Goal: Answer question/provide support: Answer question/provide support

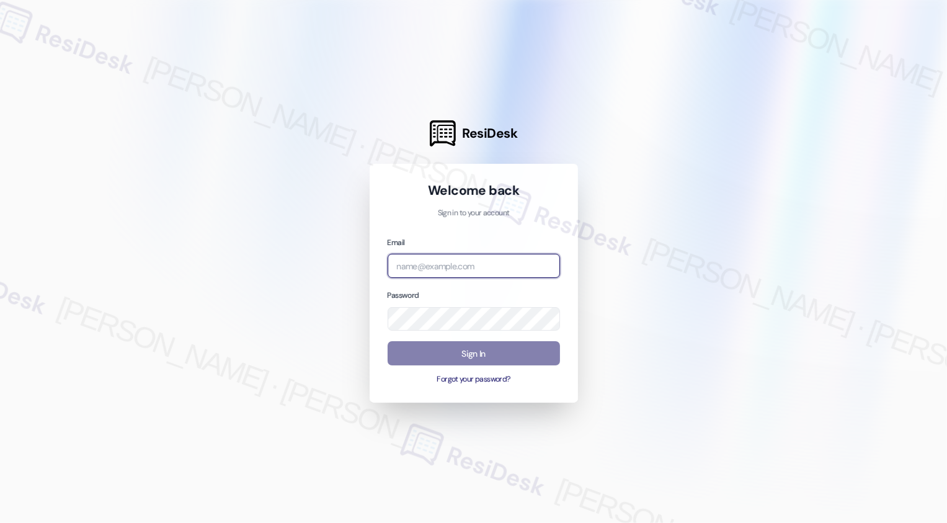
click at [390, 259] on input "email" at bounding box center [474, 266] width 172 height 24
click at [424, 262] on input "email" at bounding box center [474, 266] width 172 height 24
type input "s"
type input "a"
type input "automated-surveys-apartment_management_pros-[PERSON_NAME].[PERSON_NAME]@apartme…"
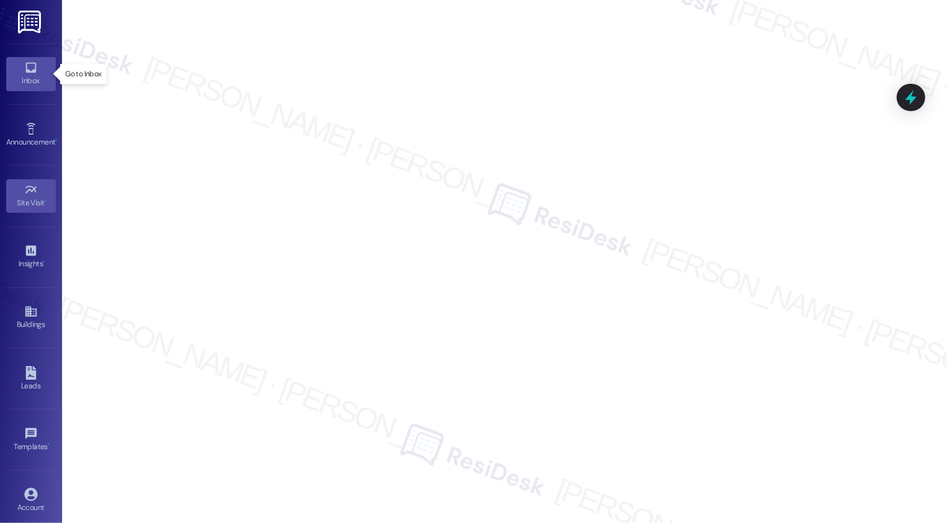
click at [29, 73] on icon at bounding box center [31, 68] width 14 height 14
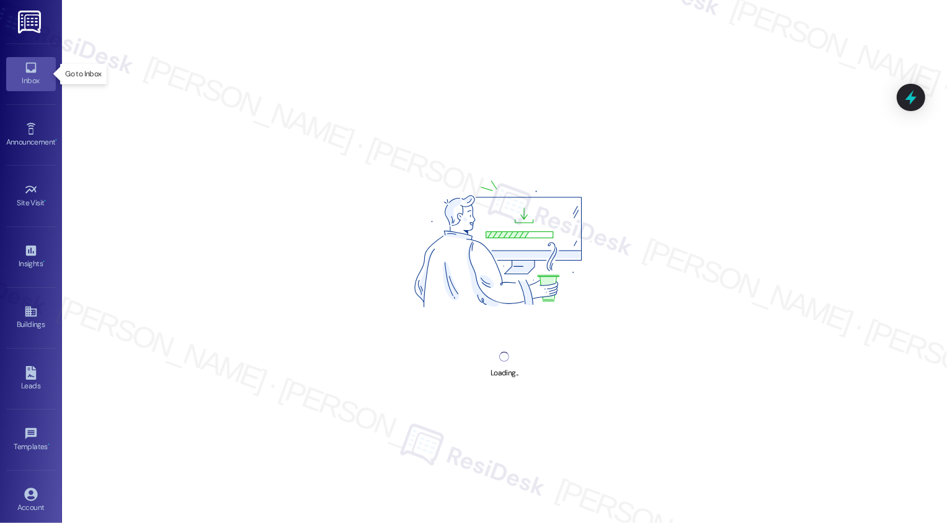
click at [29, 73] on icon at bounding box center [31, 68] width 14 height 14
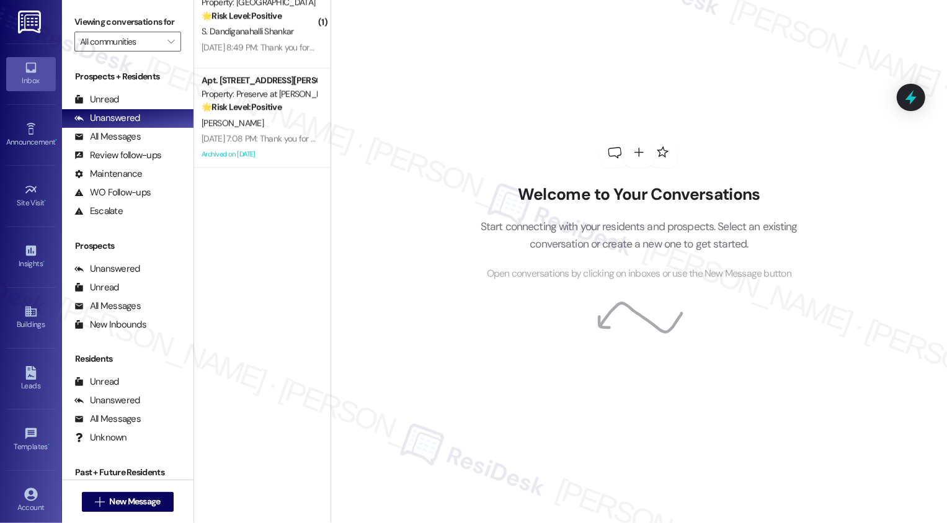
scroll to position [2543, 0]
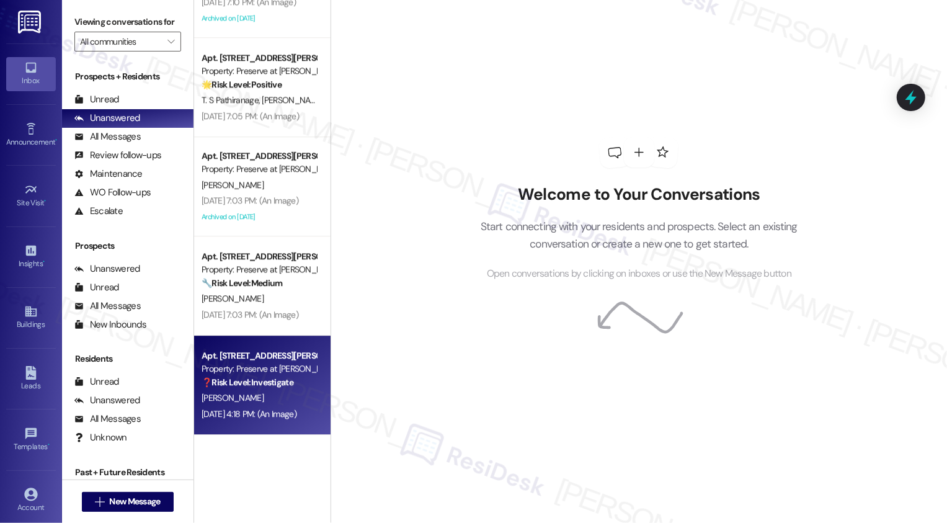
click at [248, 385] on strong "❓ Risk Level: Investigate" at bounding box center [248, 382] width 92 height 11
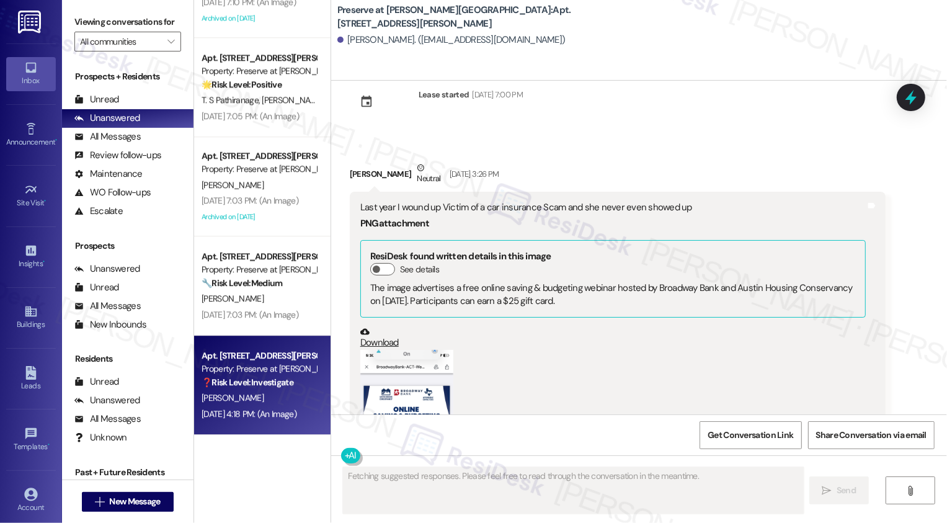
scroll to position [0, 0]
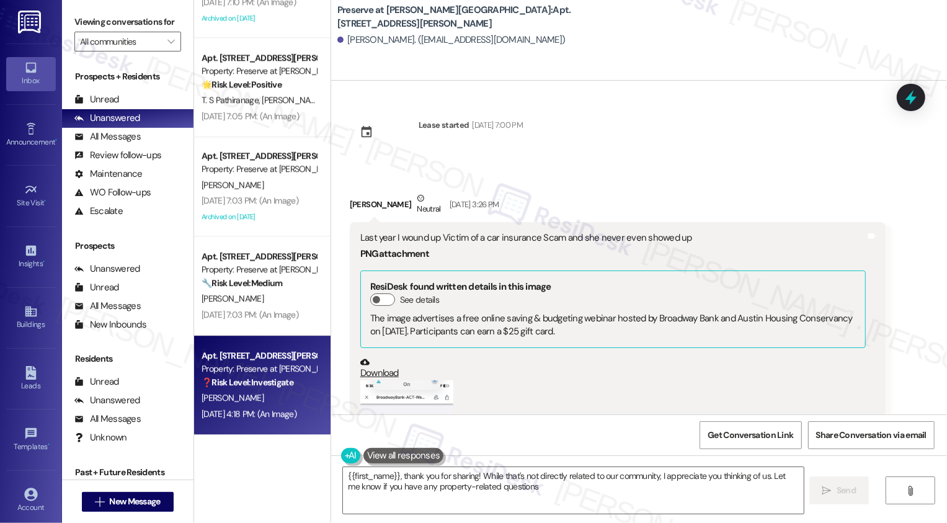
type textarea "{{first_name}}, thank you for sharing! While that's not directly related to our…"
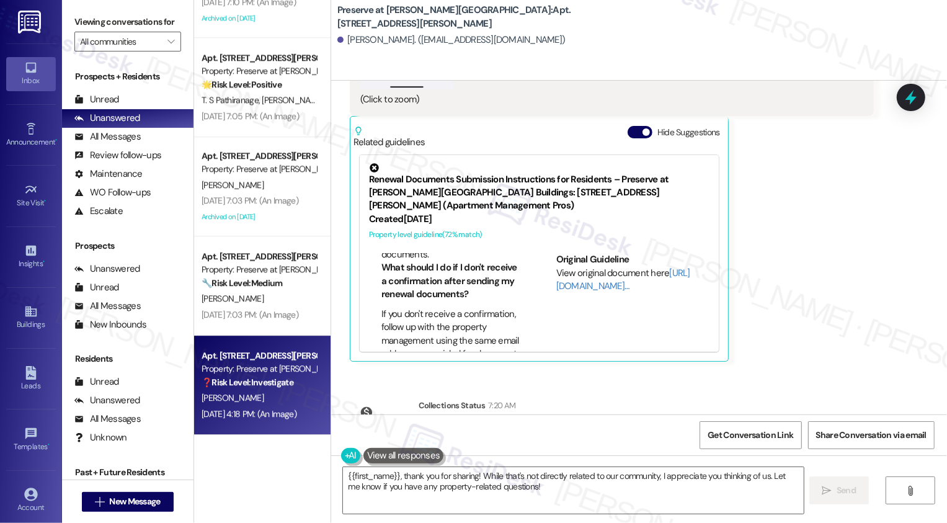
scroll to position [1044, 0]
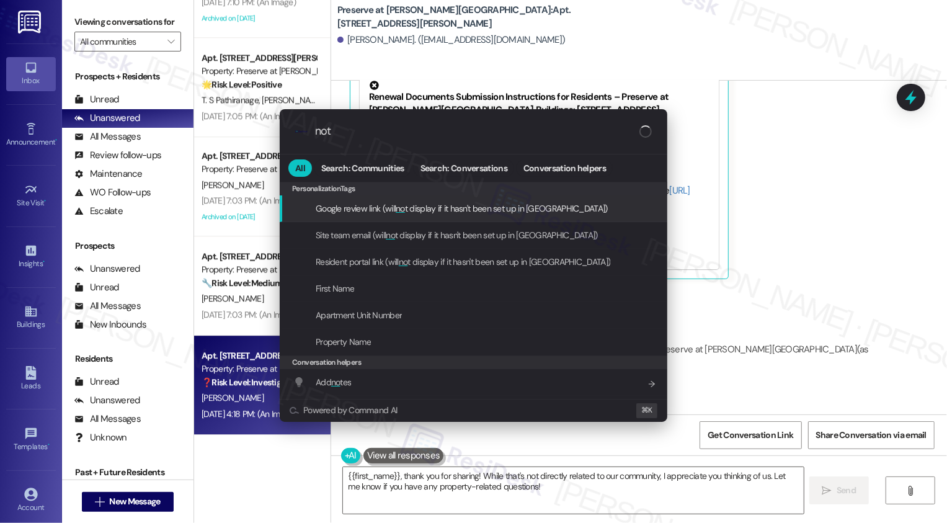
type input "note"
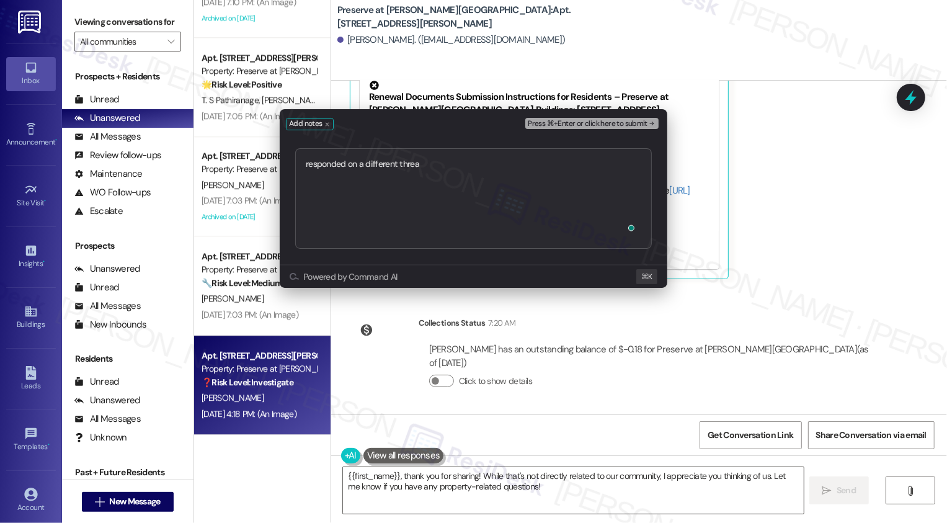
type textarea "responded on a different thread"
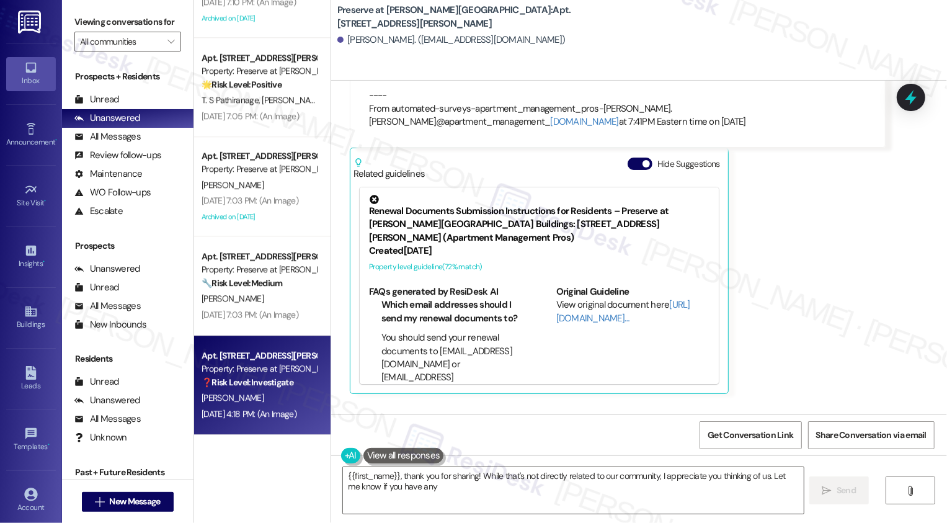
scroll to position [1162, 0]
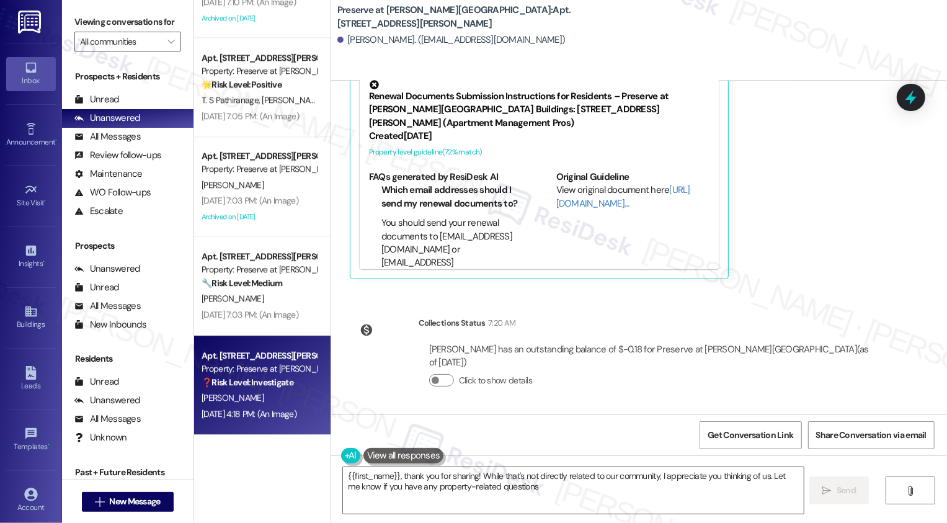
type textarea "{{first_name}}, thank you for sharing! While that's not directly related to our…"
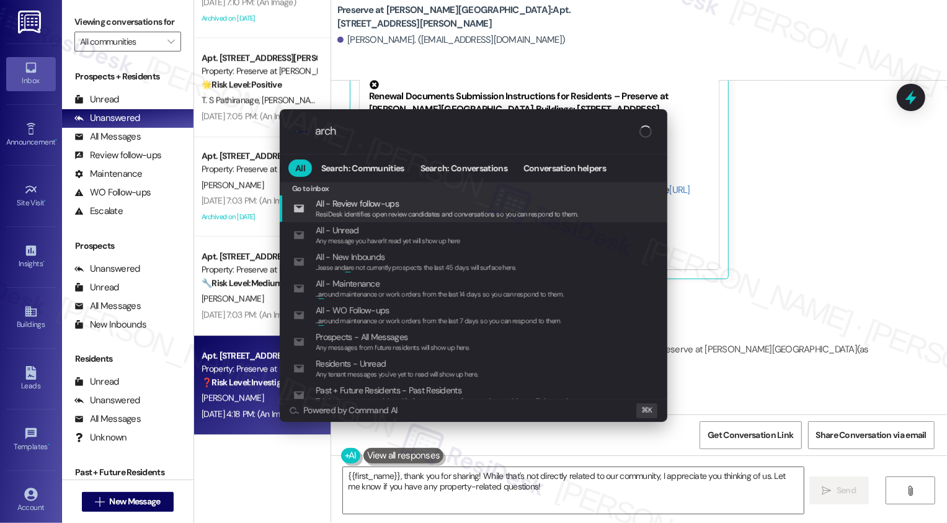
type input "archi"
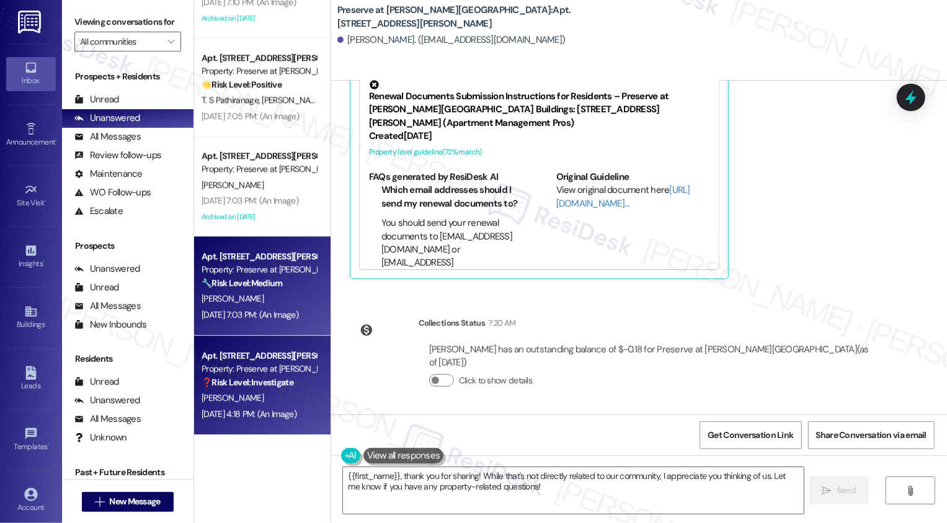
click at [293, 311] on div "[DATE] 7:03 PM: (An Image) [DATE] 7:03 PM: (An Image)" at bounding box center [250, 314] width 97 height 11
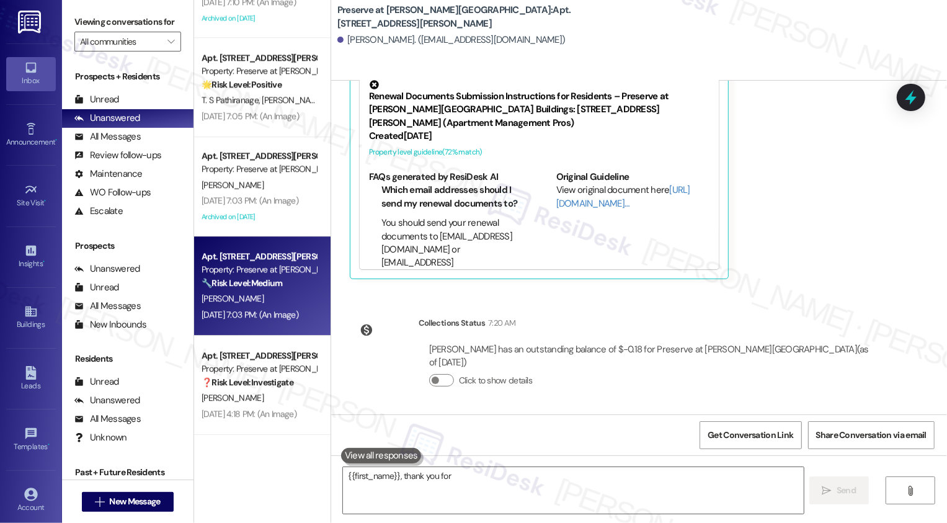
click at [293, 311] on div "[DATE] 7:03 PM: (An Image) [DATE] 7:03 PM: (An Image)" at bounding box center [250, 314] width 97 height 11
type textarea "{{first_name}}, thank you for sharing! While that's not"
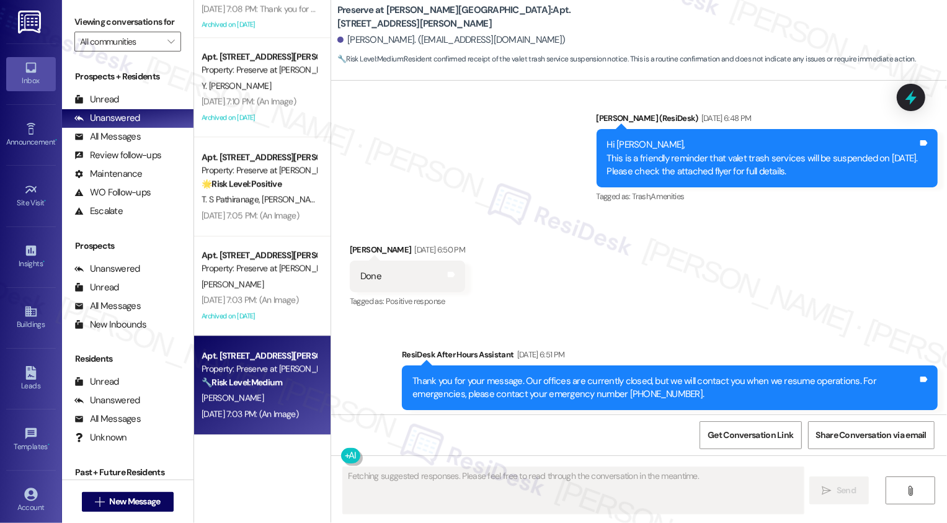
scroll to position [2443, 0]
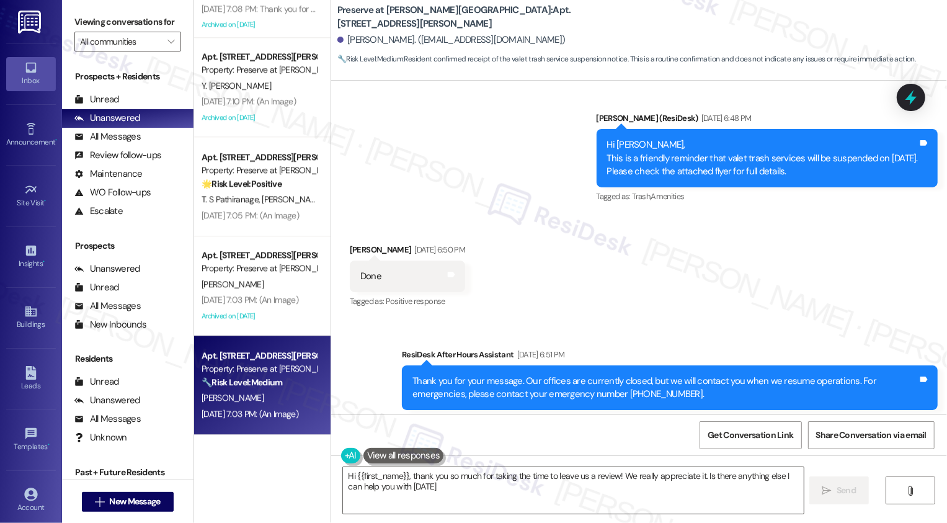
type textarea "Hi {{first_name}}, thank you so much for taking the time to leave us a review! …"
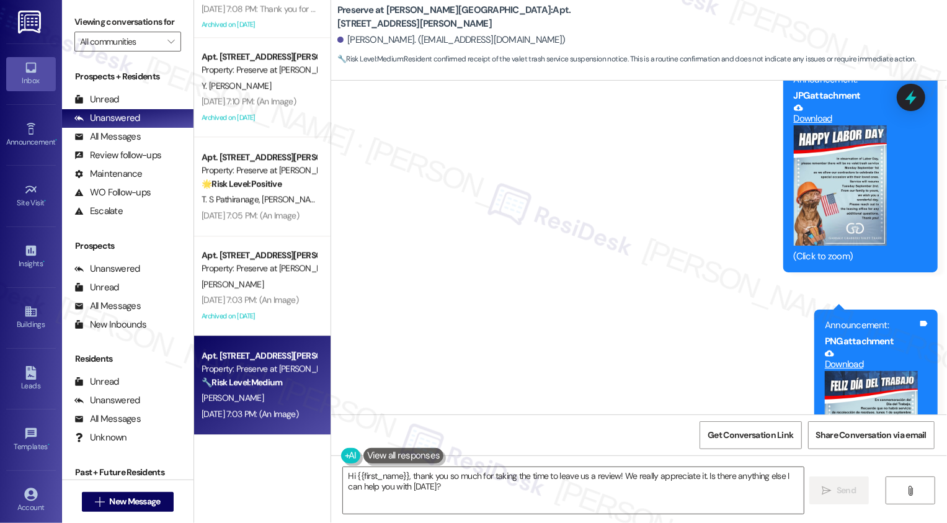
scroll to position [8399, 0]
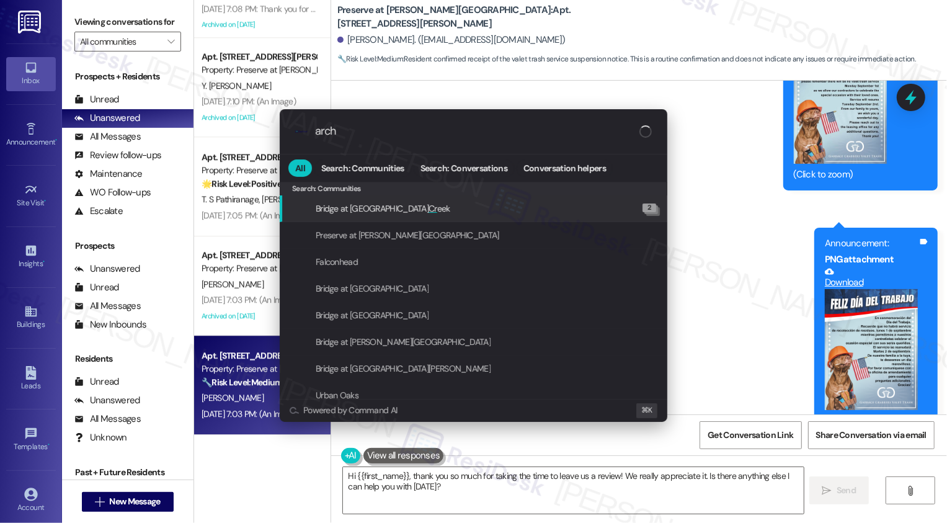
type input "archi"
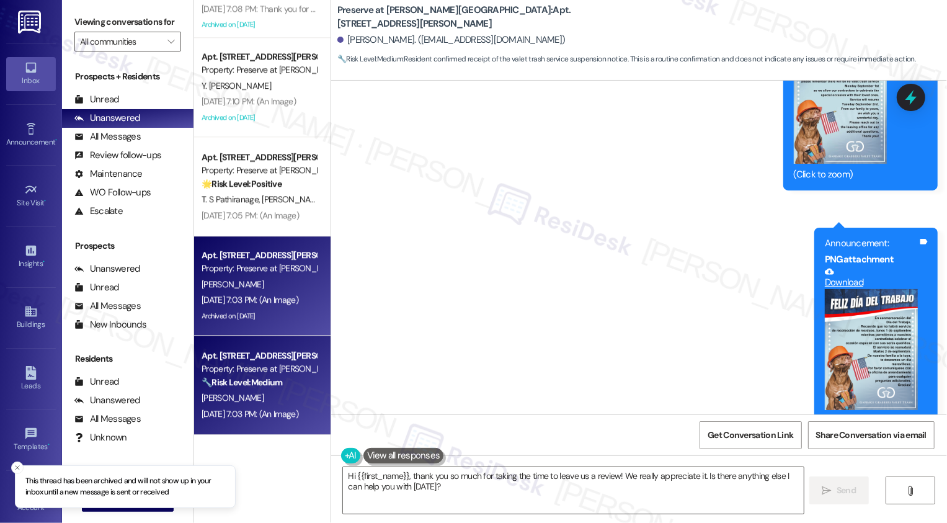
click at [275, 302] on div "[DATE] 7:03 PM: (An Image) [DATE] 7:03 PM: (An Image)" at bounding box center [250, 299] width 97 height 11
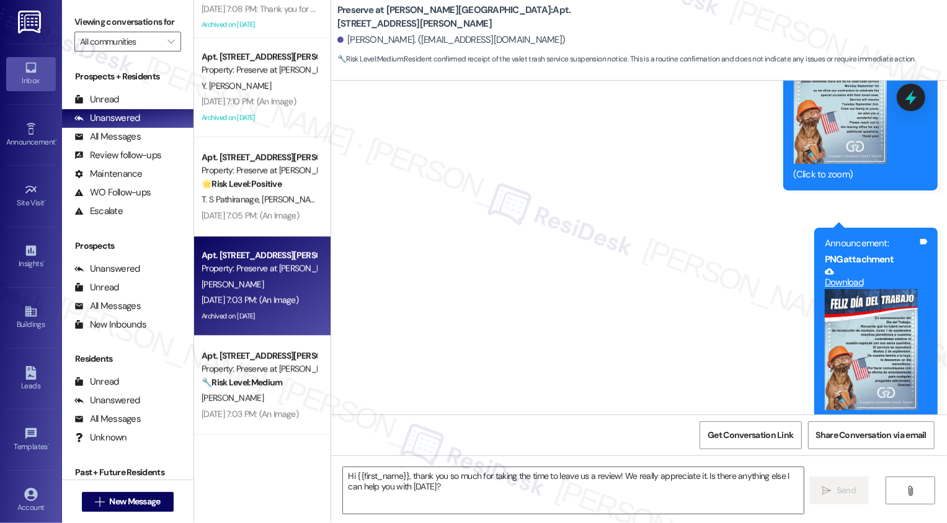
type textarea "Fetching suggested responses. Please feel free to read through the conversation…"
click at [275, 302] on div "[DATE] 7:03 PM: (An Image) [DATE] 7:03 PM: (An Image)" at bounding box center [250, 299] width 97 height 11
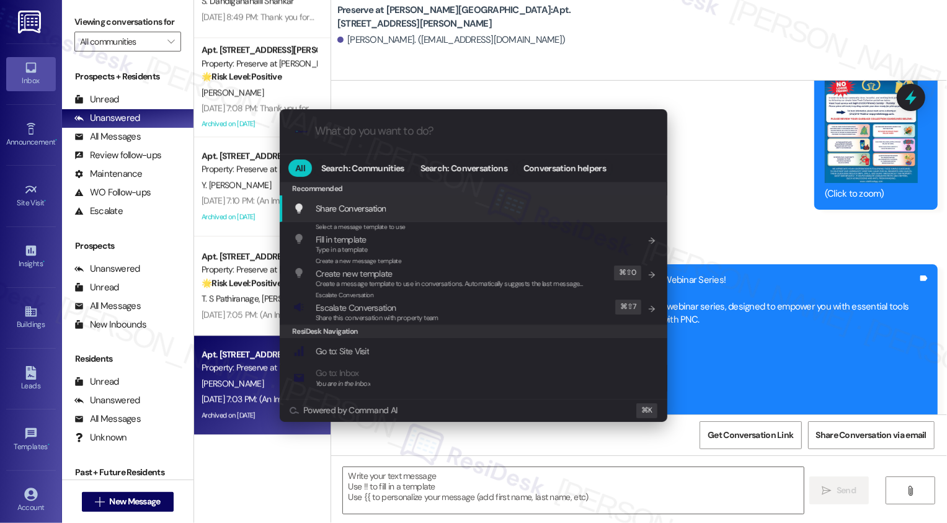
scroll to position [8067, 0]
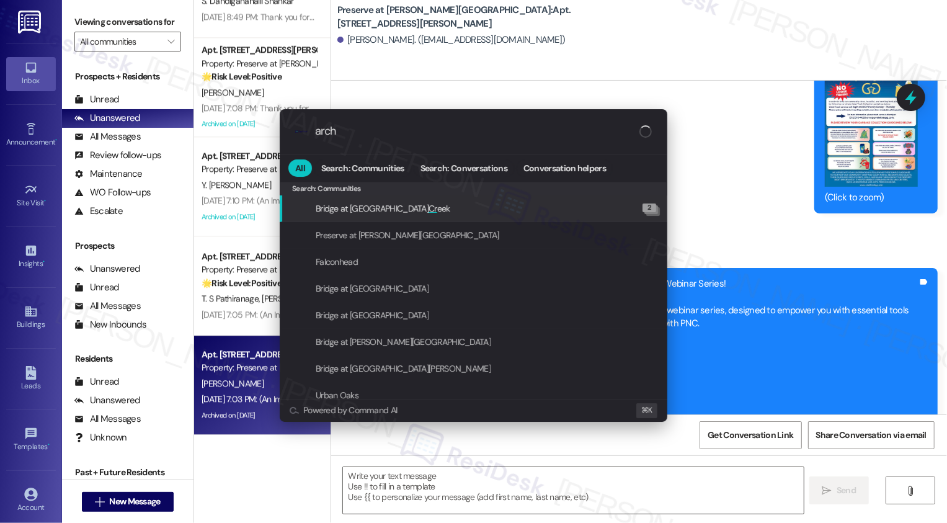
type input "archi"
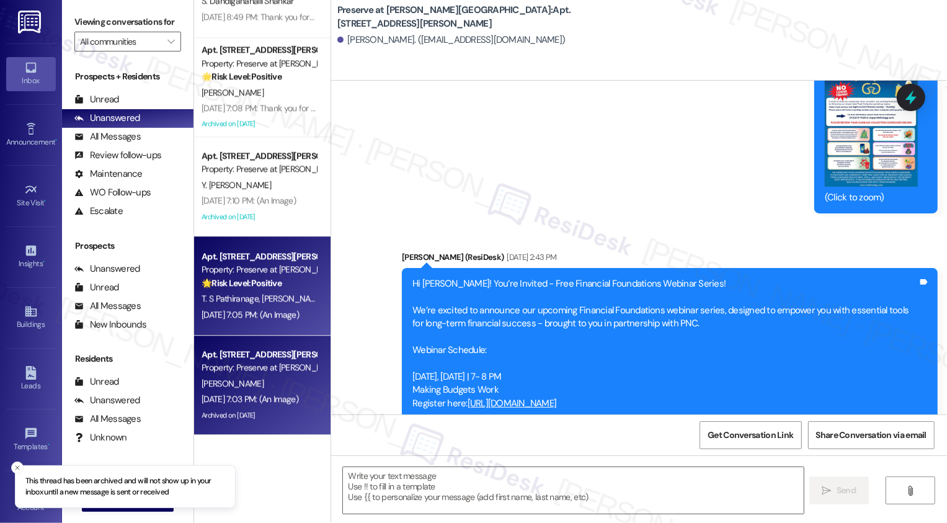
click at [262, 295] on span "[PERSON_NAME]" at bounding box center [293, 298] width 62 height 11
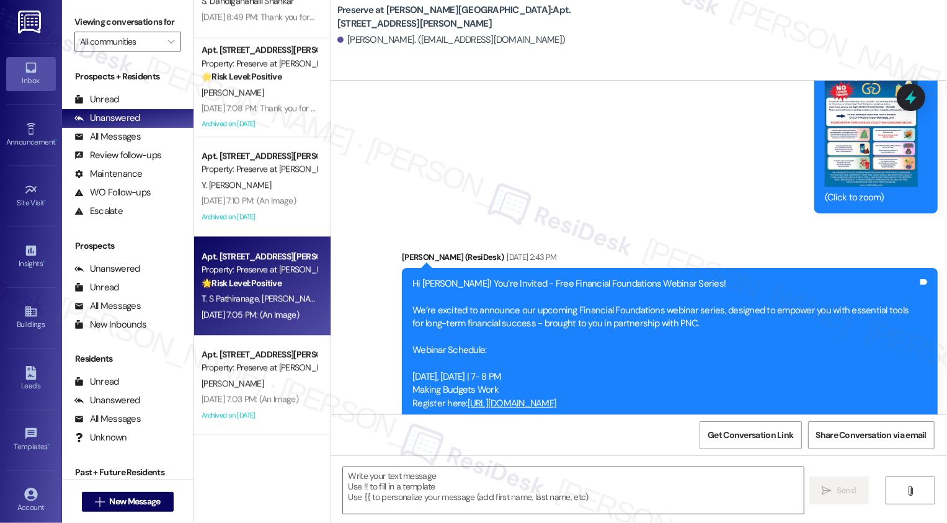
click at [262, 295] on span "[PERSON_NAME]" at bounding box center [293, 298] width 62 height 11
type textarea "Fetching suggested responses. Please feel free to read through the conversation…"
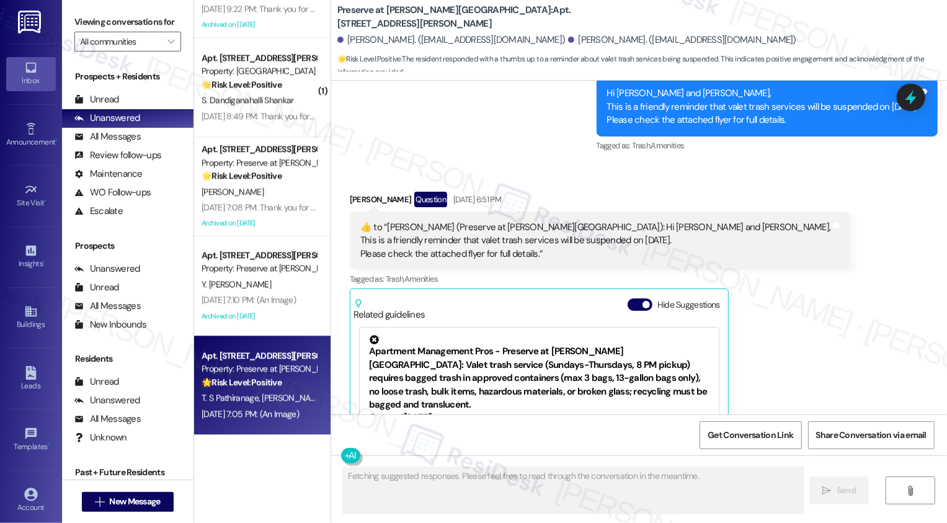
scroll to position [2245, 0]
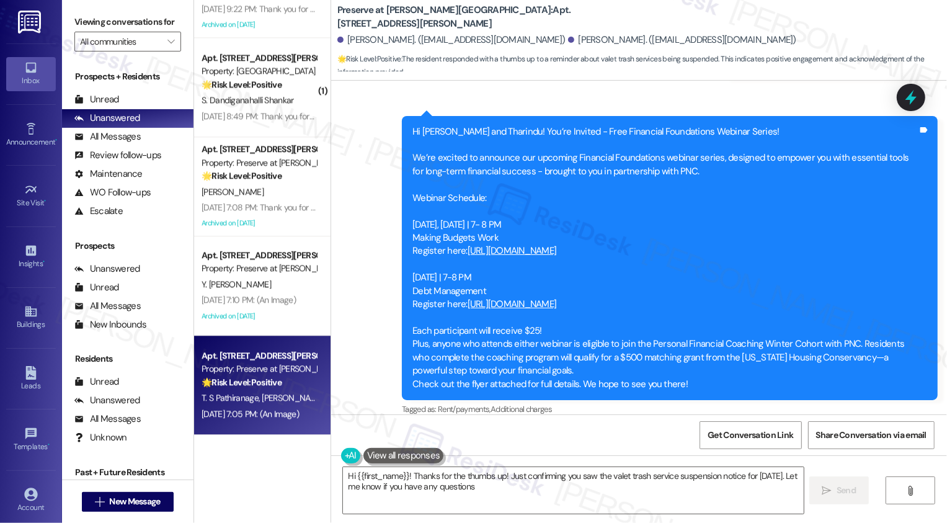
type textarea "Hi {{first_name}}! Thanks for the thumbs up! Just confirming you saw the valet …"
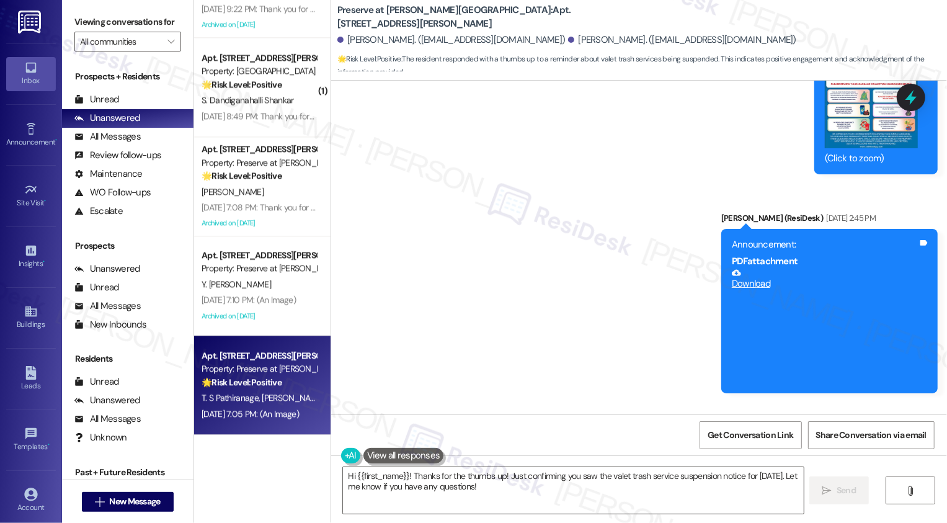
scroll to position [5831, 0]
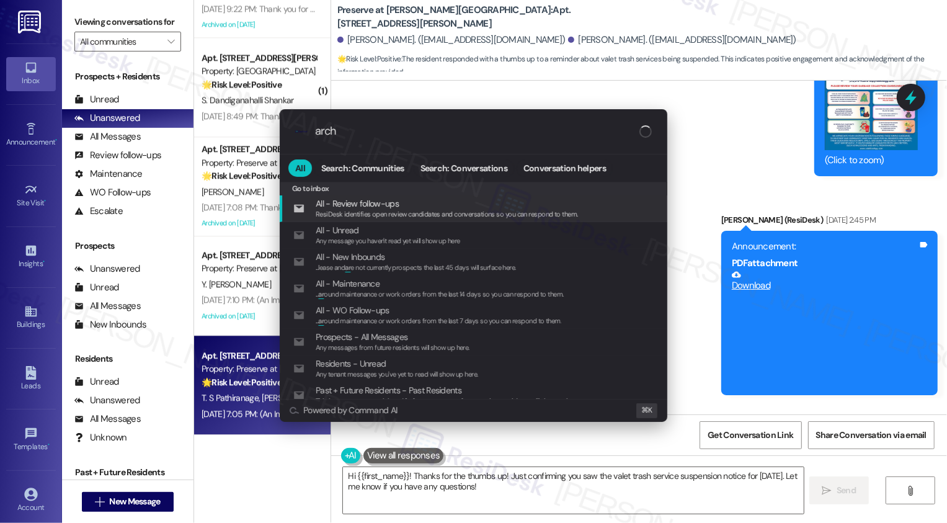
type input "archi"
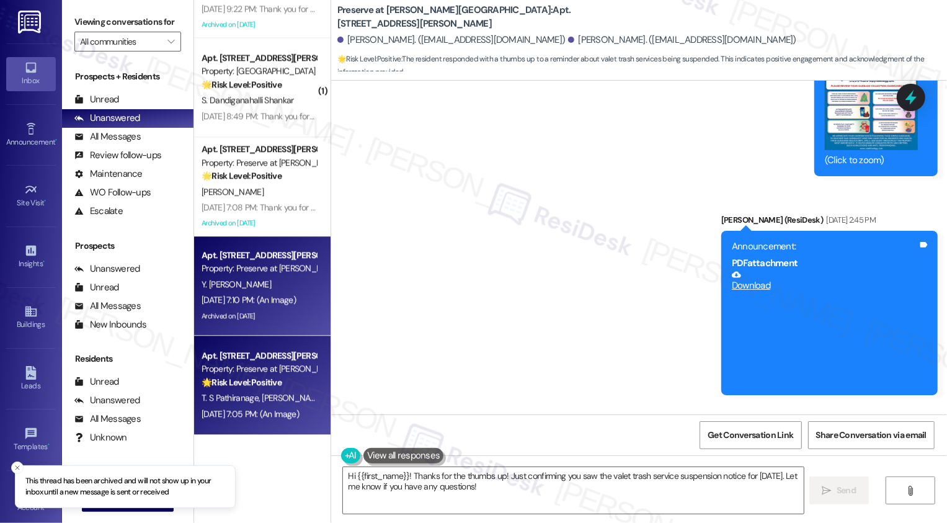
click at [296, 301] on div "[DATE] 7:10 PM: (An Image) [DATE] 7:10 PM: (An Image)" at bounding box center [249, 299] width 94 height 11
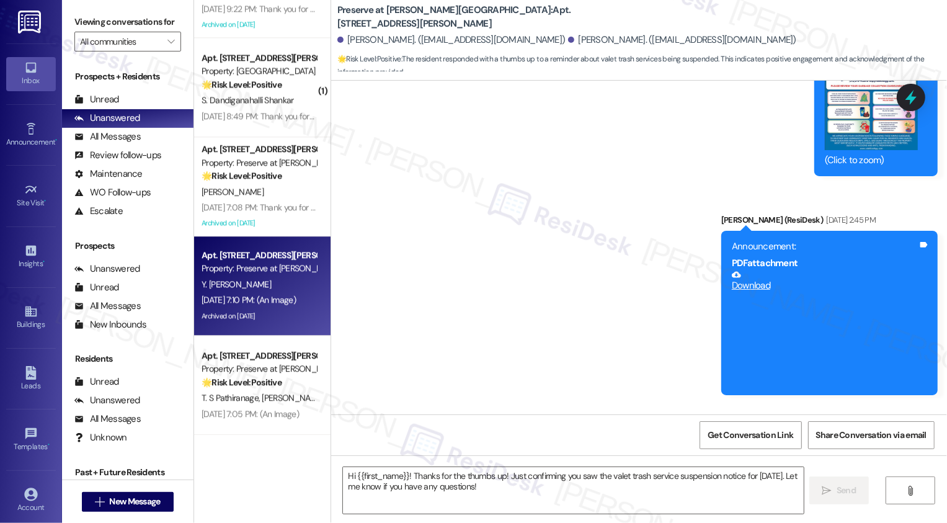
type textarea "Fetching suggested responses. Please feel free to read through the conversation…"
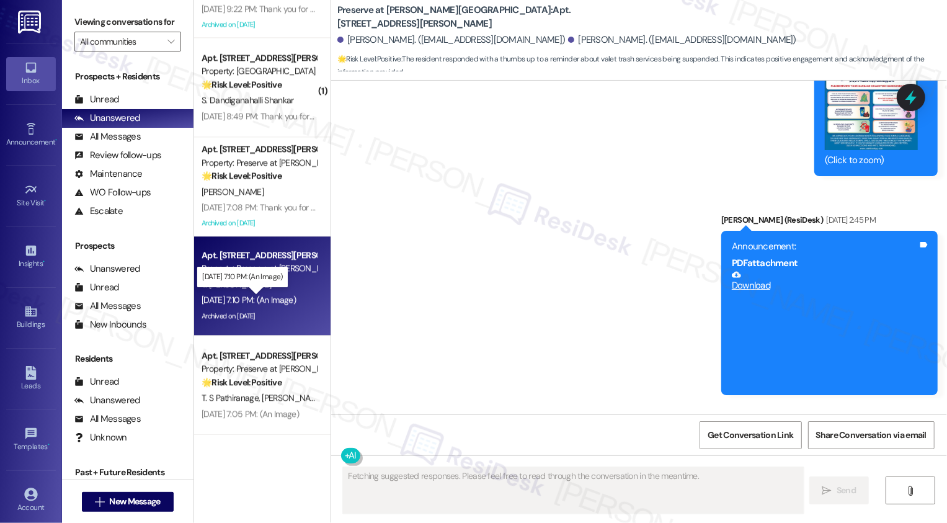
click at [296, 301] on div "[DATE] 7:10 PM: (An Image) [DATE] 7:10 PM: (An Image)" at bounding box center [249, 299] width 94 height 11
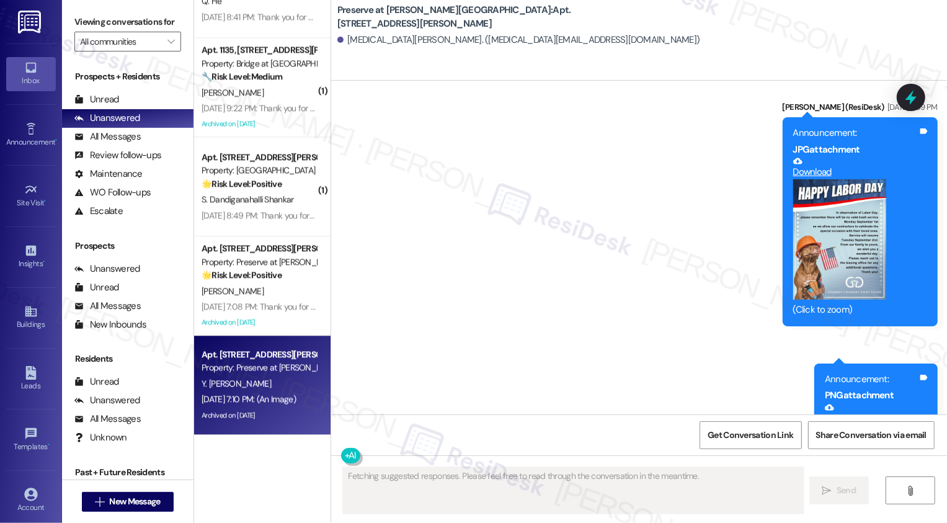
scroll to position [10382, 0]
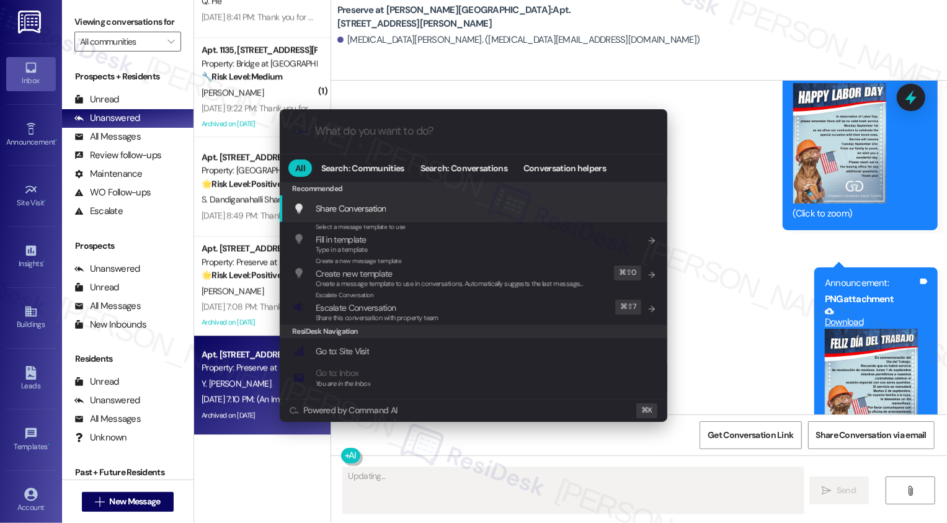
type textarea "Hey"
type input "a"
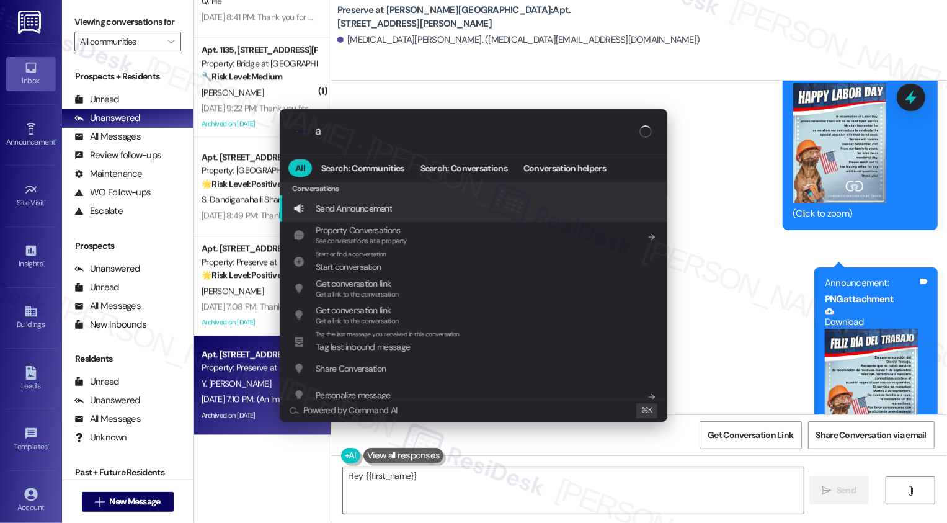
type textarea "Hey {{first_name}},"
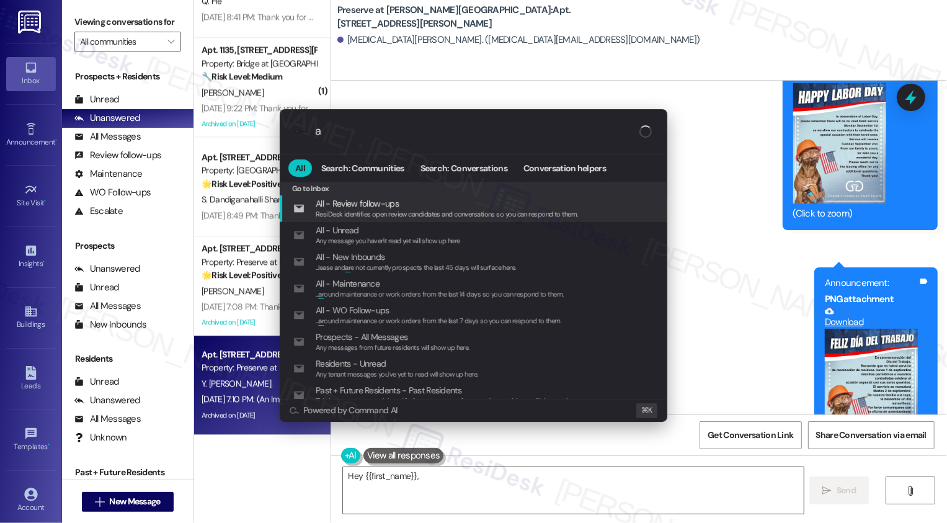
type input "ar"
type textarea "Hey {{first_name}}, I'm"
type input "arc"
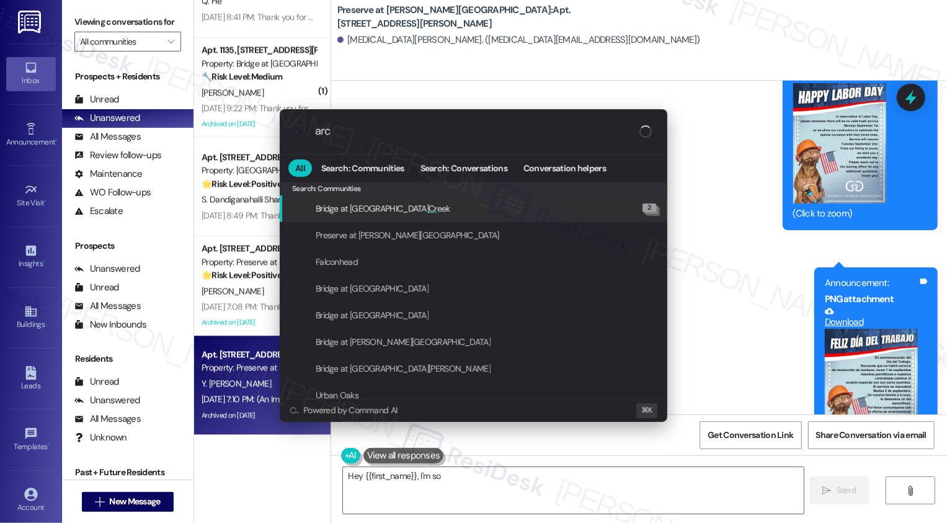
type textarea "Hey {{first_name}}, I'm so sorry"
type input "archi"
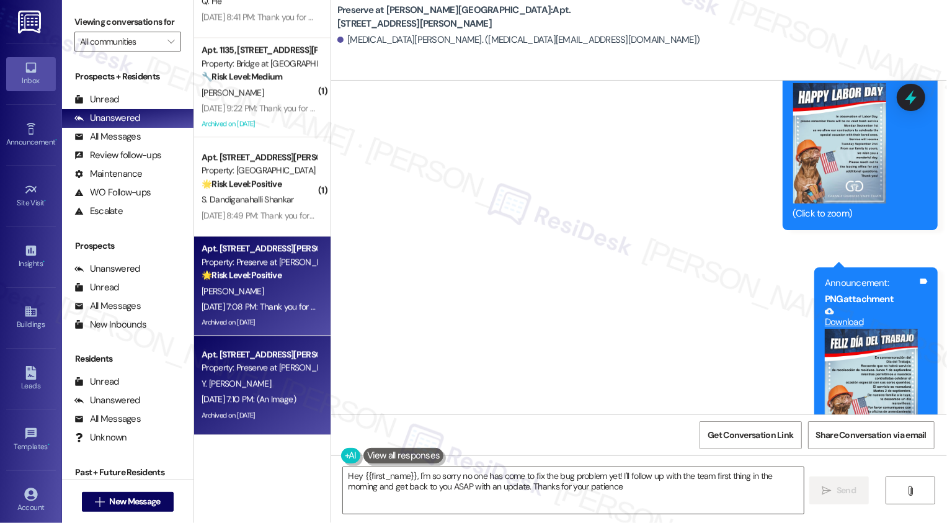
type textarea "Hey {{first_name}}, I'm so sorry no one has come to fix the bug problem yet! I'…"
click at [276, 319] on div "Archived on [DATE]" at bounding box center [258, 323] width 117 height 16
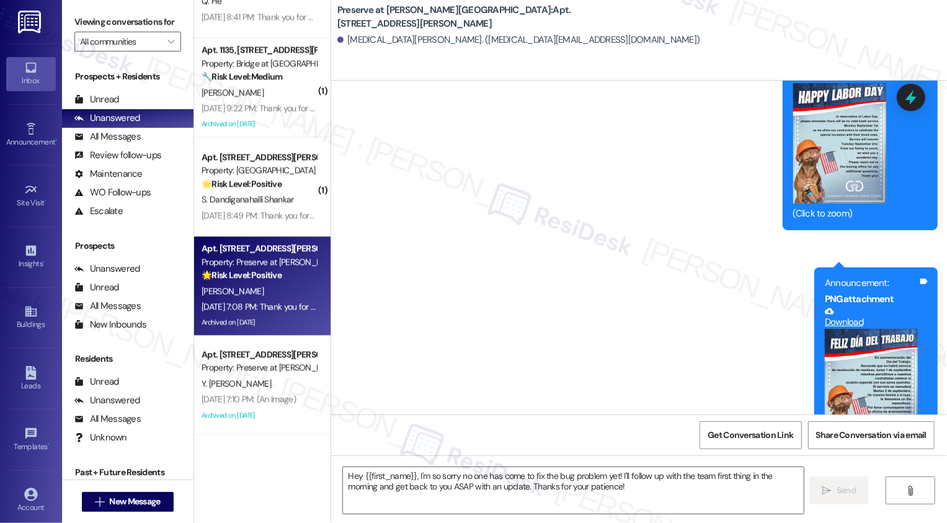
click at [276, 319] on div "Archived on [DATE]" at bounding box center [258, 323] width 117 height 16
type textarea "Fetching suggested responses. Please feel free to read through the conversation…"
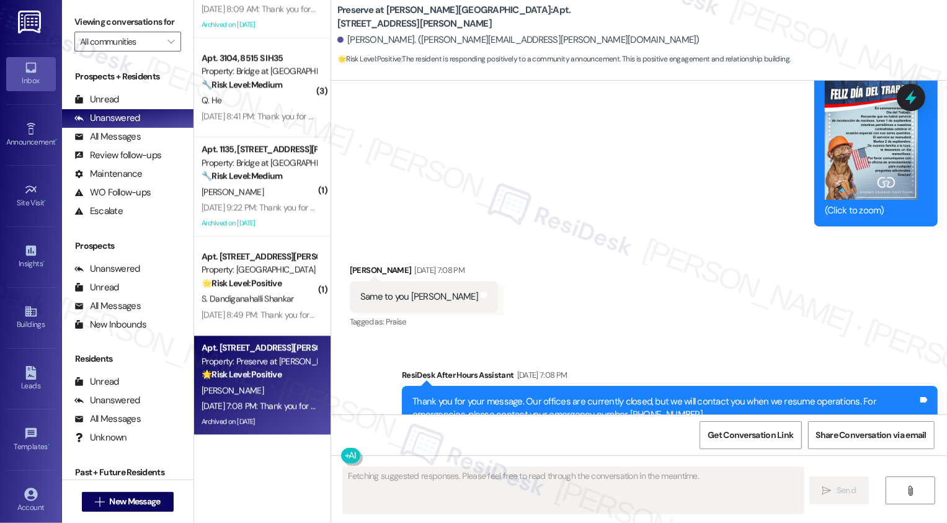
scroll to position [2046, 0]
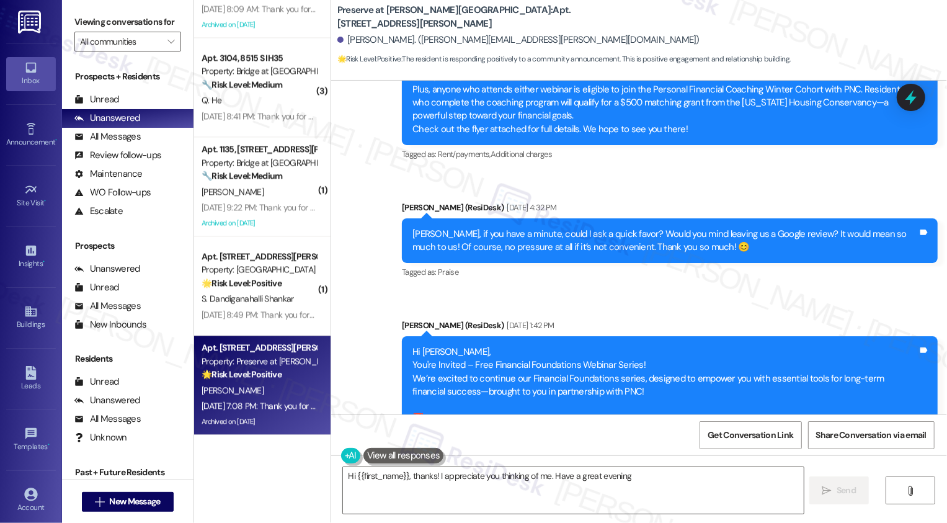
type textarea "Hi {{first_name}}, thanks! I appreciate you thinking of me. Have a great evenin…"
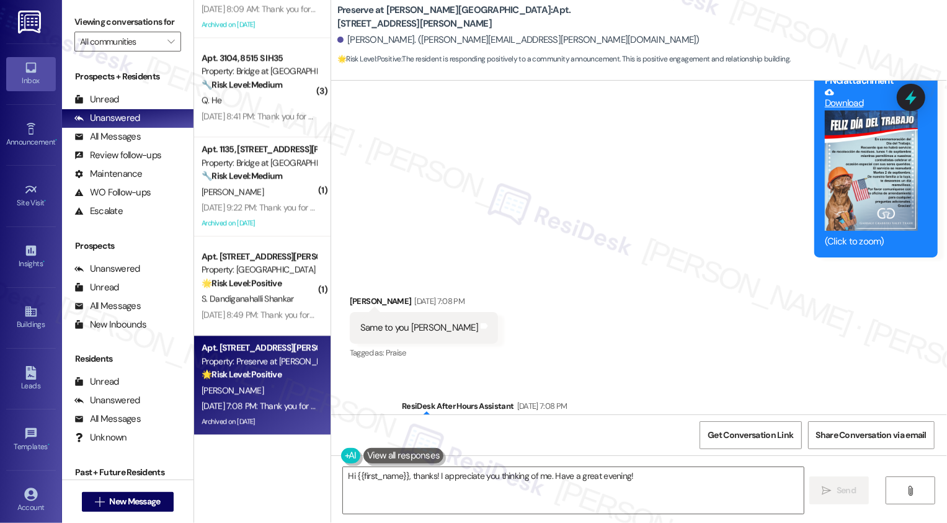
scroll to position [8723, 0]
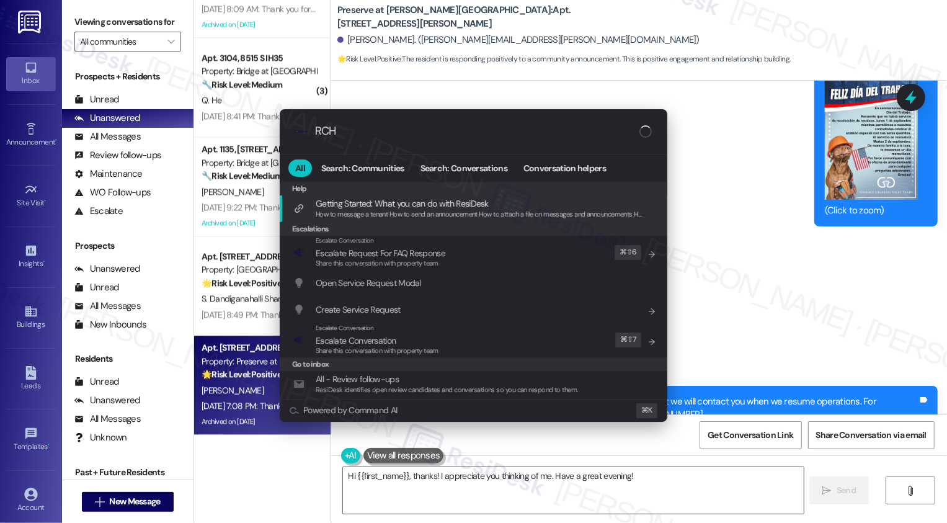
type input "RCHI"
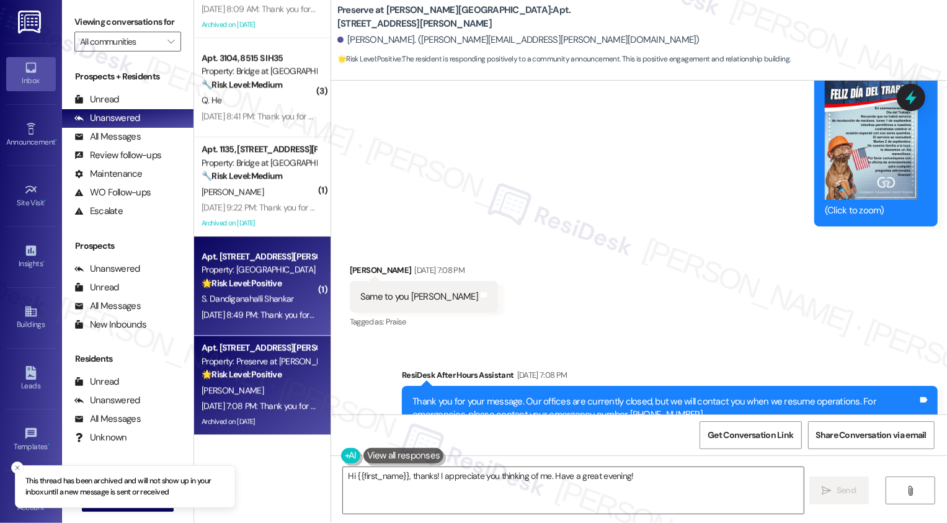
click at [210, 262] on div "Apt. [STREET_ADDRESS][PERSON_NAME]" at bounding box center [259, 256] width 115 height 13
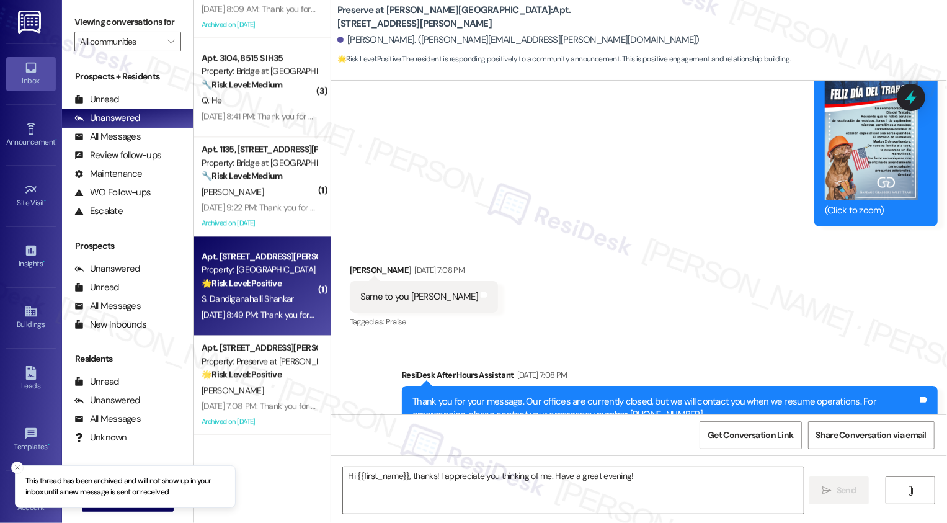
click at [210, 262] on div "Apt. [STREET_ADDRESS][PERSON_NAME]" at bounding box center [259, 256] width 115 height 13
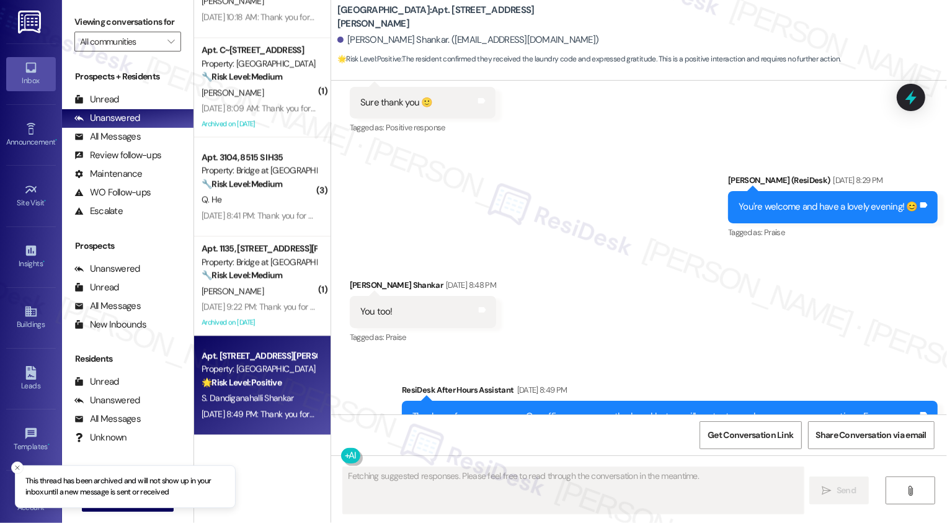
scroll to position [1991, 0]
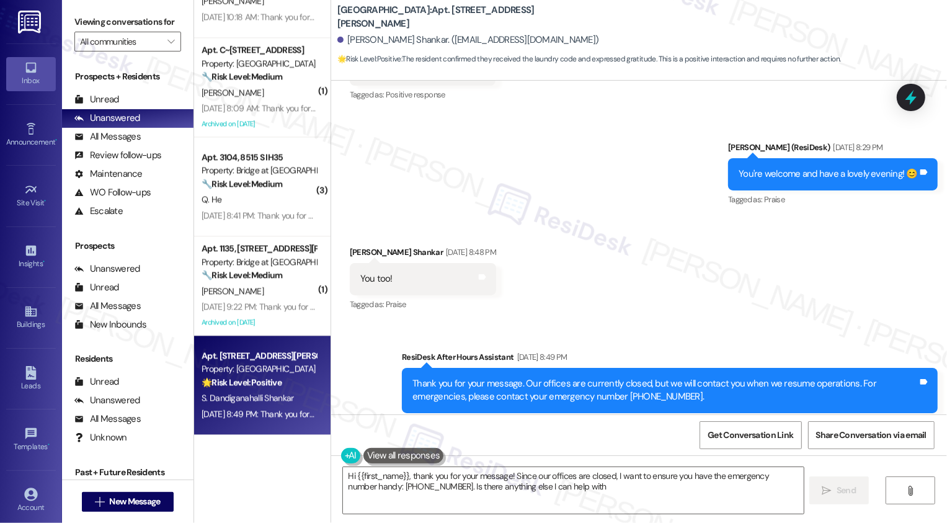
type textarea "Hi {{first_name}}, thank you for your message! Since our offices are closed, I …"
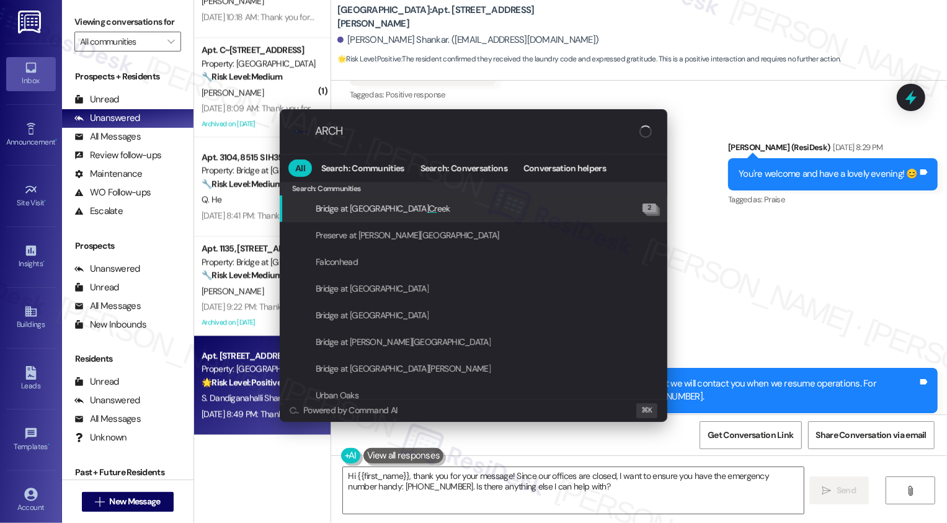
type input "ARCHI"
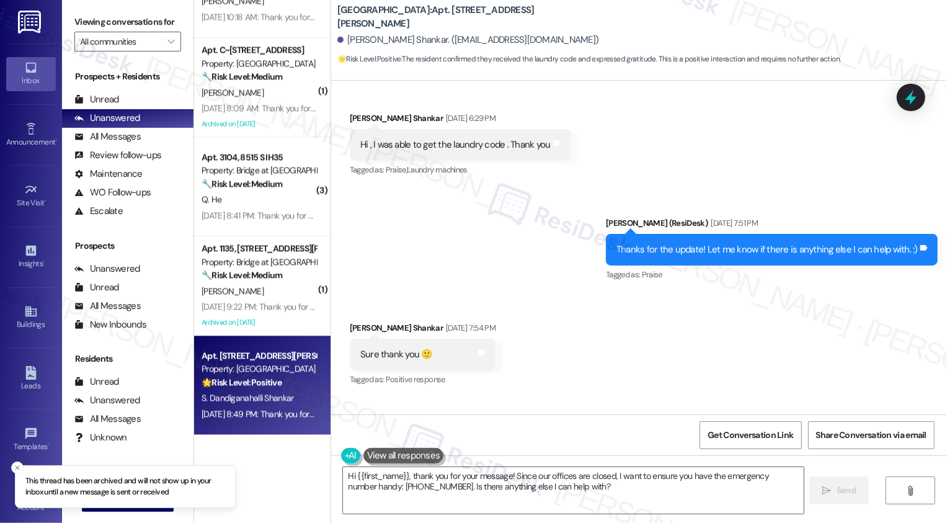
scroll to position [1698, 0]
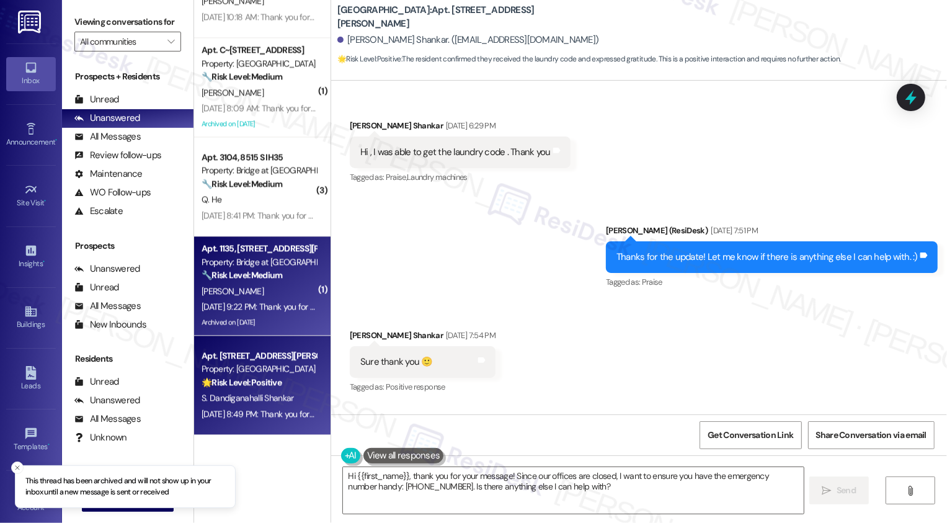
click at [298, 319] on div "Archived on [DATE]" at bounding box center [258, 323] width 117 height 16
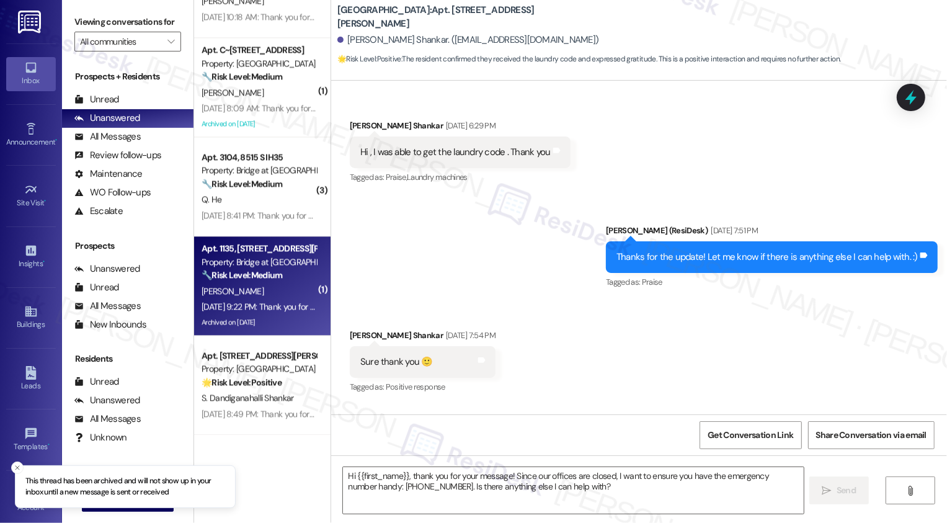
type textarea "Fetching suggested responses. Please feel free to read through the conversation…"
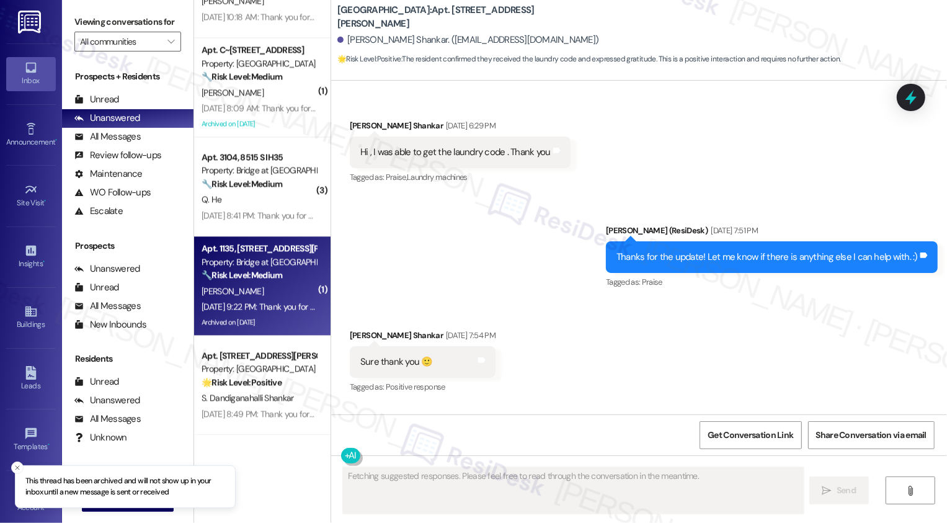
click at [298, 319] on div "Archived on [DATE]" at bounding box center [258, 323] width 117 height 16
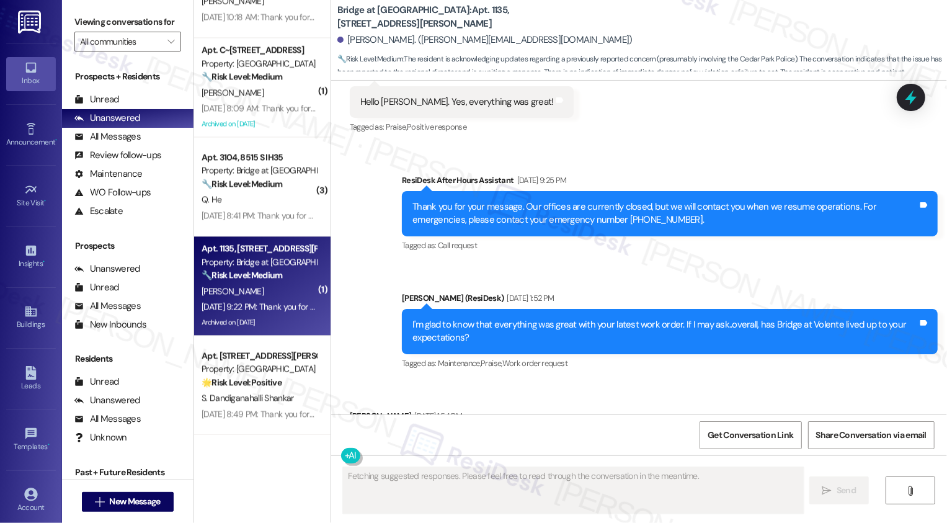
type textarea "Fetching suggested responses. Please feel free to read through the conversation…"
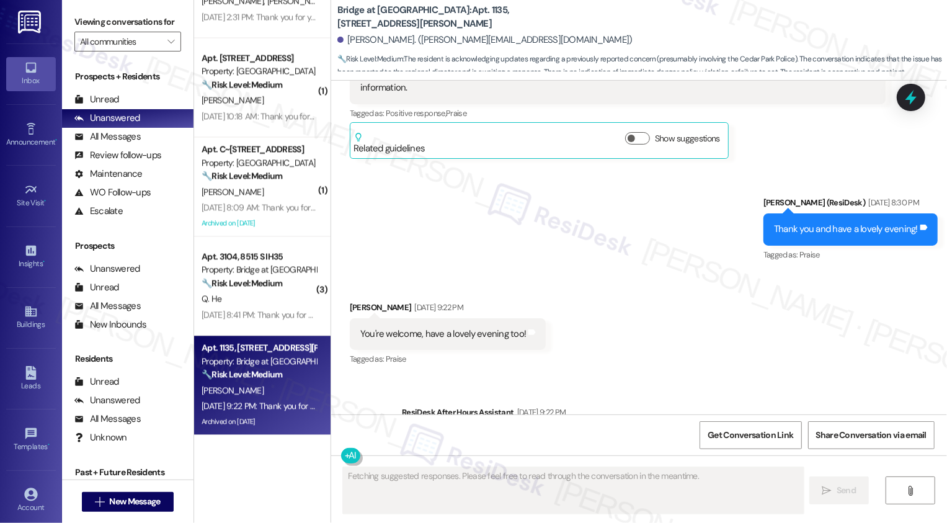
scroll to position [1848, 0]
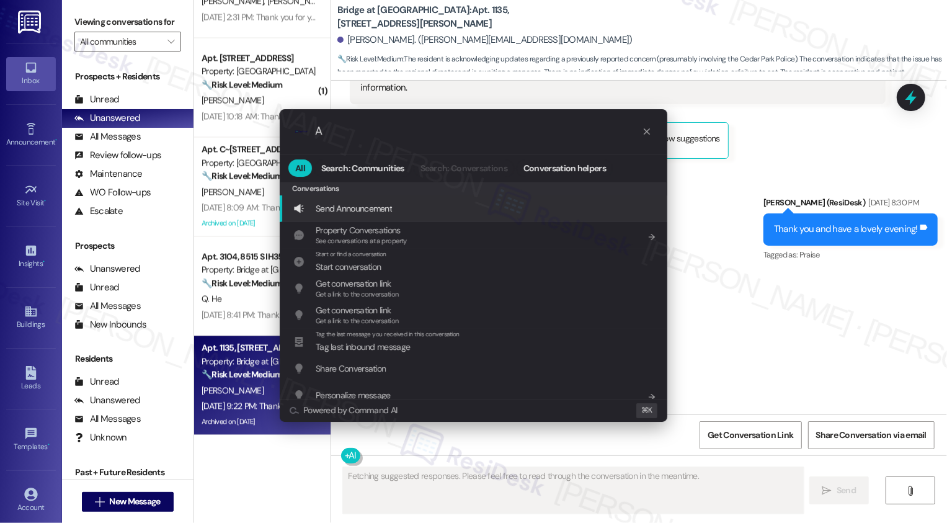
type input "AR"
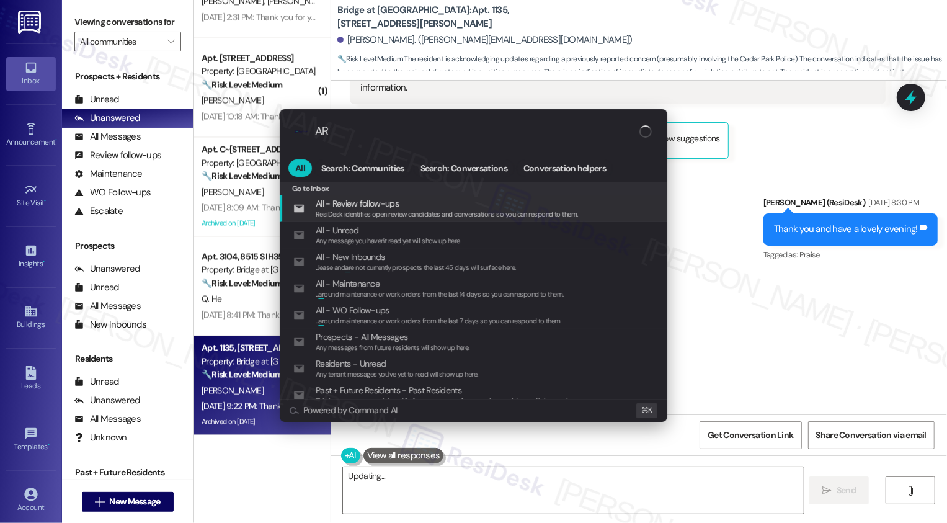
type textarea "Hi"
type input "ARC"
type textarea "Hi"
type input "ARCHI"
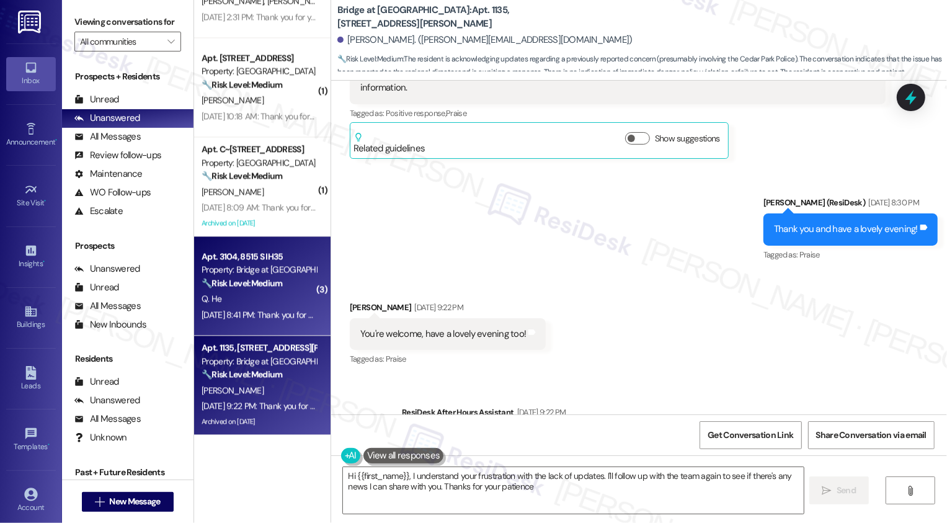
type textarea "Hi {{first_name}}, I understand your frustration with the lack of updates. I'll…"
click at [263, 296] on div "Q. He" at bounding box center [258, 299] width 117 height 16
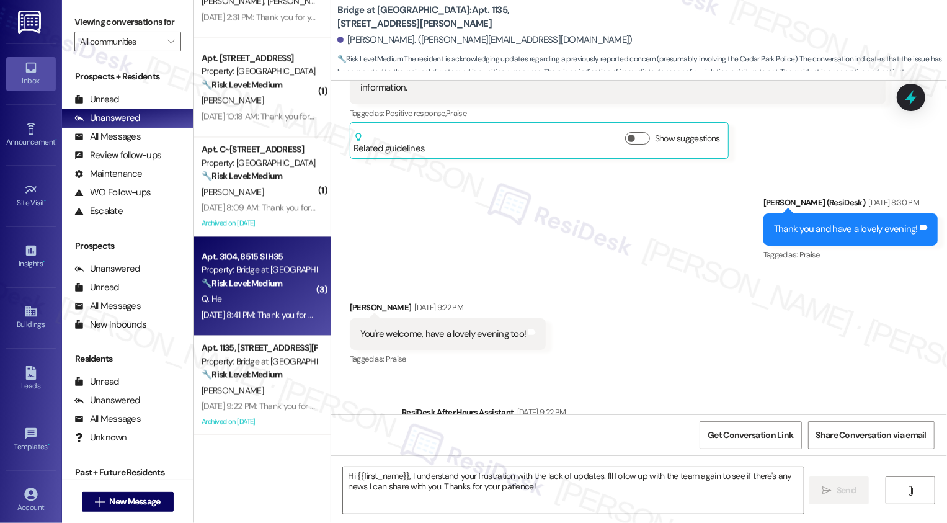
click at [263, 296] on div "Q. He" at bounding box center [258, 299] width 117 height 16
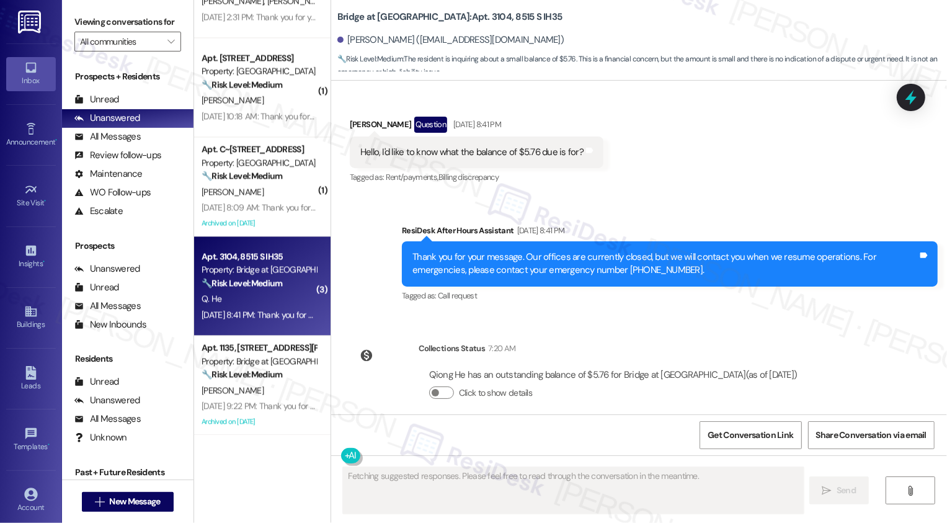
scroll to position [1749, 0]
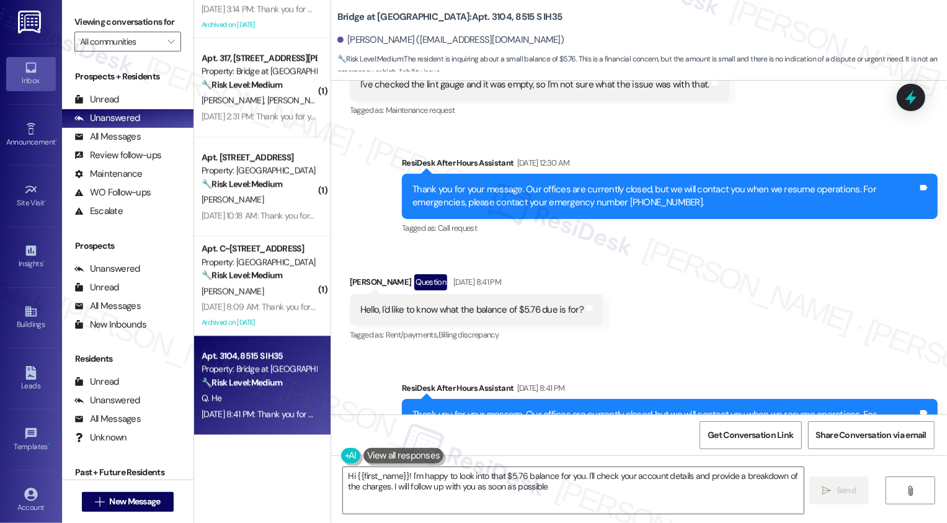
type textarea "Hi {{first_name}}! I'm happy to look into that $5.76 balance for you. I'll chec…"
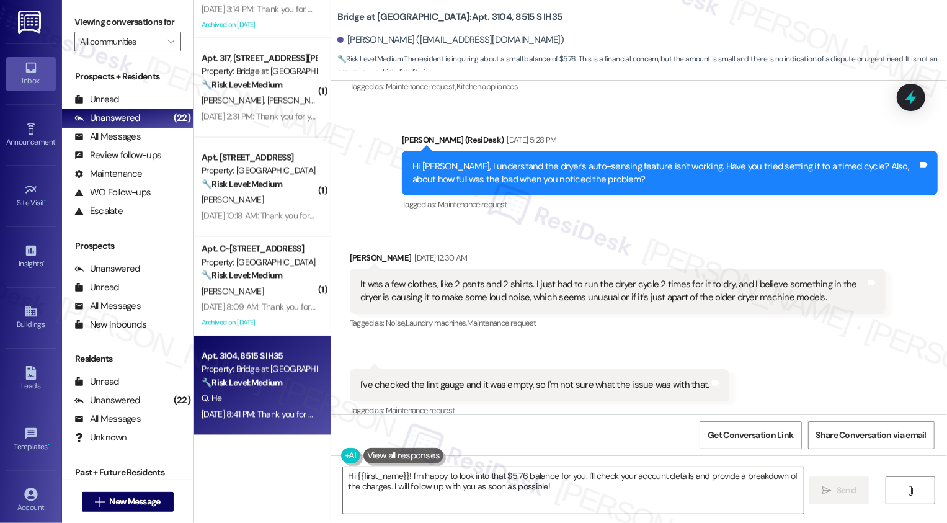
scroll to position [3705, 0]
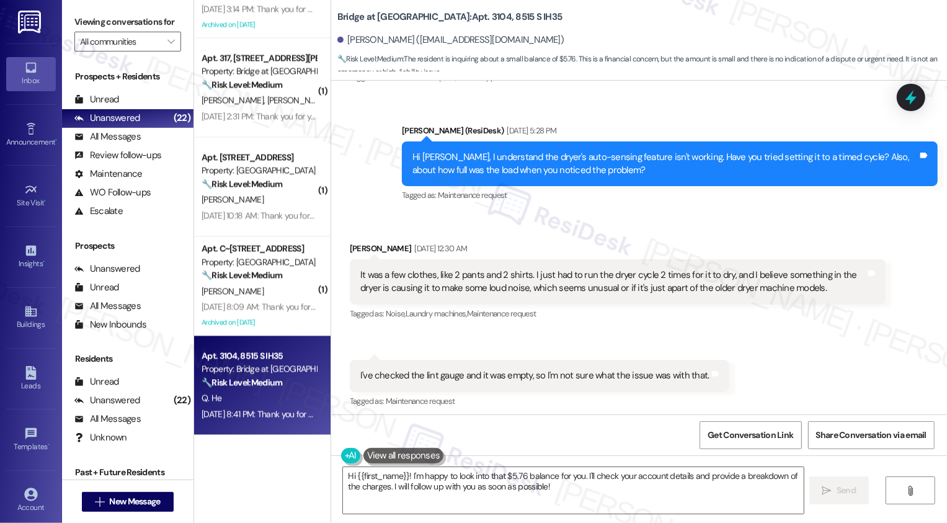
click at [460, 17] on b "Bridge at [GEOGRAPHIC_DATA]: Apt. 3104, 8515 S IH35" at bounding box center [449, 17] width 225 height 13
copy b "3104"
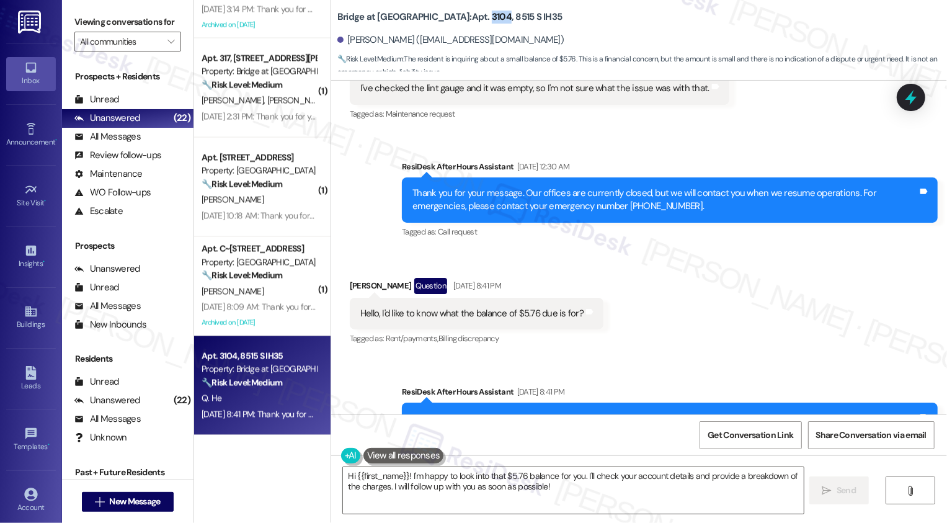
scroll to position [3809, 0]
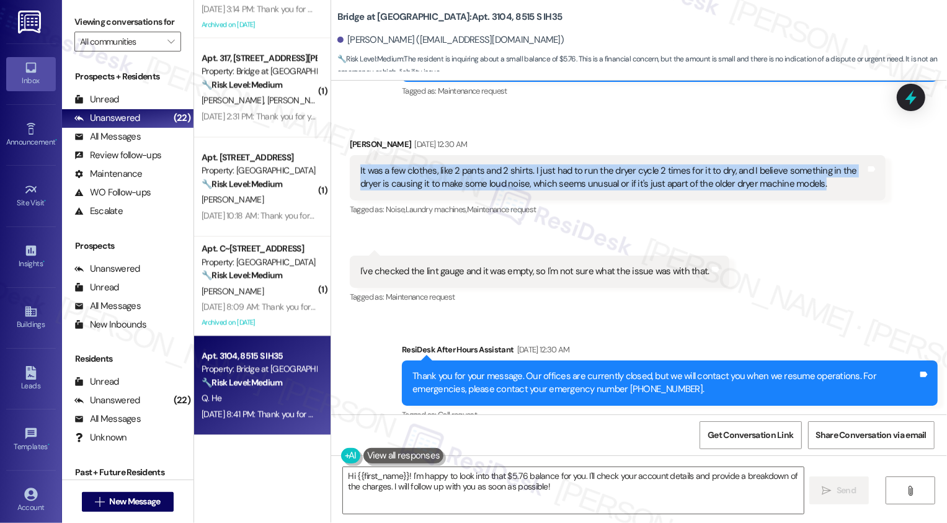
drag, startPoint x: 350, startPoint y: 154, endPoint x: 831, endPoint y: 176, distance: 480.6
click at [831, 176] on div "It was a few clothes, like 2 pants and 2 shirts. I just had to run the dryer cy…" at bounding box center [613, 177] width 508 height 27
copy div "It was a few clothes, like 2 pants and 2 shirts. I just had to run the dryer cy…"
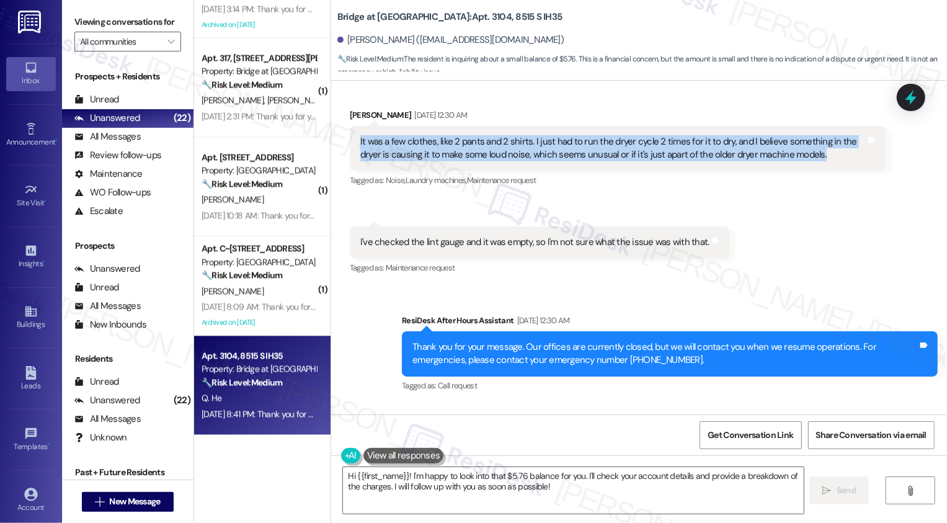
scroll to position [3849, 0]
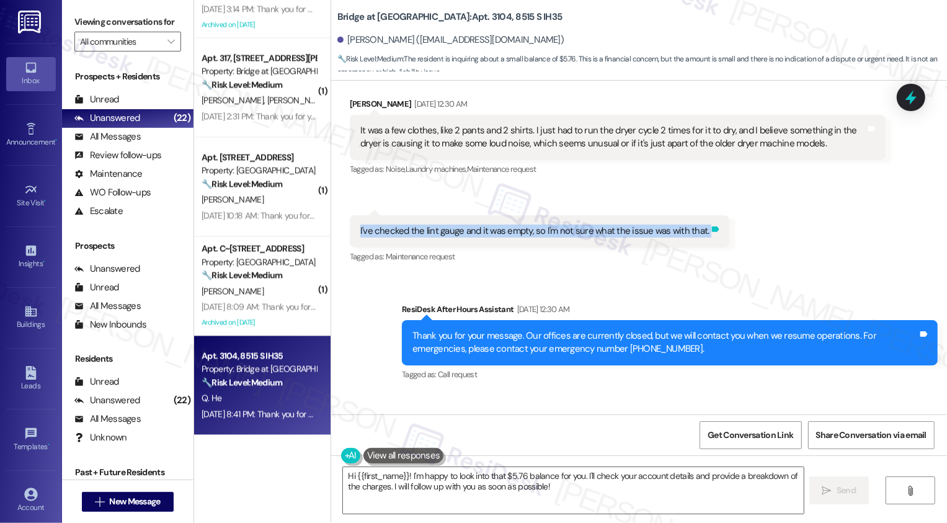
drag, startPoint x: 350, startPoint y: 220, endPoint x: 702, endPoint y: 222, distance: 351.1
click at [702, 222] on div "I've checked the lint gauge and it was empty, so I'm not sure what the issue wa…" at bounding box center [540, 231] width 380 height 32
copy div "I've checked the lint gauge and it was empty, so I'm not sure what the issue wa…"
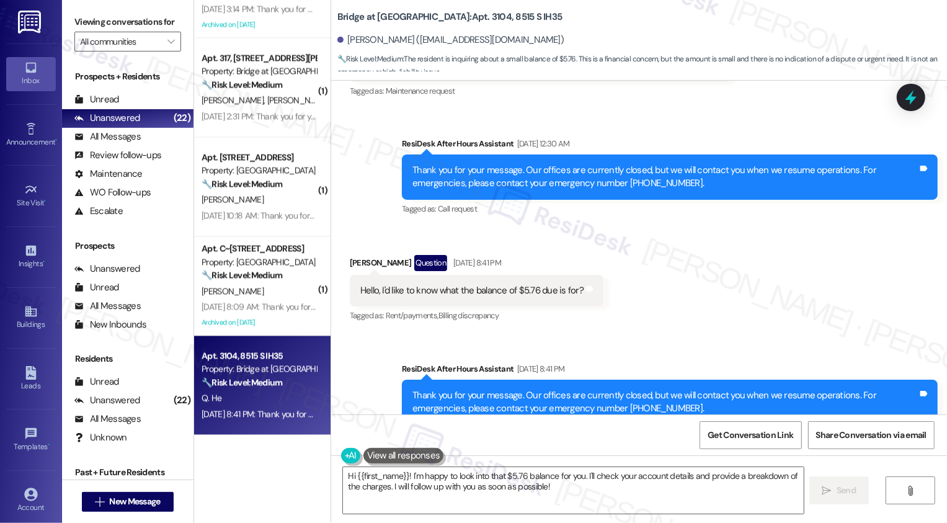
click at [653, 260] on div "Received via SMS Qiong He Question [DATE] 8:41 PM Hello, I'd like to know what …" at bounding box center [639, 280] width 616 height 107
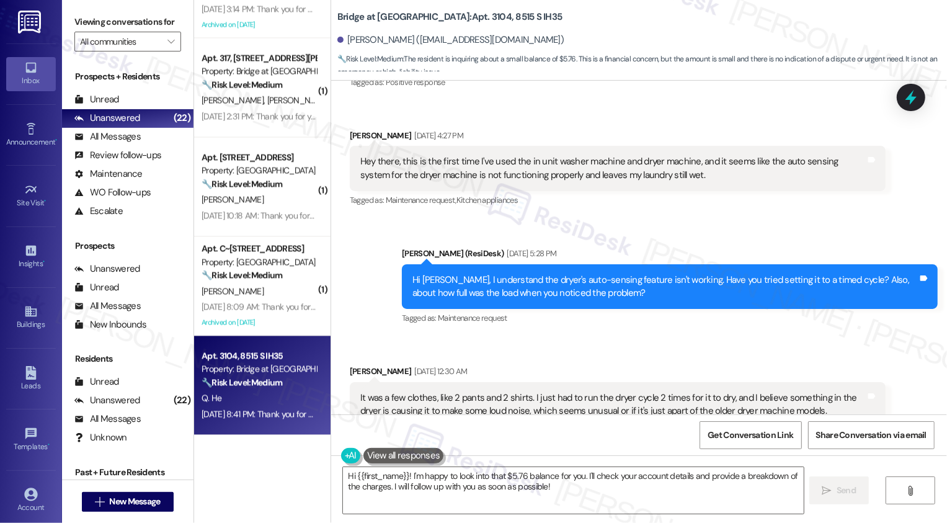
scroll to position [3576, 0]
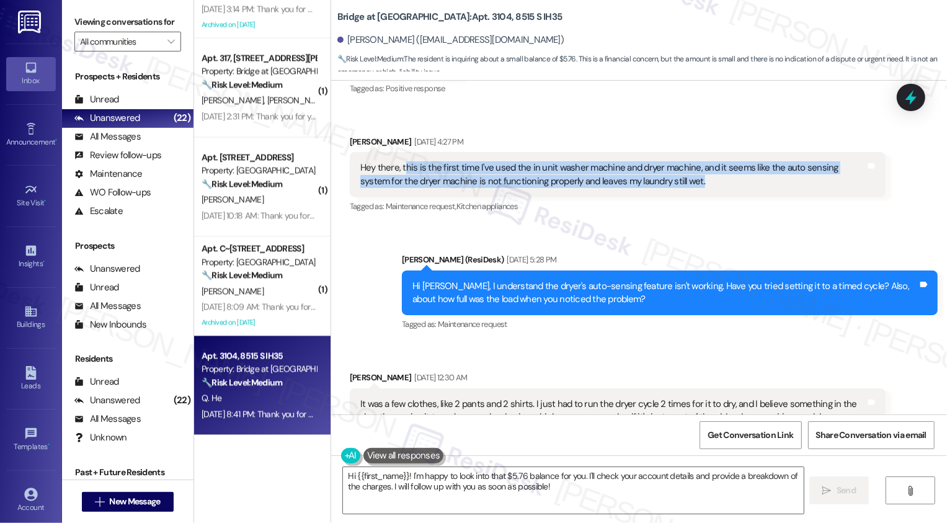
drag, startPoint x: 396, startPoint y: 151, endPoint x: 656, endPoint y: 168, distance: 261.1
click at [657, 171] on div "Hey there, this is the first time I've used the in unit washer machine and drye…" at bounding box center [613, 174] width 506 height 27
copy div "his is the first time I've used the in unit washer machine and dryer machine, a…"
click at [730, 323] on div "Sent via SMS [PERSON_NAME] (ResiDesk) [DATE] 5:28 PM Hi [PERSON_NAME], I unders…" at bounding box center [670, 293] width 555 height 99
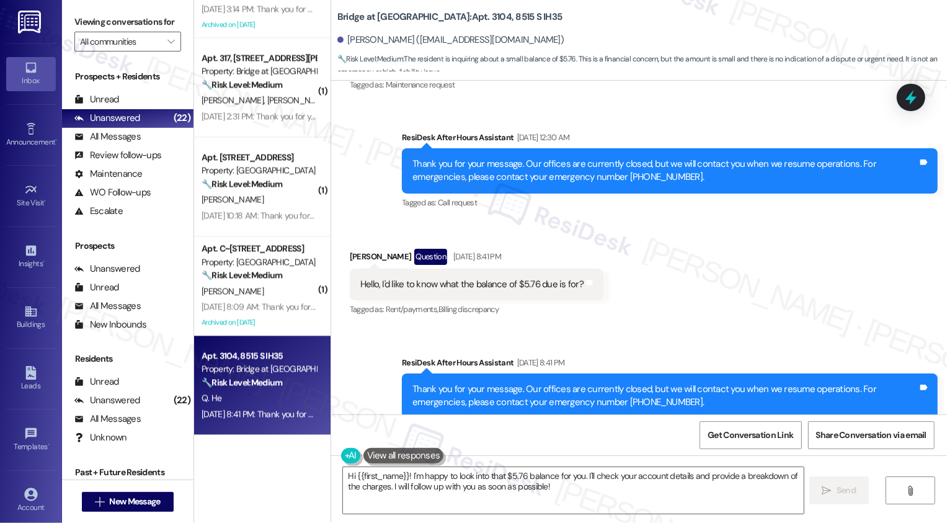
scroll to position [4153, 0]
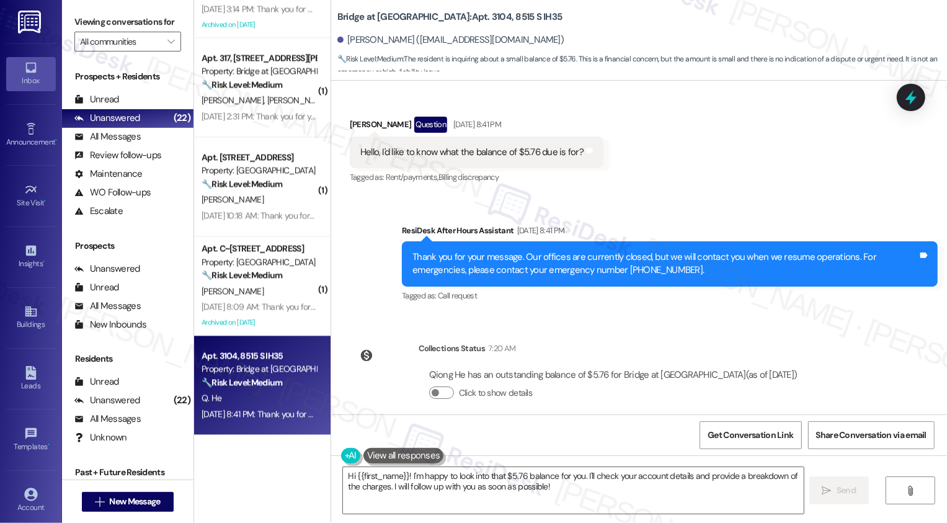
click at [736, 294] on div "Sent via SMS ResiDesk After Hours Assistant [DATE] 8:41 PM Thank you for your m…" at bounding box center [670, 264] width 555 height 99
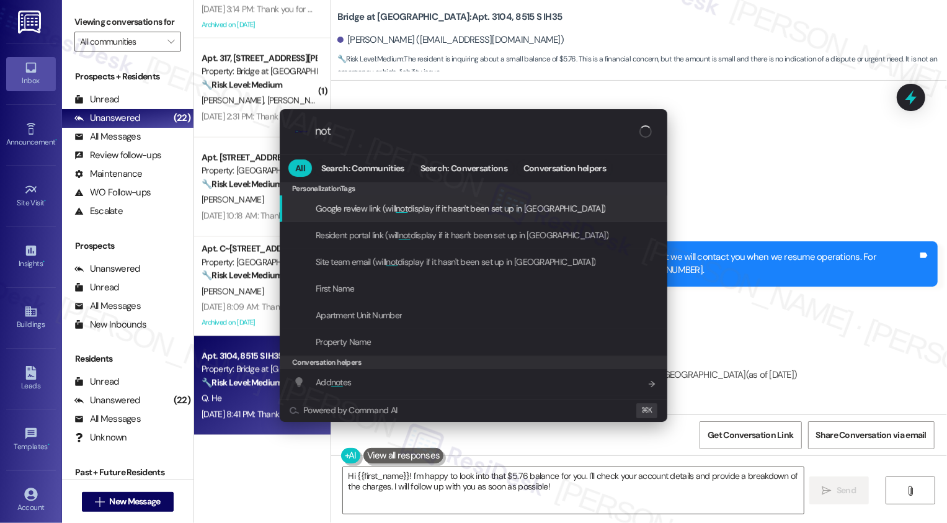
type input "note"
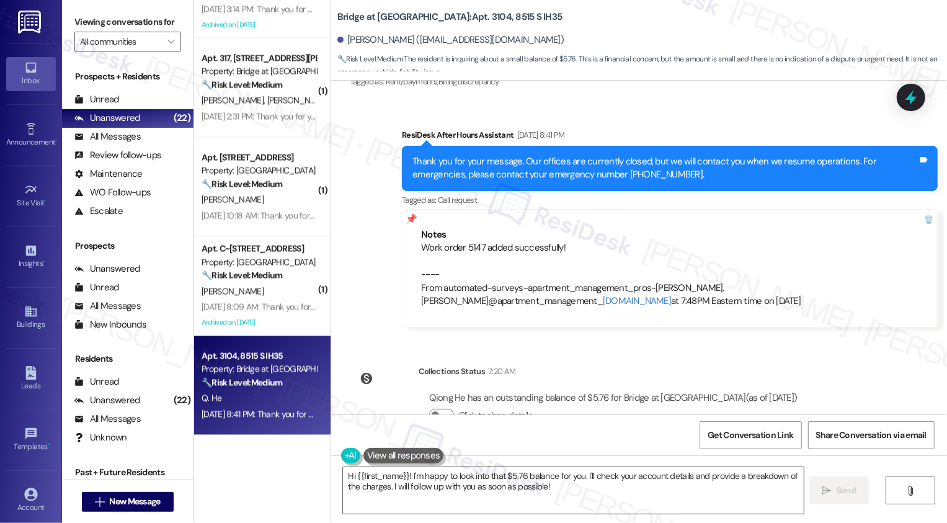
scroll to position [4271, 0]
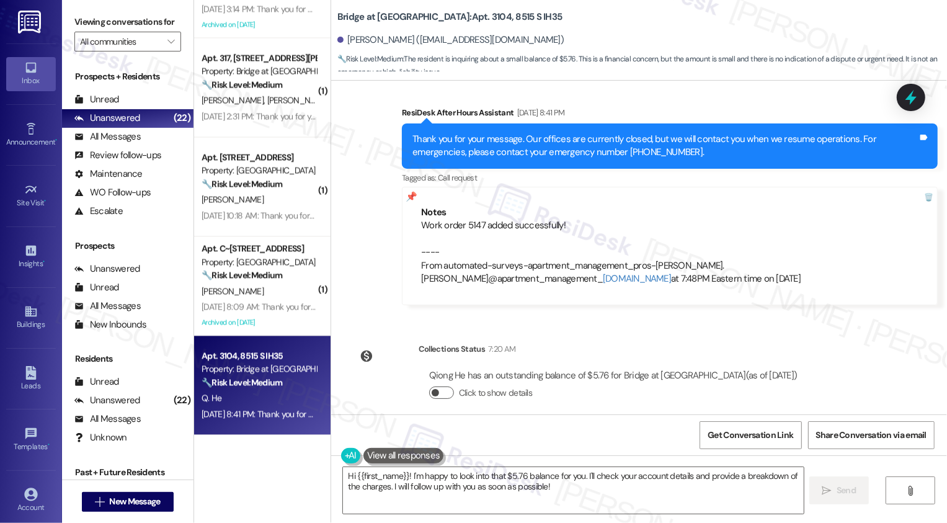
click at [434, 386] on button "Click to show details" at bounding box center [441, 392] width 25 height 12
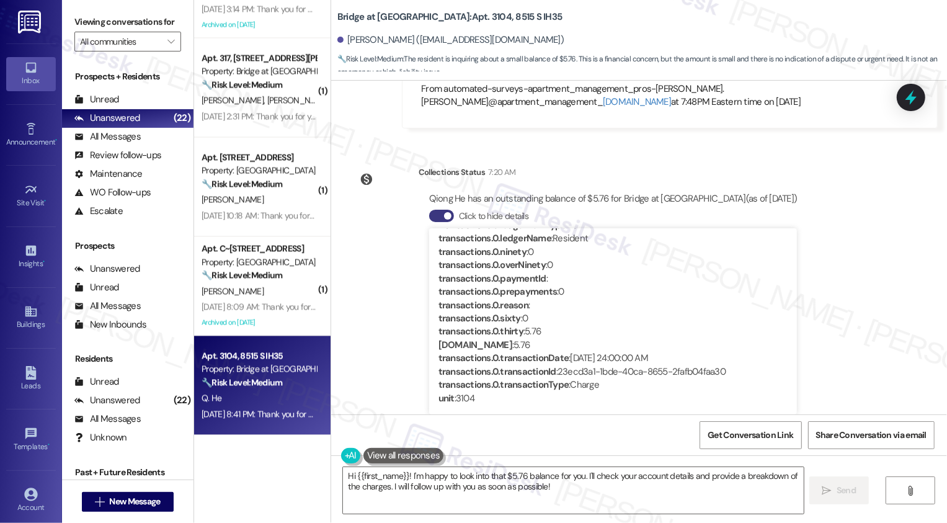
scroll to position [4457, 0]
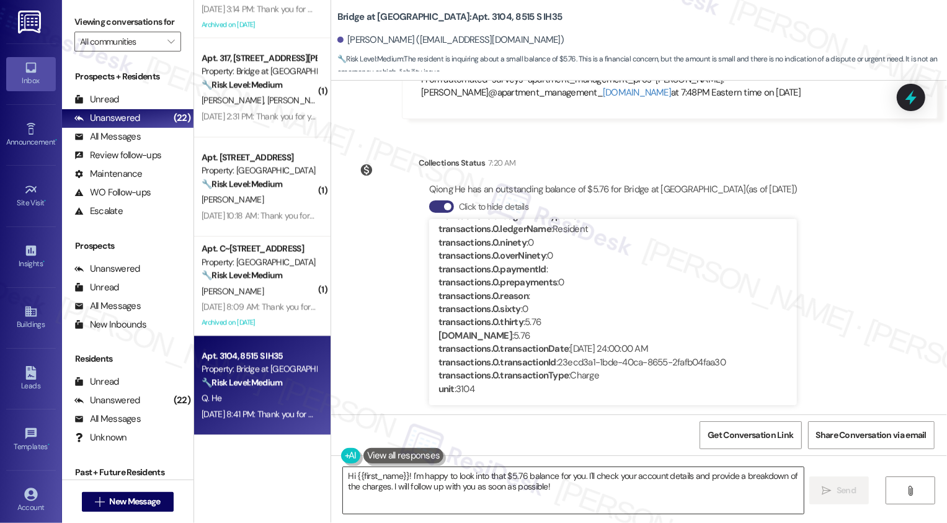
click at [414, 501] on textarea "Hi {{first_name}}! I'm happy to look into that $5.76 balance for you. I'll chec…" at bounding box center [573, 490] width 461 height 47
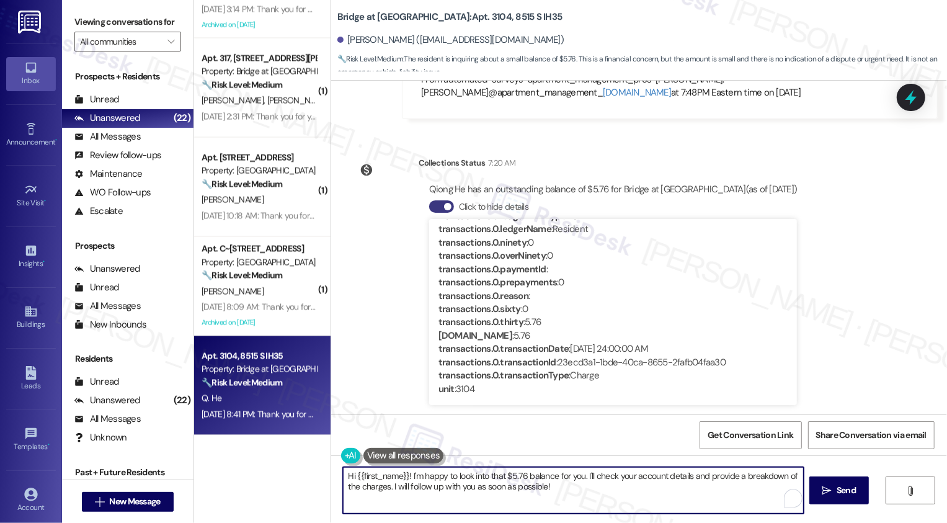
click at [458, 481] on textarea "Hi {{first_name}}! I'm happy to look into that $5.76 balance for you. I'll chec…" at bounding box center [573, 490] width 461 height 47
click at [401, 475] on textarea "Hi {{first_name}}! I'm happy to look into that $5.76 balance for you. I'll chec…" at bounding box center [573, 490] width 461 height 47
drag, startPoint x: 435, startPoint y: 496, endPoint x: 308, endPoint y: 491, distance: 127.3
click at [308, 494] on div "( 1 ) Apt. 07~236, [GEOGRAPHIC_DATA] Property: Bridge at [GEOGRAPHIC_DATA] ⚠️ R…" at bounding box center [570, 261] width 753 height 523
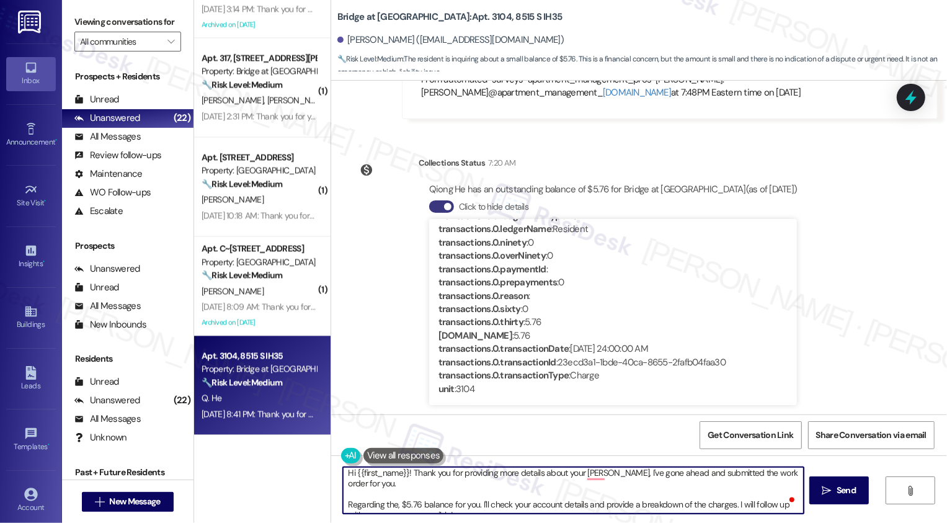
drag, startPoint x: 440, startPoint y: 496, endPoint x: 452, endPoint y: 510, distance: 18.0
click at [453, 511] on textarea "Hi {{first_name}}! Thank you for providing more details about your [PERSON_NAME…" at bounding box center [573, 490] width 461 height 47
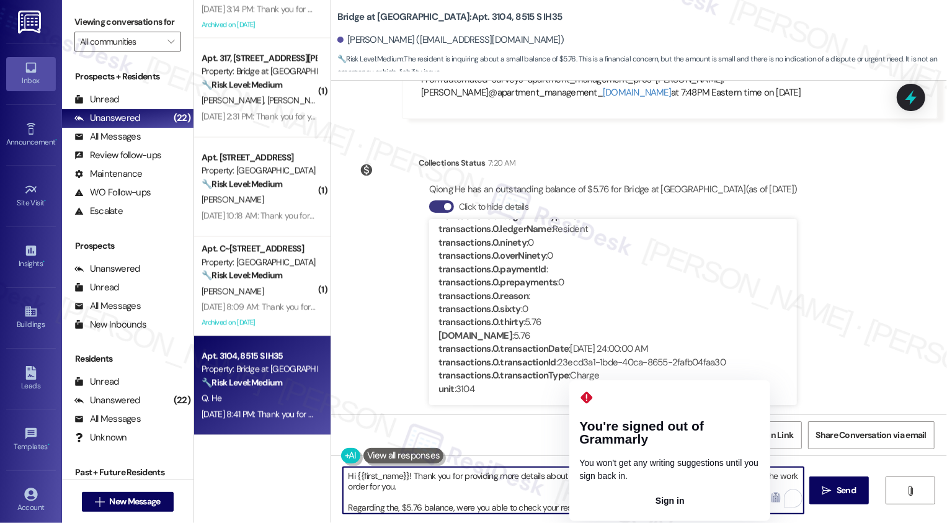
click at [587, 479] on textarea "Hi {{first_name}}! Thank you for providing more details about your [PERSON_NAME…" at bounding box center [573, 490] width 461 height 47
click at [596, 479] on textarea "Hi {{first_name}}! Thank you for providing more details about your dryer, I've …" at bounding box center [573, 490] width 461 height 47
click at [600, 477] on textarea "Hi {{first_name}}! Thank you for providing more details about your dryer, I've …" at bounding box center [573, 490] width 461 height 47
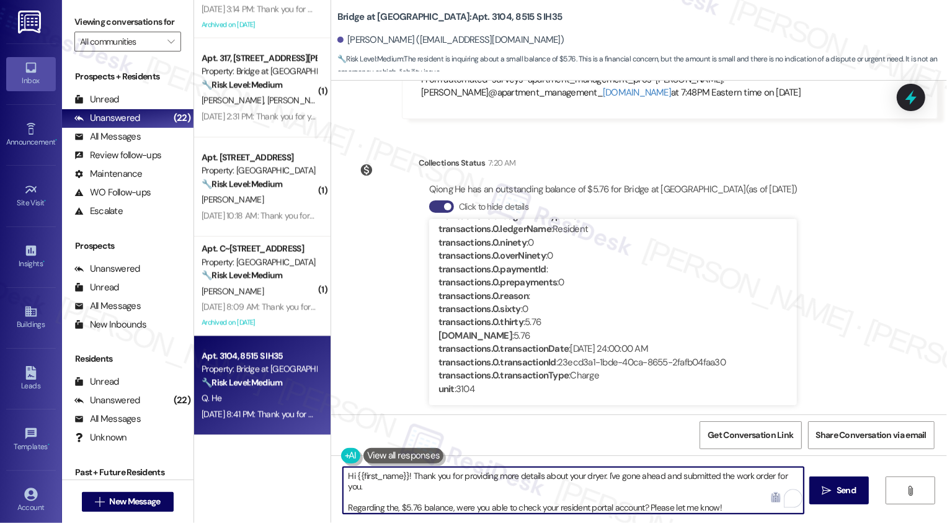
click at [718, 480] on textarea "Hi {{first_name}}! Thank you for providing more details about your dryer. I've …" at bounding box center [573, 490] width 461 height 47
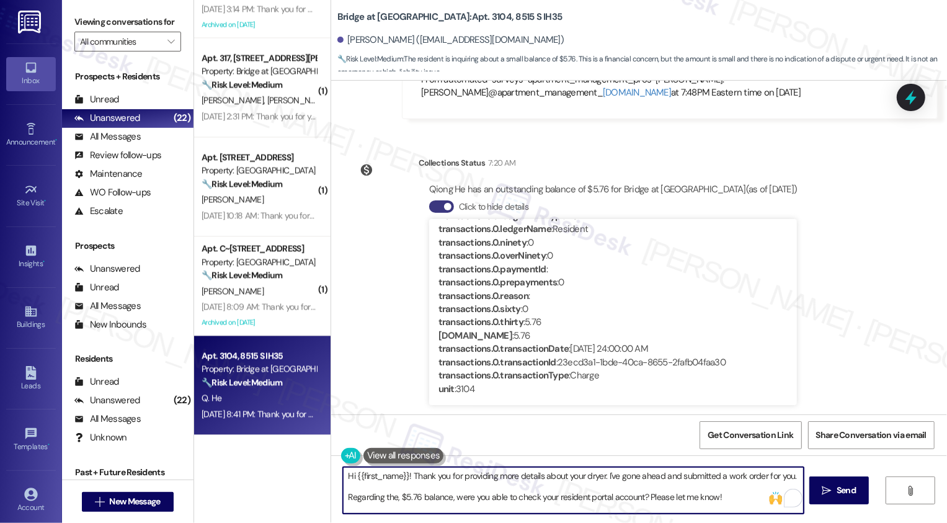
click at [453, 499] on textarea "Hi {{first_name}}! Thank you for providing more details about your dryer. I've …" at bounding box center [573, 490] width 461 height 47
click at [628, 495] on textarea "Hi {{first_name}}! Thank you for providing more details about your dryer. I've …" at bounding box center [573, 490] width 461 height 47
paste textarea "sharing more details about your dryer — I’ve gone ahead and submitted a work or…"
click at [600, 475] on textarea "Hi {{first_name}}! Thank you for sharing more details about your dryer — I’ve g…" at bounding box center [573, 490] width 461 height 47
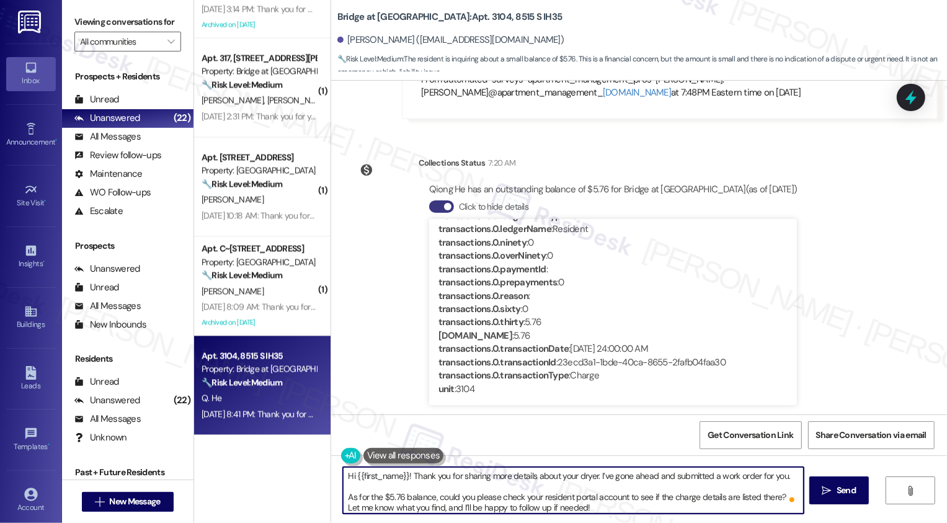
scroll to position [3, 0]
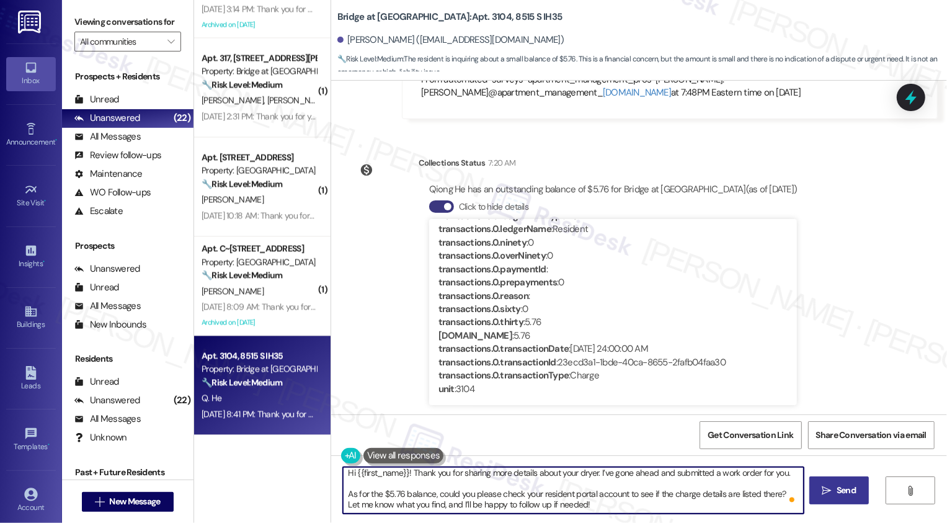
click at [856, 497] on button " Send" at bounding box center [840, 490] width 60 height 28
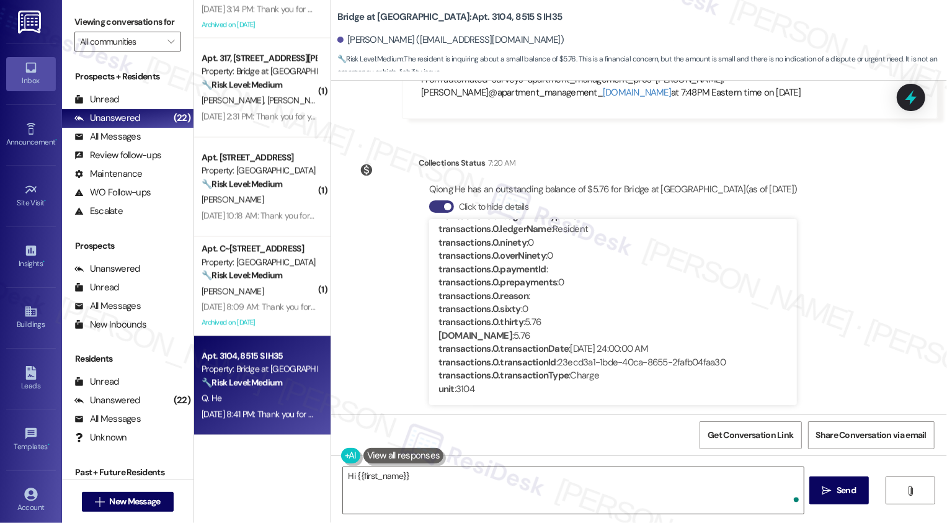
scroll to position [0, 0]
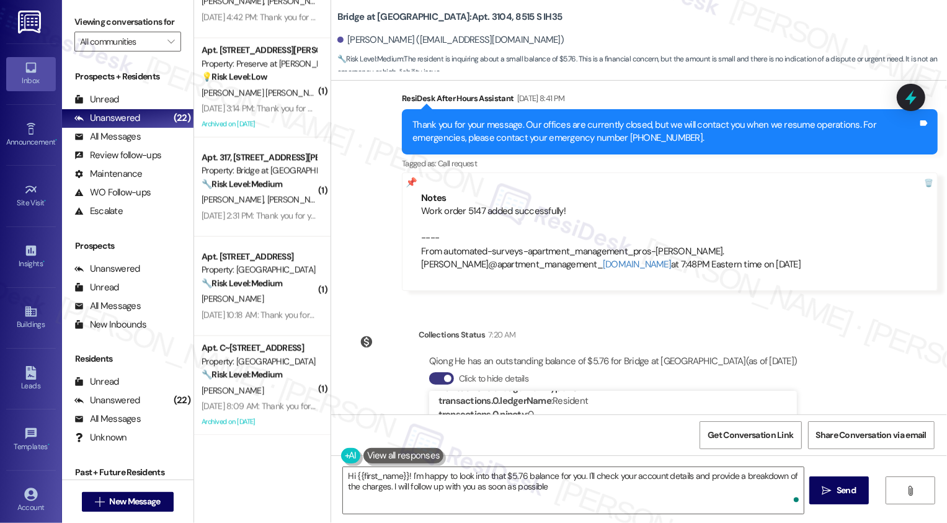
type textarea "Hi {{first_name}}! I'm happy to look into that $5.76 balance for you. I'll chec…"
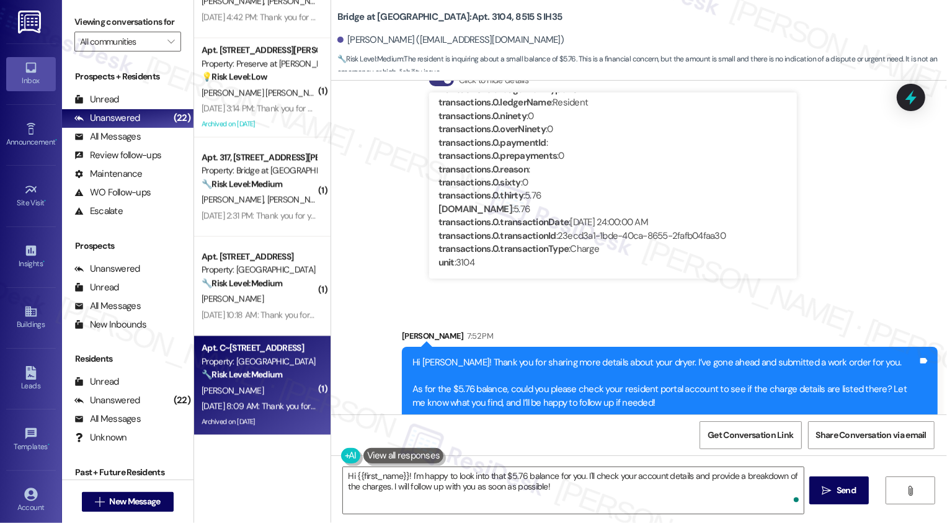
click at [295, 355] on div "Property: [GEOGRAPHIC_DATA]" at bounding box center [259, 361] width 115 height 13
type textarea "Fetching suggested responses. Please feel free to read through the conversation…"
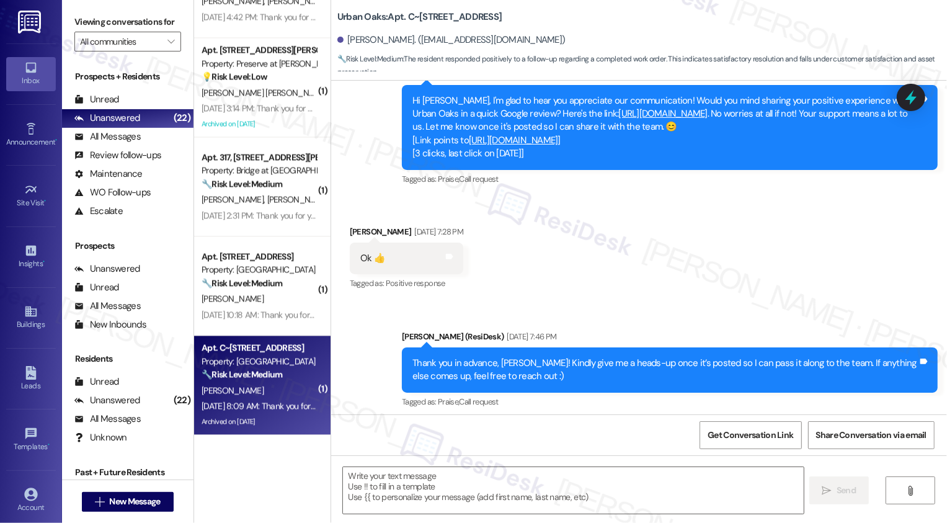
type textarea "Fetching suggested responses. Please feel free to read through the conversation…"
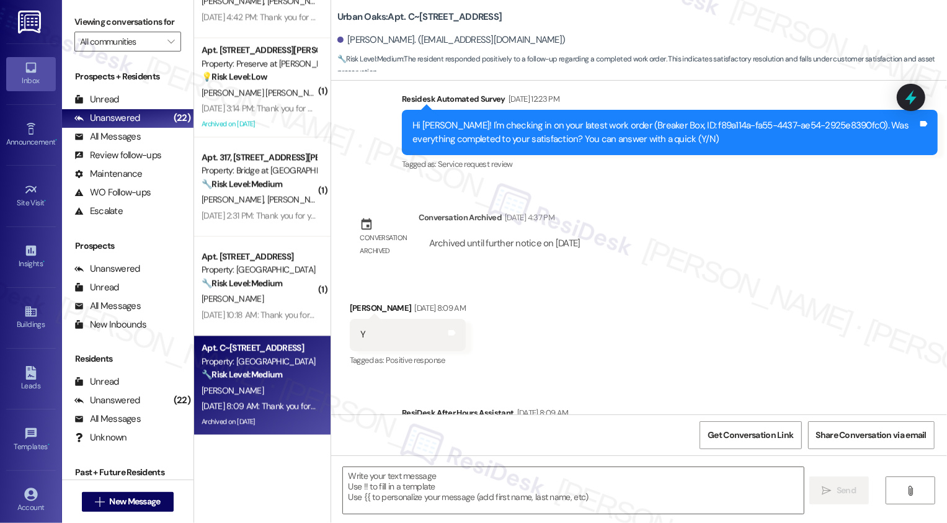
scroll to position [1880, 0]
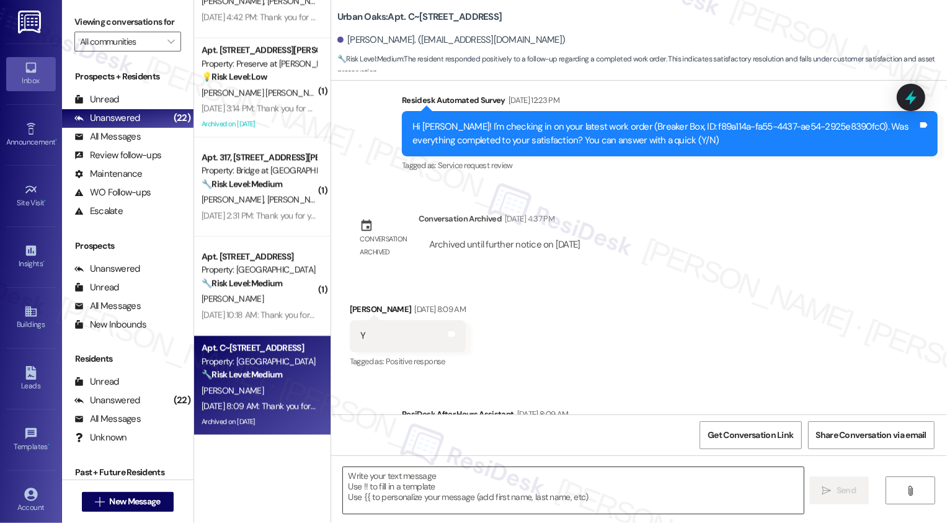
click at [494, 471] on textarea at bounding box center [573, 490] width 461 height 47
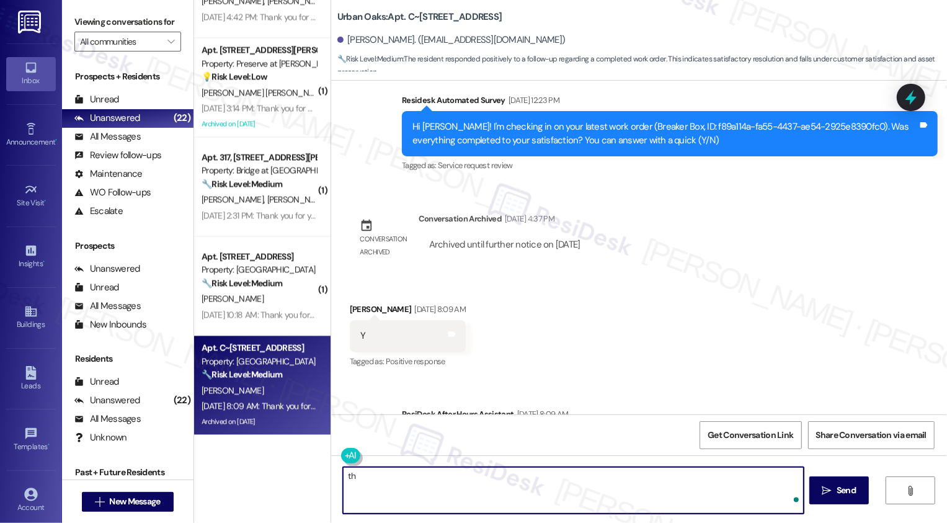
type textarea "t"
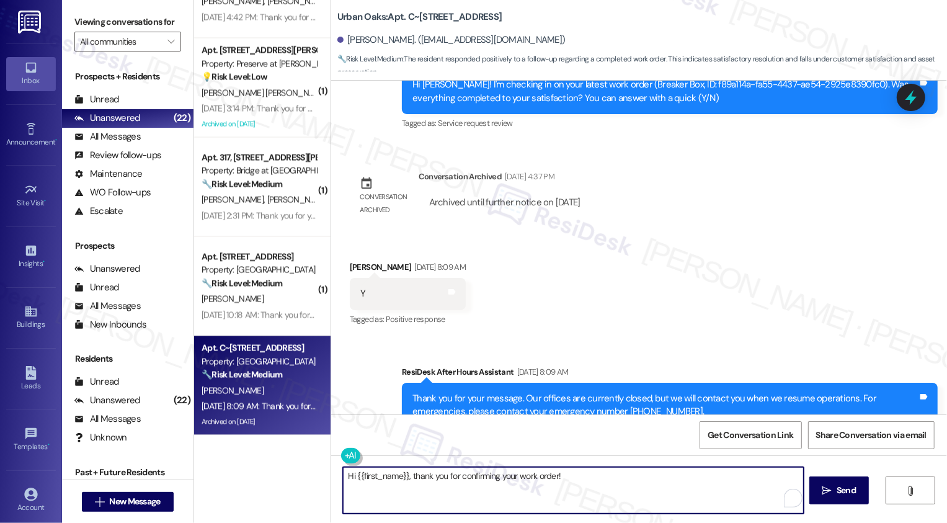
scroll to position [2051, 0]
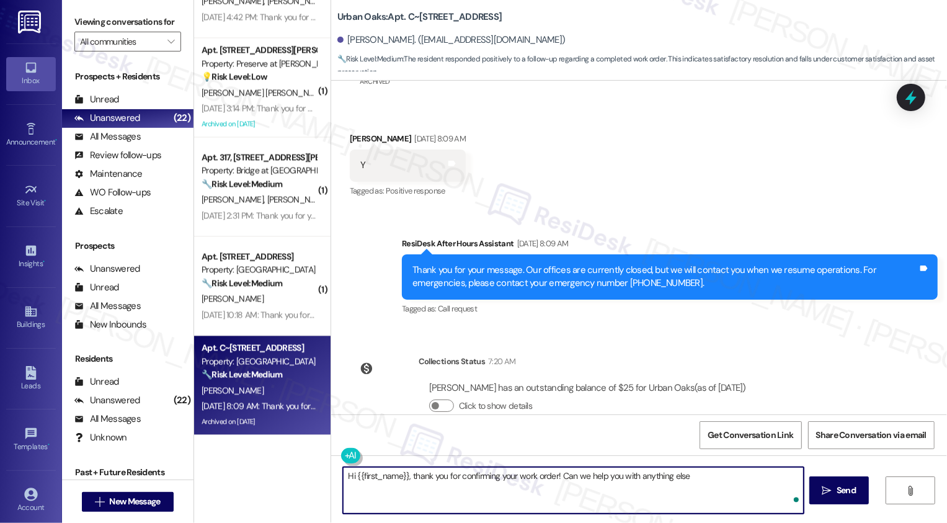
type textarea "Hi {{first_name}}, thank you for confirming your work order! Can we help you wi…"
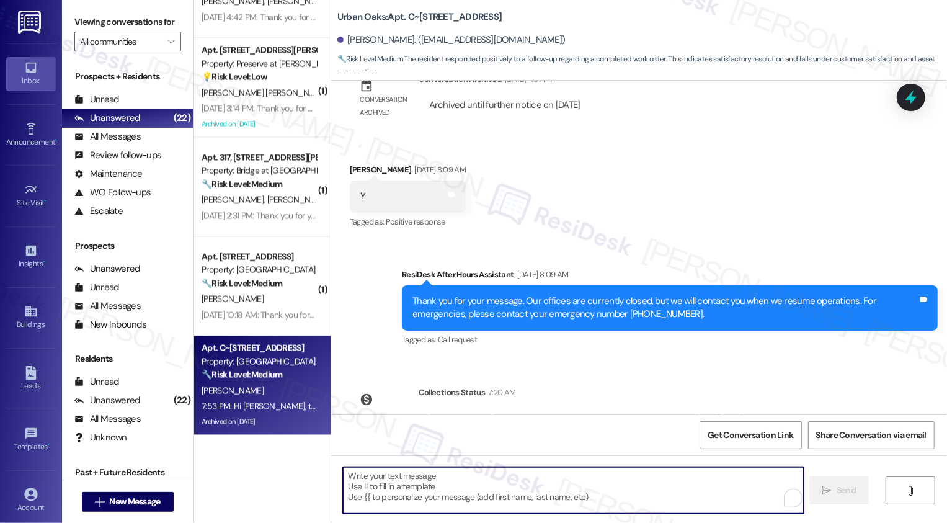
scroll to position [2137, 0]
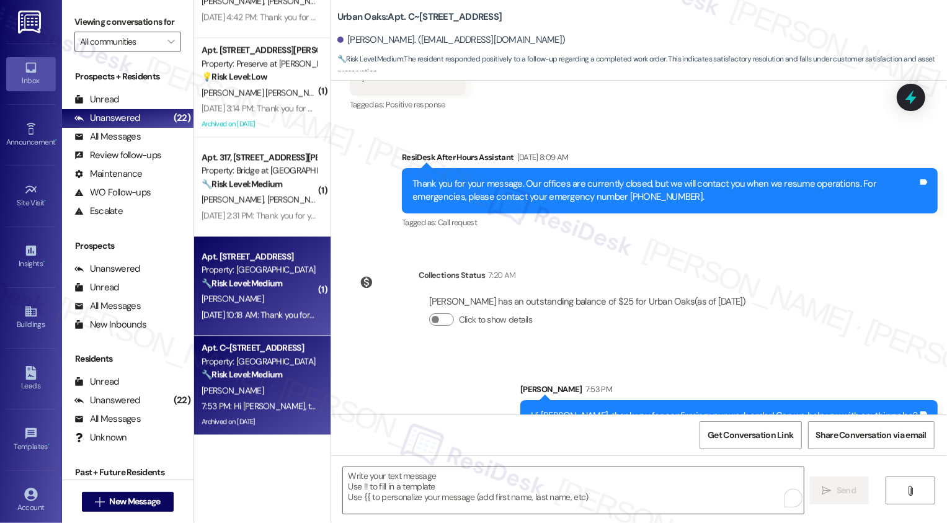
click at [315, 305] on div "Apt. 11307, [STREET_ADDRESS] S Property: Falconhead 🔧 Risk Level: Medium The re…" at bounding box center [262, 285] width 136 height 99
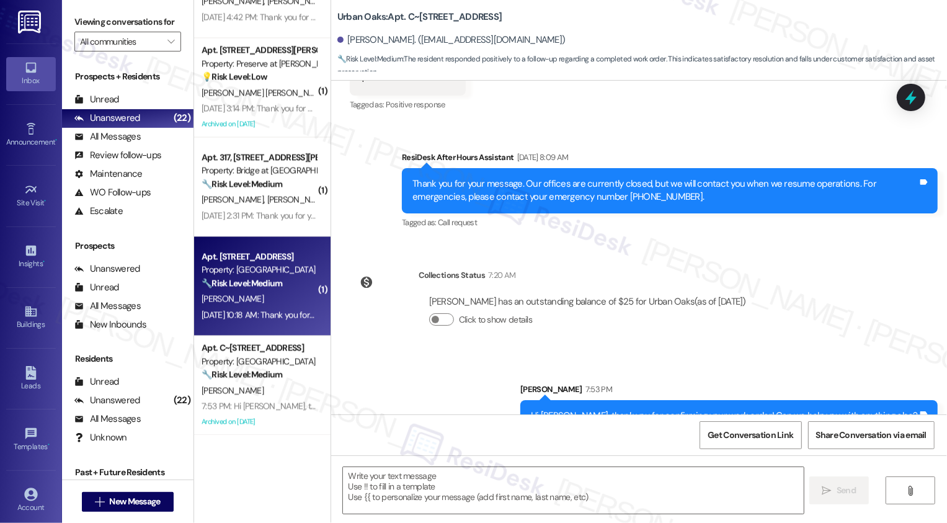
click at [315, 305] on div "Apt. 11307, [STREET_ADDRESS] S Property: Falconhead 🔧 Risk Level: Medium The re…" at bounding box center [262, 285] width 136 height 99
type textarea "Fetching suggested responses. Please feel free to read through the conversation…"
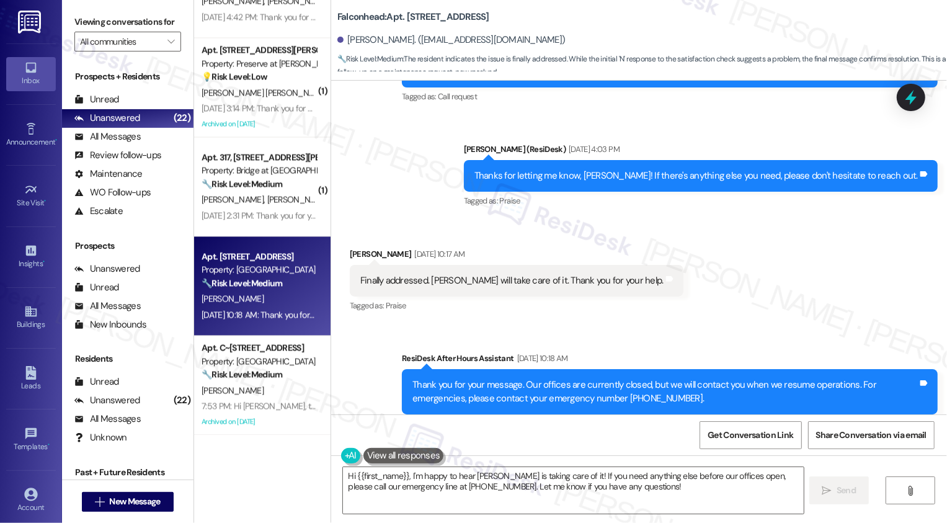
scroll to position [3760, 0]
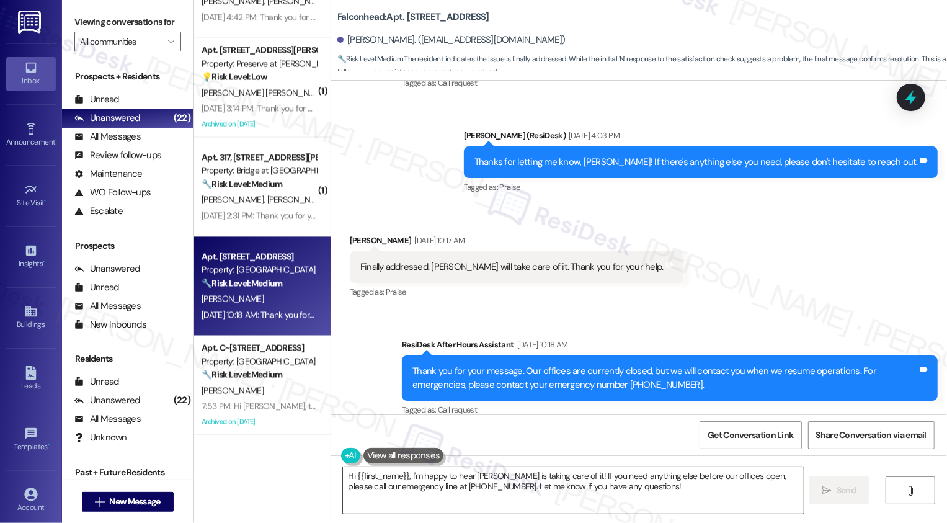
click at [452, 483] on textarea "Hi {{first_name}}, I'm happy to hear [PERSON_NAME] is taking care of it! If you…" at bounding box center [573, 490] width 461 height 47
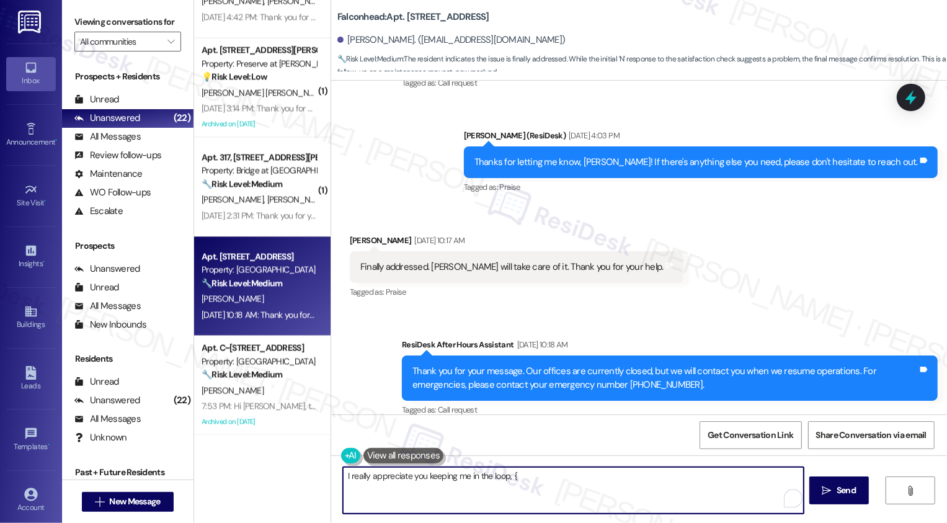
type textarea "I really appreciate you keeping me in the loop, {{"
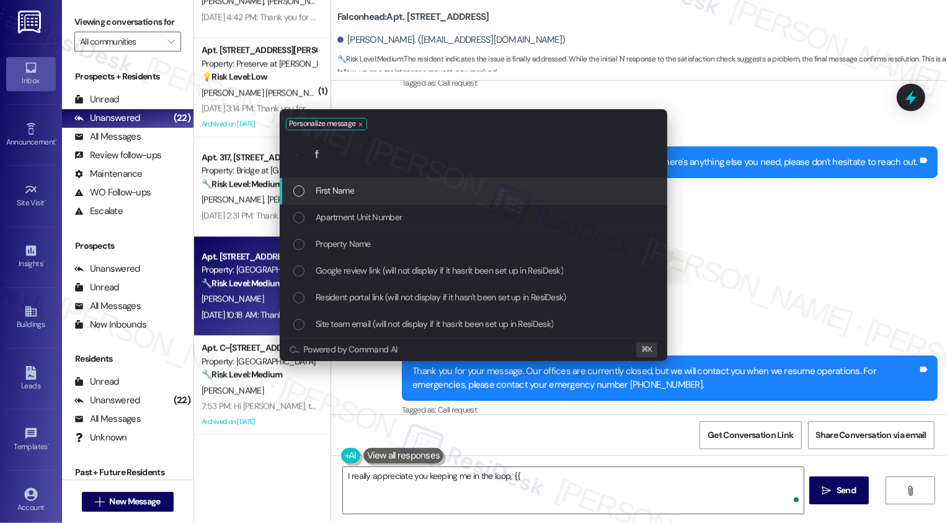
type input "fi"
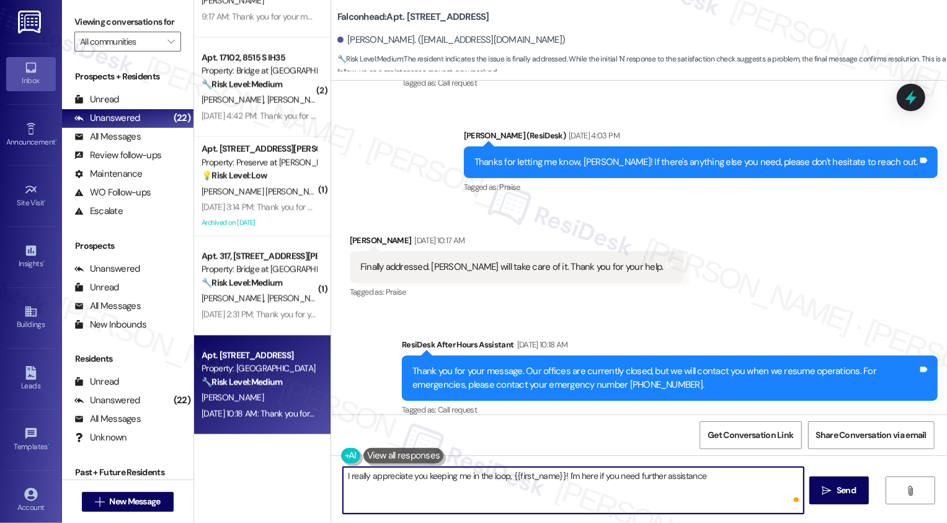
type textarea "I really appreciate you keeping me in the loop, {{first_name}}! I'm here if you…"
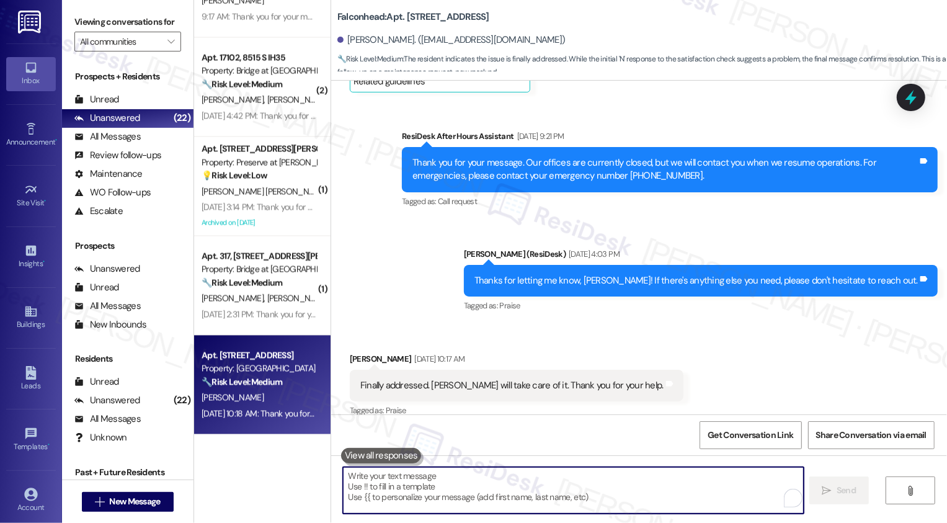
scroll to position [3847, 0]
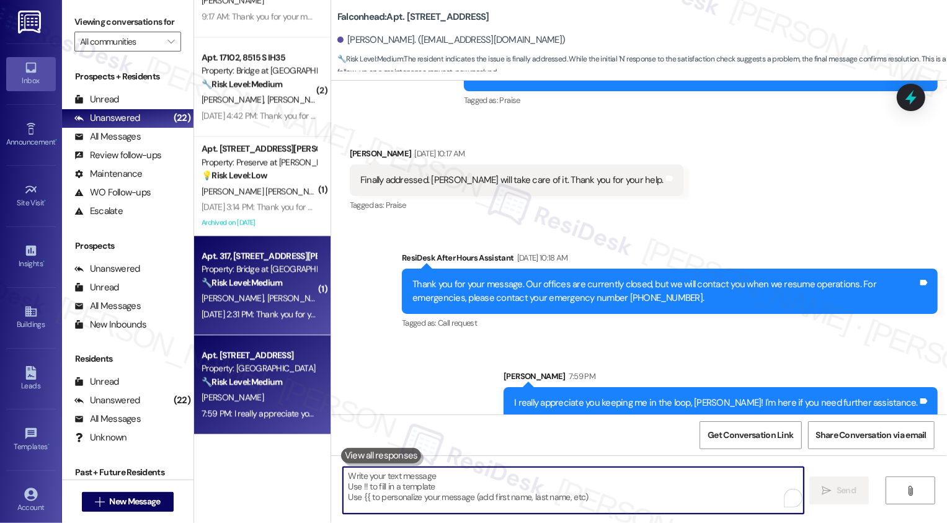
click at [205, 277] on div "🔧 Risk Level: Medium The resident is reporting a noise complaint about their up…" at bounding box center [259, 283] width 115 height 13
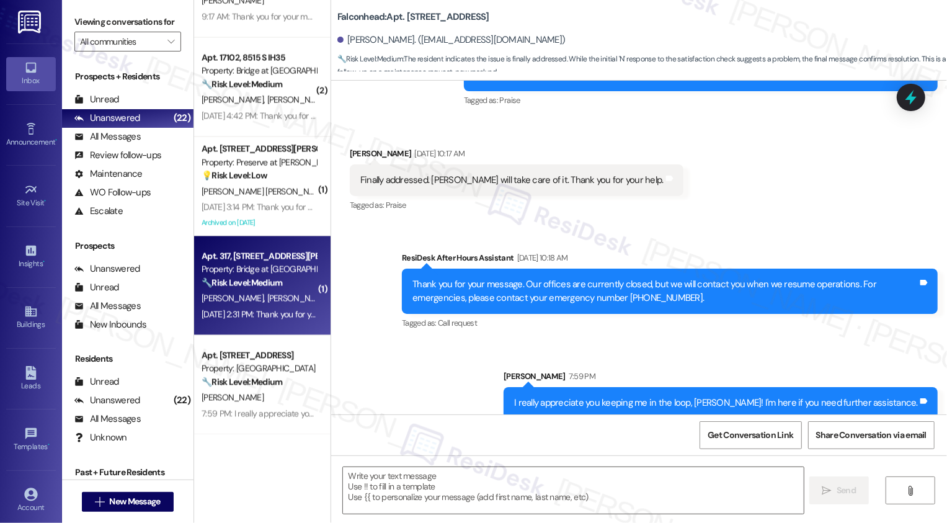
click at [205, 277] on div "🔧 Risk Level: Medium The resident is reporting a noise complaint about their up…" at bounding box center [259, 283] width 115 height 13
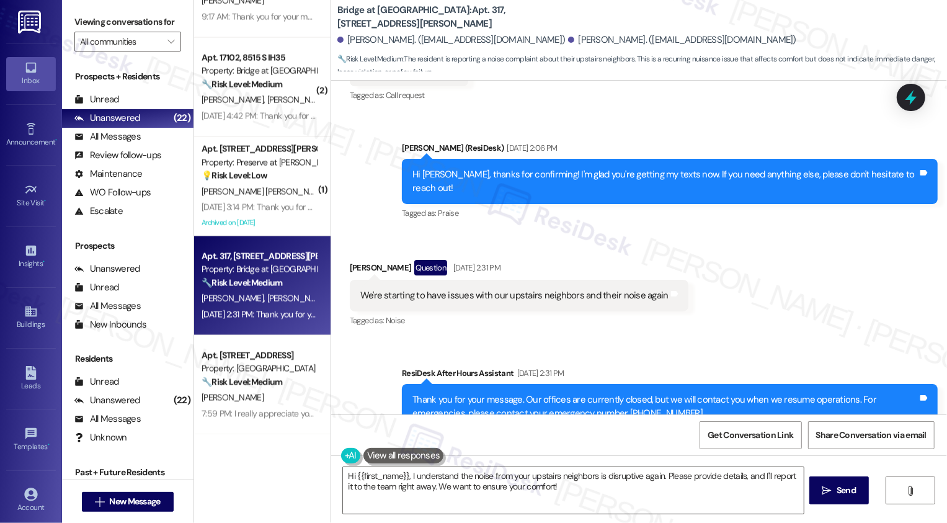
scroll to position [1780, 0]
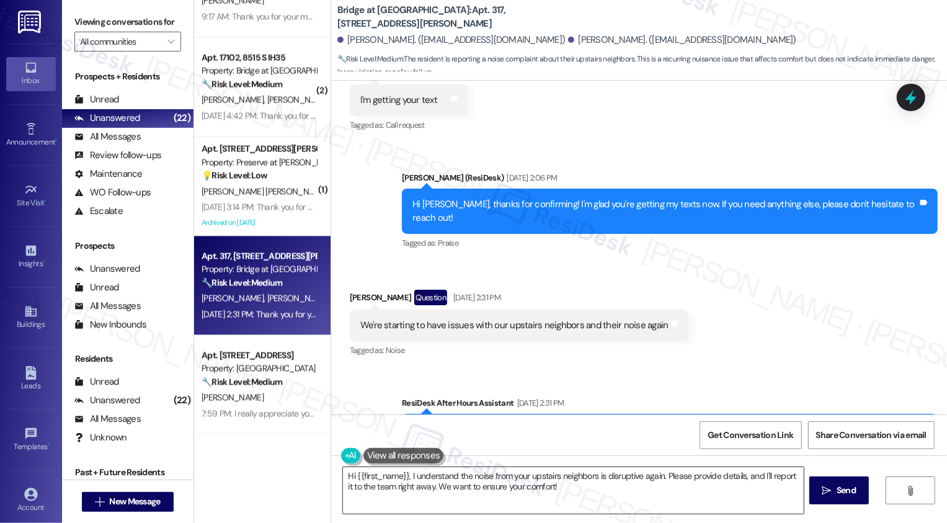
click at [449, 485] on textarea "Hi {{first_name}}, I understand the noise from your upstairs neighbors is disru…" at bounding box center [573, 490] width 461 height 47
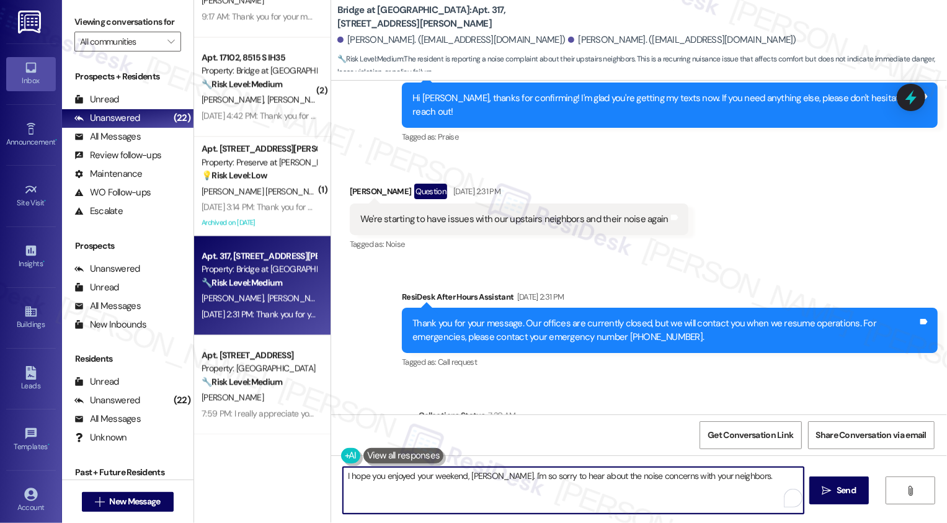
scroll to position [1914, 0]
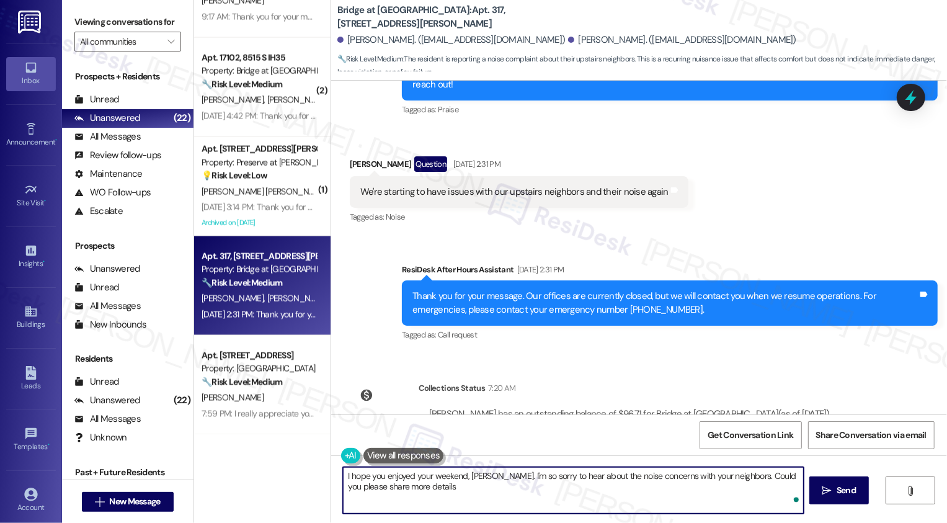
type textarea "I hope you enjoyed your weekend, [PERSON_NAME]. I'm so sorry to hear about the …"
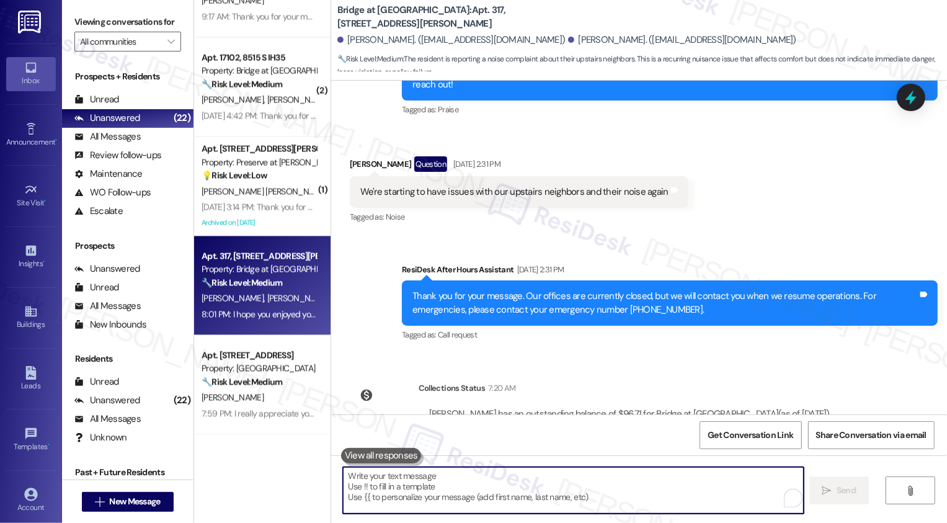
scroll to position [2013, 0]
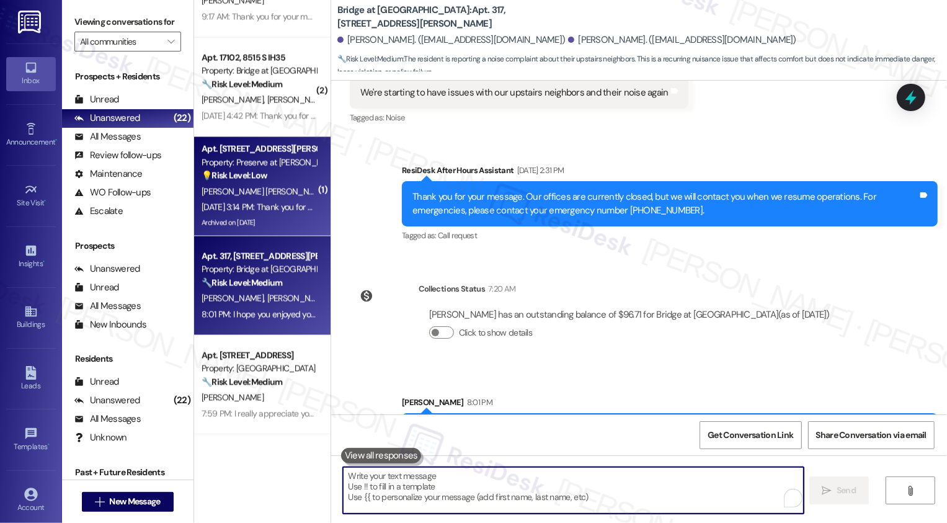
click at [331, 187] on span "[PERSON_NAME] [PERSON_NAME]" at bounding box center [394, 191] width 126 height 11
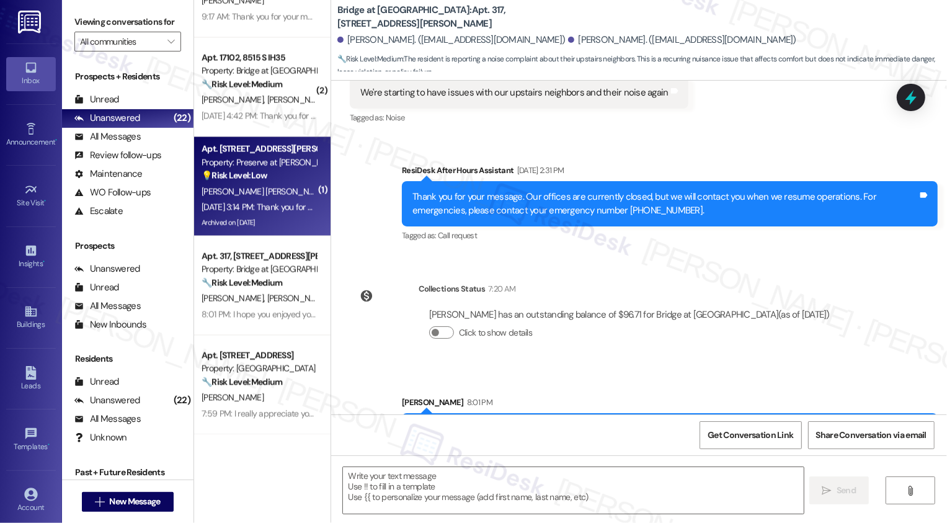
click at [331, 187] on span "[PERSON_NAME] [PERSON_NAME]" at bounding box center [394, 191] width 126 height 11
type textarea "Fetching suggested responses. Please feel free to read through the conversation…"
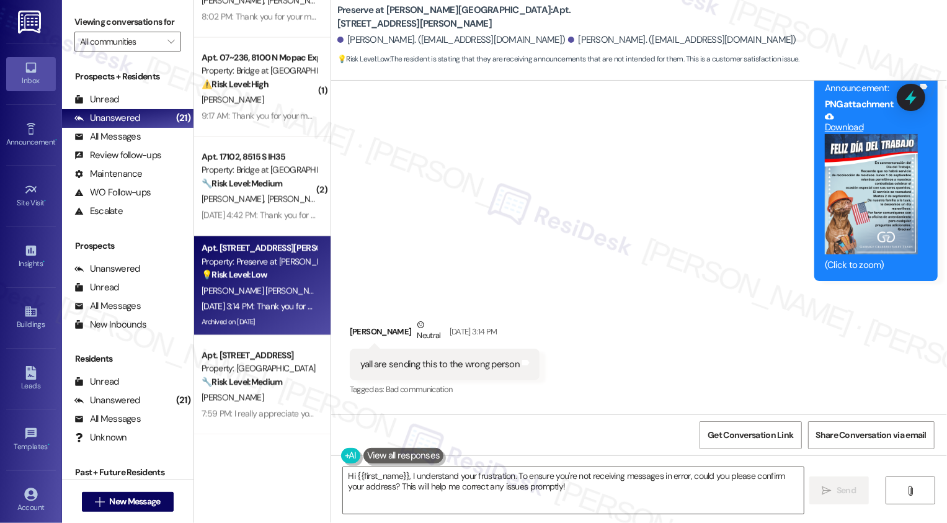
scroll to position [5998, 0]
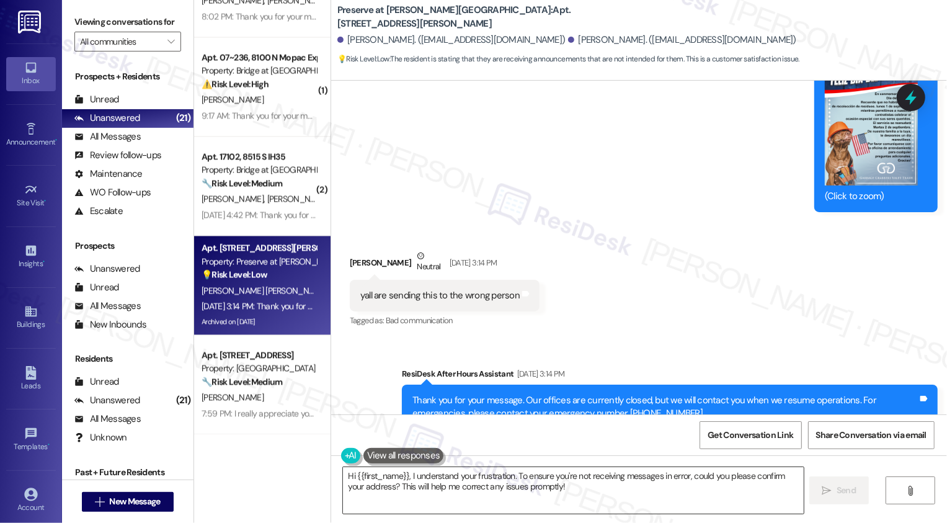
click at [560, 481] on textarea "Hi {{first_name}}, I understand your frustration. To ensure you're not receivin…" at bounding box center [573, 490] width 461 height 47
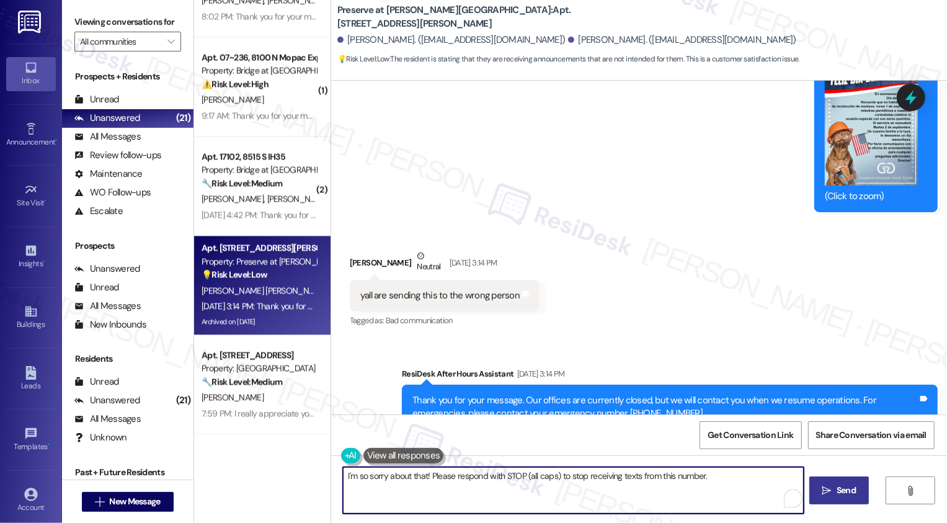
type textarea "I'm so sorry about that! Please respond with STOP (all caps) to stop receiving …"
click at [838, 494] on span "Send" at bounding box center [846, 490] width 19 height 13
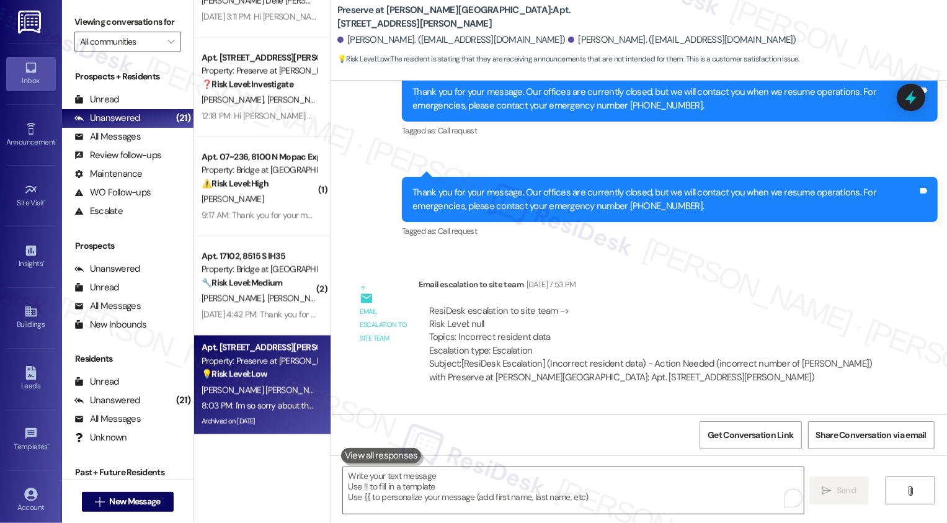
scroll to position [3927, 0]
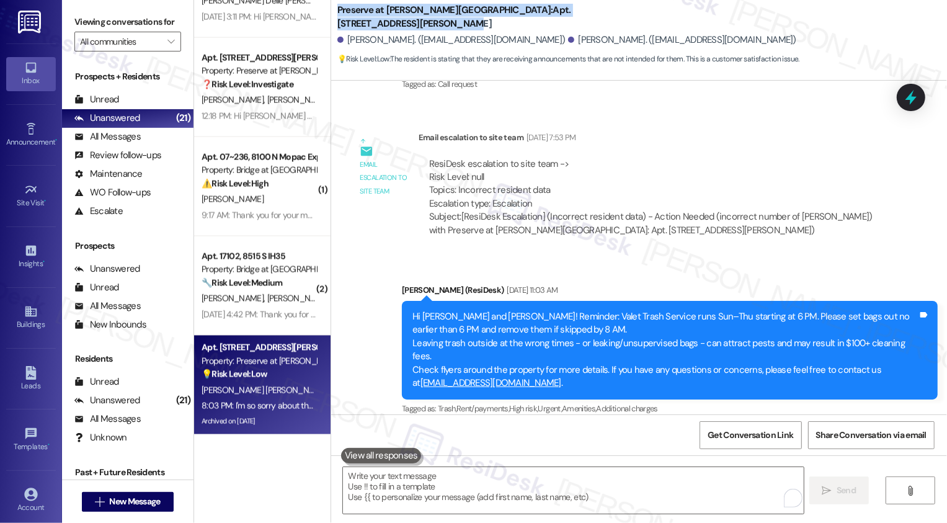
drag, startPoint x: 329, startPoint y: 11, endPoint x: 573, endPoint y: 16, distance: 243.8
click at [574, 16] on div "Preserve at [PERSON_NAME][GEOGRAPHIC_DATA]: Apt. [STREET_ADDRESS][PERSON_NAME]" at bounding box center [461, 17] width 248 height 16
copy b "Preserve at [PERSON_NAME][GEOGRAPHIC_DATA]: Apt. [STREET_ADDRESS][PERSON_NAME]"
click at [368, 207] on div "Email escalation to site team Email escalation to site team [DATE] 7:53 PM Resi…" at bounding box center [618, 189] width 555 height 134
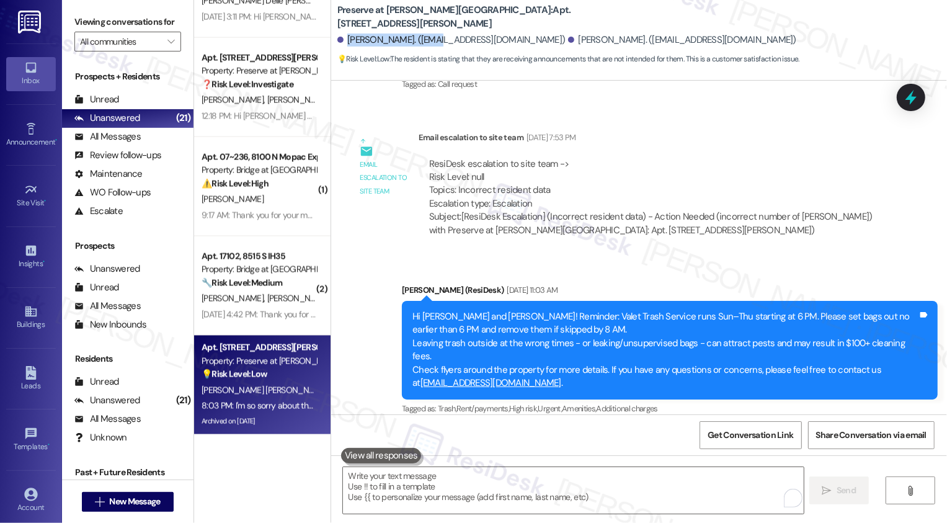
drag, startPoint x: 339, startPoint y: 39, endPoint x: 423, endPoint y: 41, distance: 84.4
click at [423, 40] on div "[PERSON_NAME]. ([EMAIL_ADDRESS][DOMAIN_NAME])" at bounding box center [451, 39] width 228 height 13
copy div "[PERSON_NAME]"
click at [733, 443] on span "Get Conversation Link" at bounding box center [750, 435] width 91 height 27
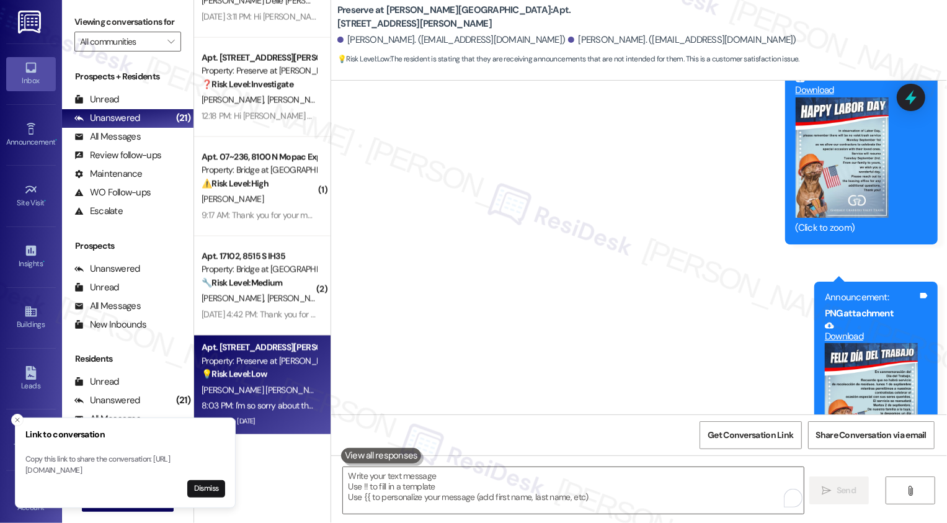
scroll to position [6085, 0]
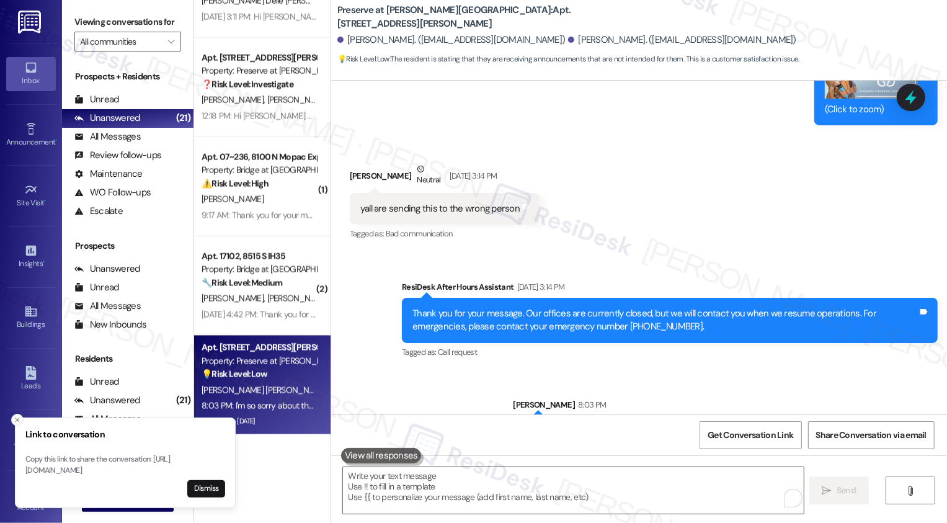
click at [16, 416] on icon "Close toast" at bounding box center [17, 419] width 7 height 7
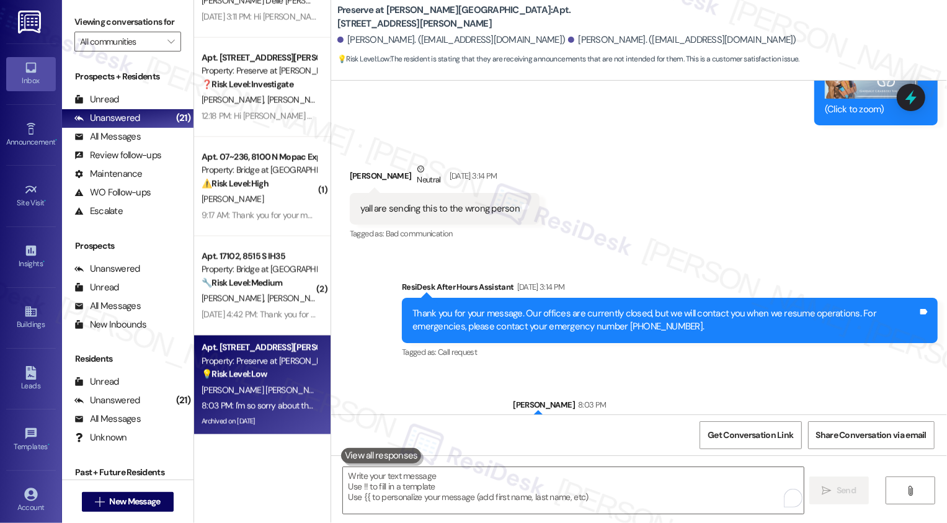
click at [336, 374] on div "Sent via SMS ResiDesk After Hours Assistant [DATE] 3:14 PM Thank you for your m…" at bounding box center [639, 354] width 616 height 205
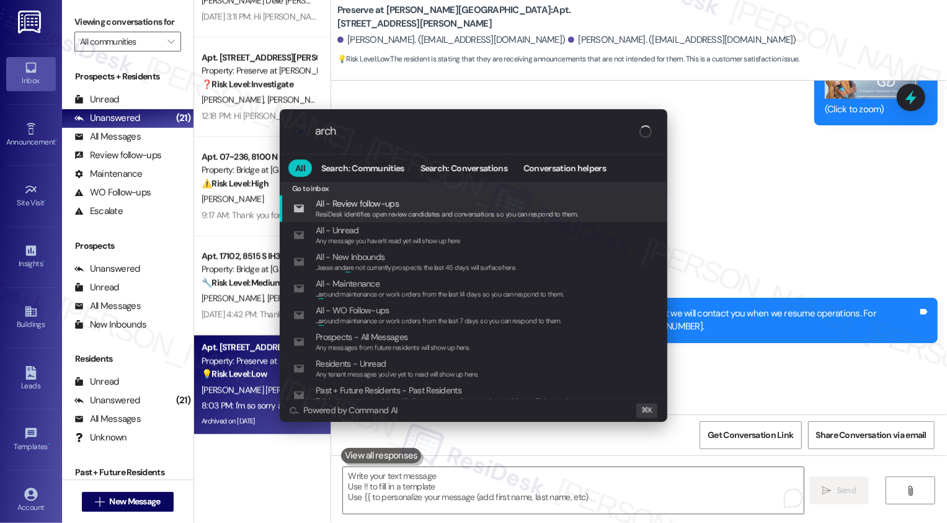
type input "archi"
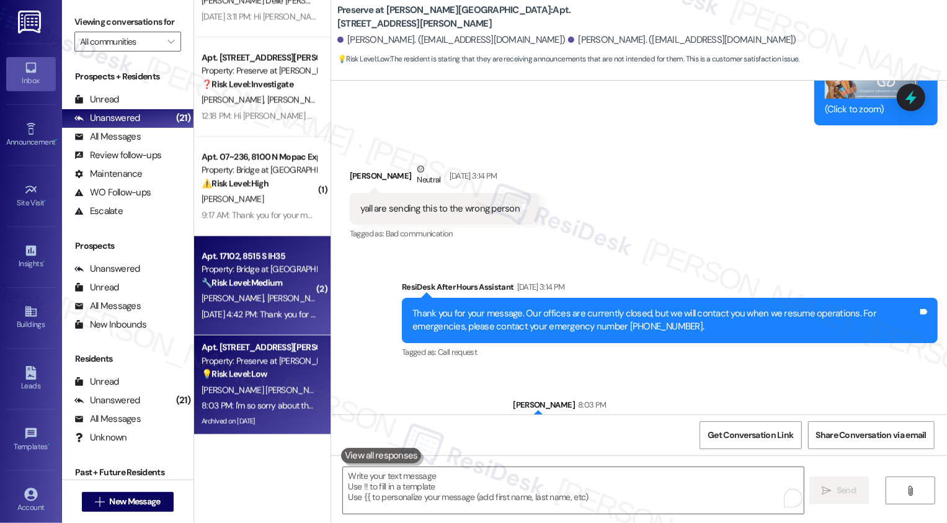
click at [202, 302] on span "[PERSON_NAME]" at bounding box center [235, 298] width 66 height 11
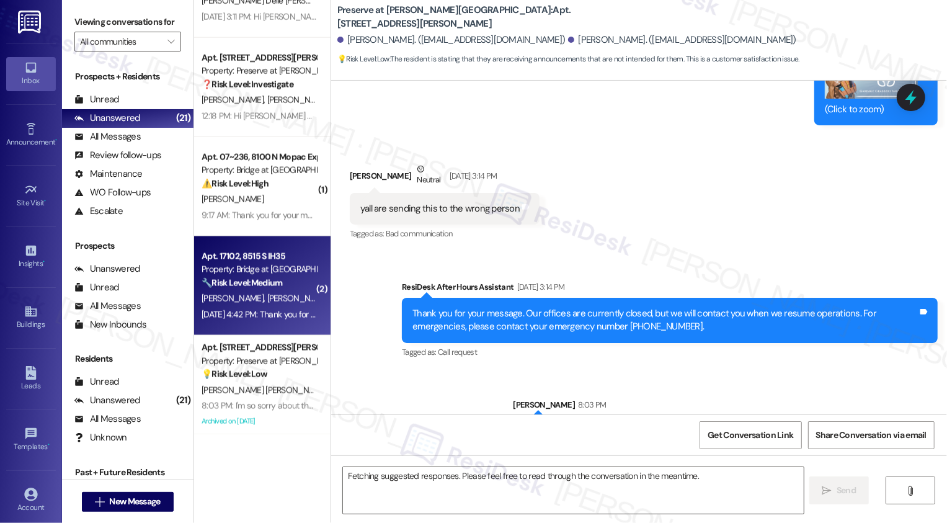
click at [202, 302] on span "[PERSON_NAME]" at bounding box center [235, 298] width 66 height 11
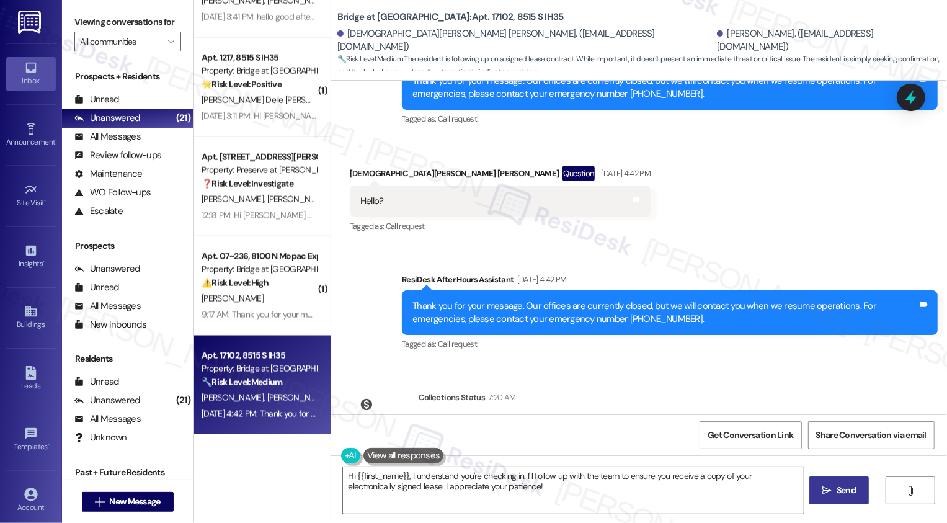
scroll to position [1543, 0]
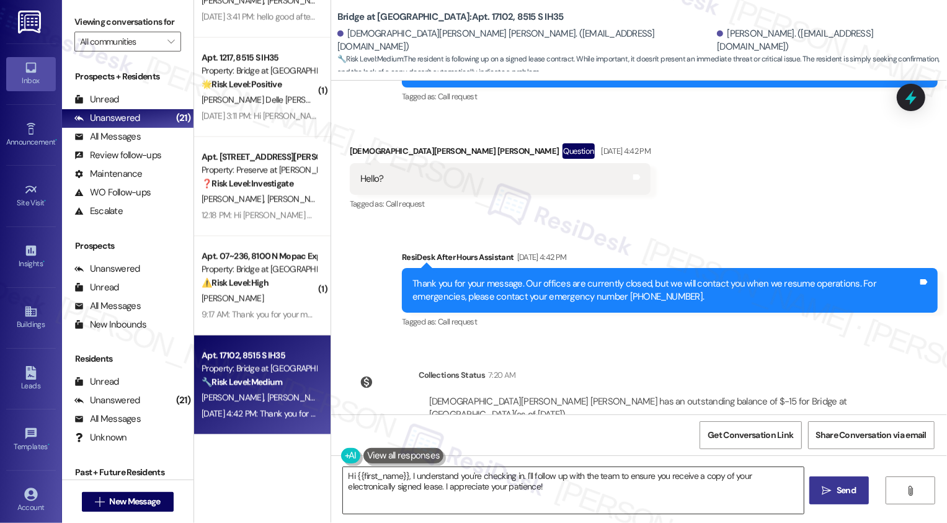
click at [432, 489] on textarea "Hi {{first_name}}, I understand you're checking in. I'll follow up with the tea…" at bounding box center [573, 490] width 461 height 47
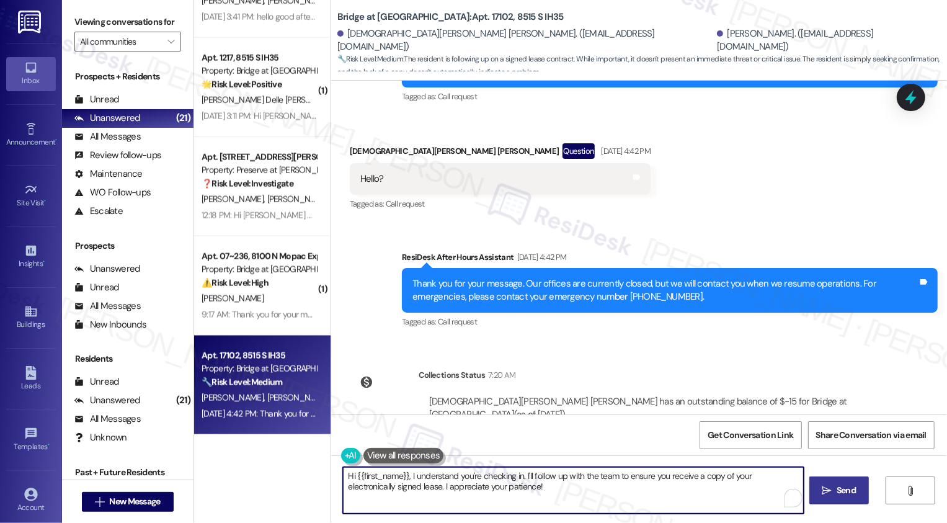
click at [504, 484] on textarea "Hi {{first_name}}, I understand you're checking in. I'll follow up with the tea…" at bounding box center [573, 490] width 461 height 47
drag, startPoint x: 404, startPoint y: 475, endPoint x: 540, endPoint y: 496, distance: 137.4
click at [541, 496] on textarea "Hi {{first_name}}, I understand you're checking in. I'll follow up with the tea…" at bounding box center [573, 490] width 461 height 47
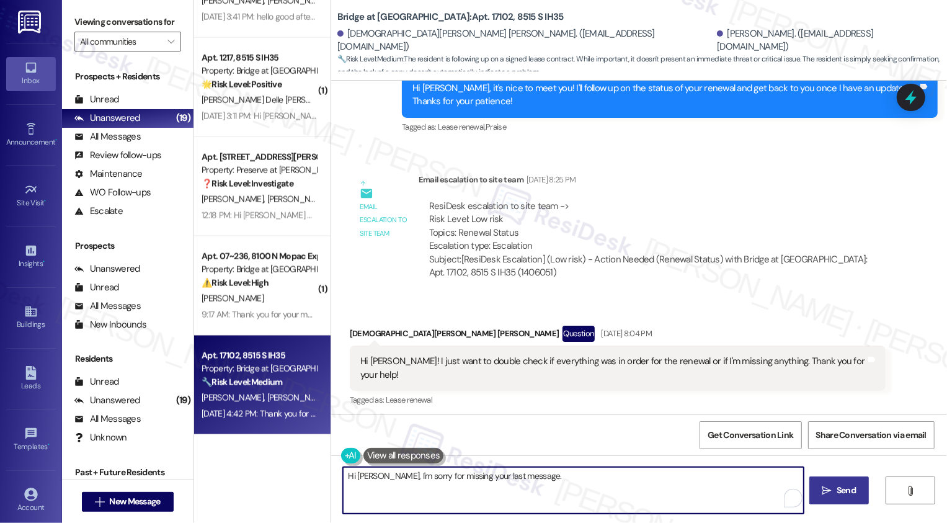
scroll to position [553, 0]
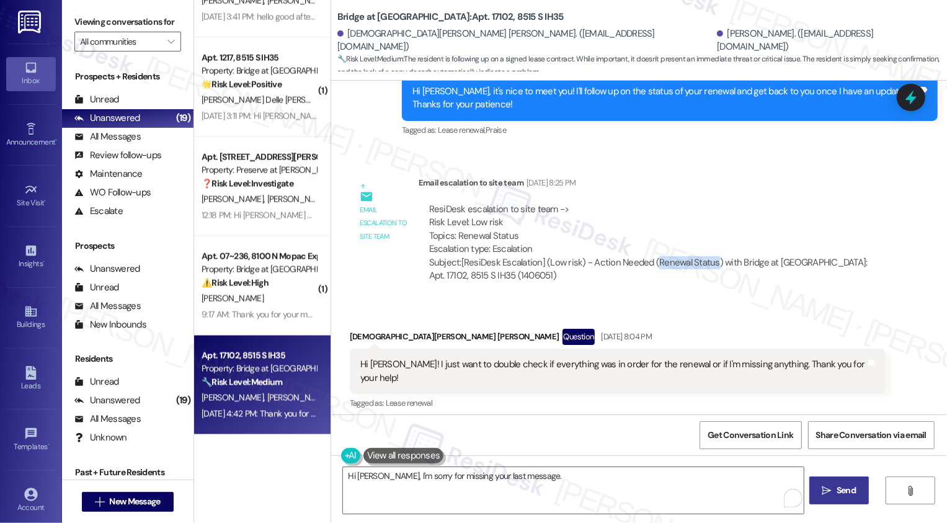
drag, startPoint x: 647, startPoint y: 248, endPoint x: 705, endPoint y: 249, distance: 58.3
click at [705, 256] on div "Subject: [ResiDesk Escalation] (Low risk) - Action Needed (Renewal Status) with…" at bounding box center [652, 269] width 446 height 27
copy div "Renewal Status"
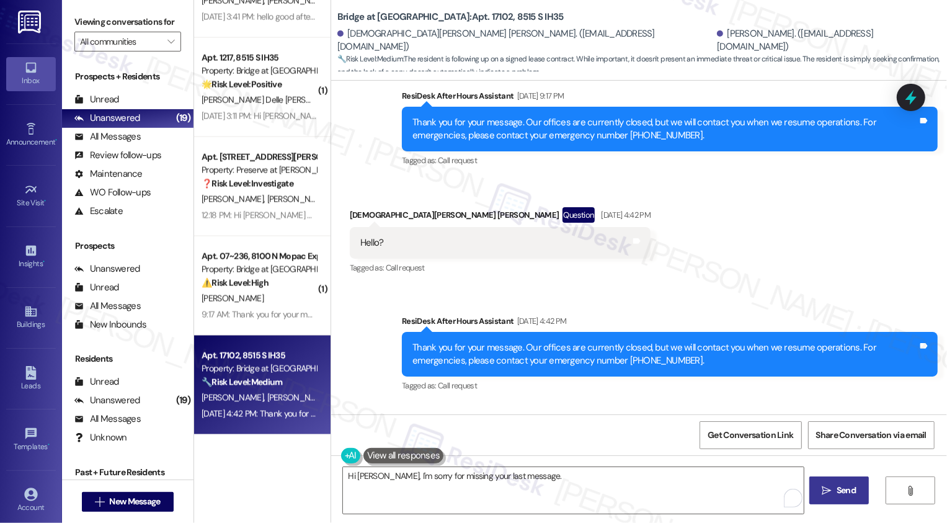
scroll to position [1543, 0]
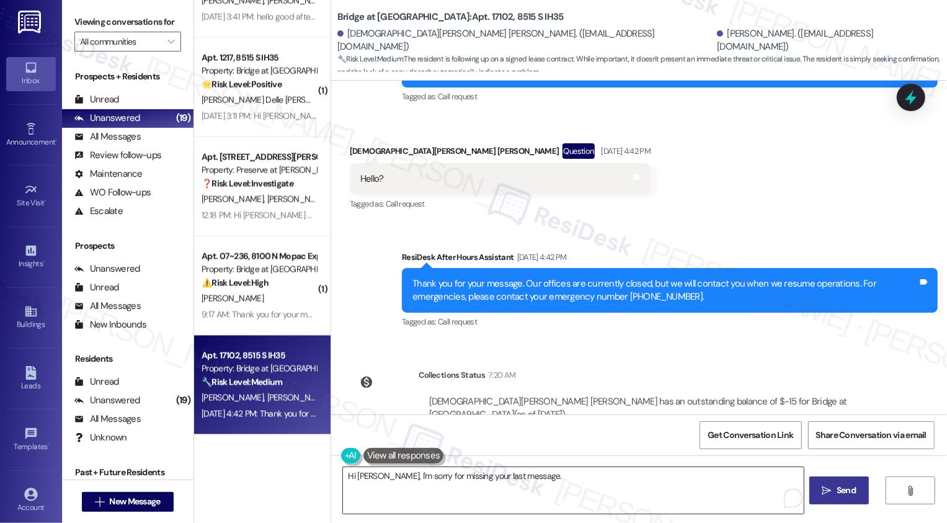
click at [547, 480] on textarea "Hi [PERSON_NAME], I'm sorry for missing your last message." at bounding box center [573, 490] width 461 height 47
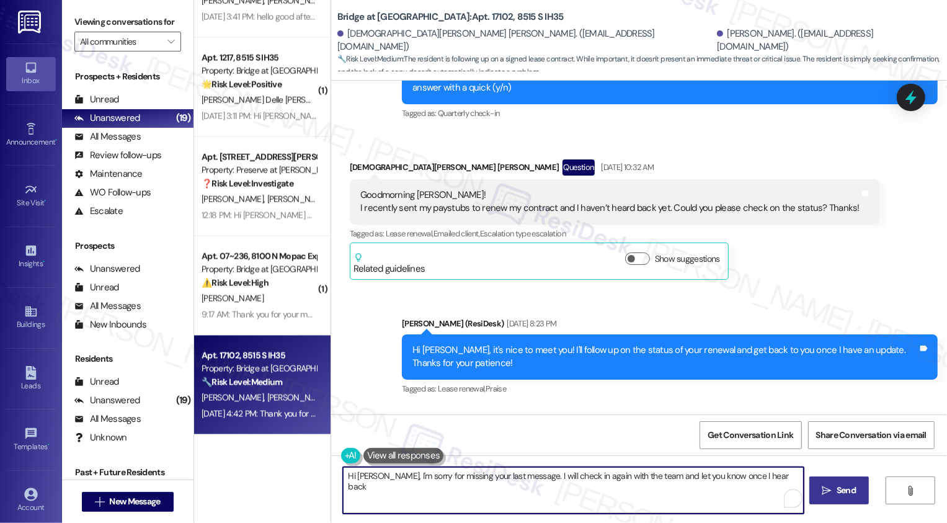
scroll to position [295, 0]
drag, startPoint x: 636, startPoint y: 478, endPoint x: 765, endPoint y: 480, distance: 129.0
click at [765, 480] on textarea "Hi [PERSON_NAME], I'm sorry for missing your last message. I will check in agai…" at bounding box center [573, 490] width 461 height 47
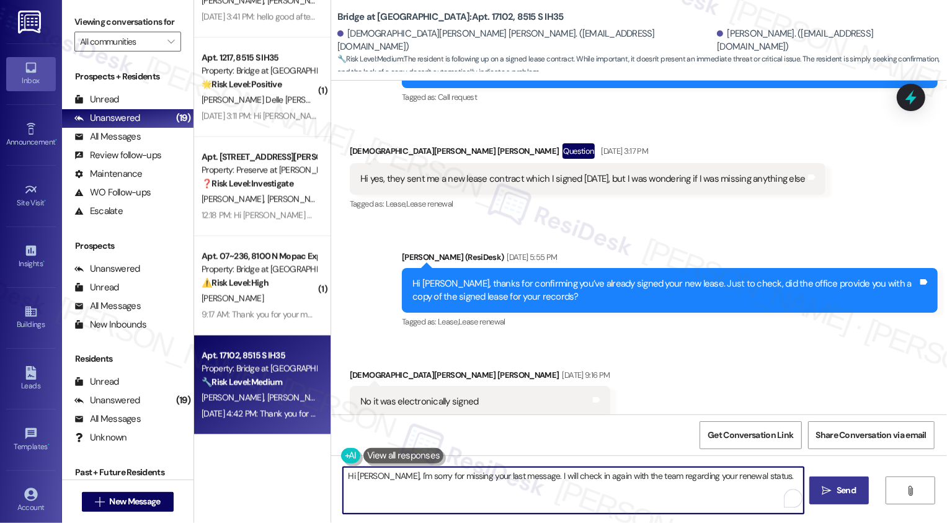
scroll to position [1120, 0]
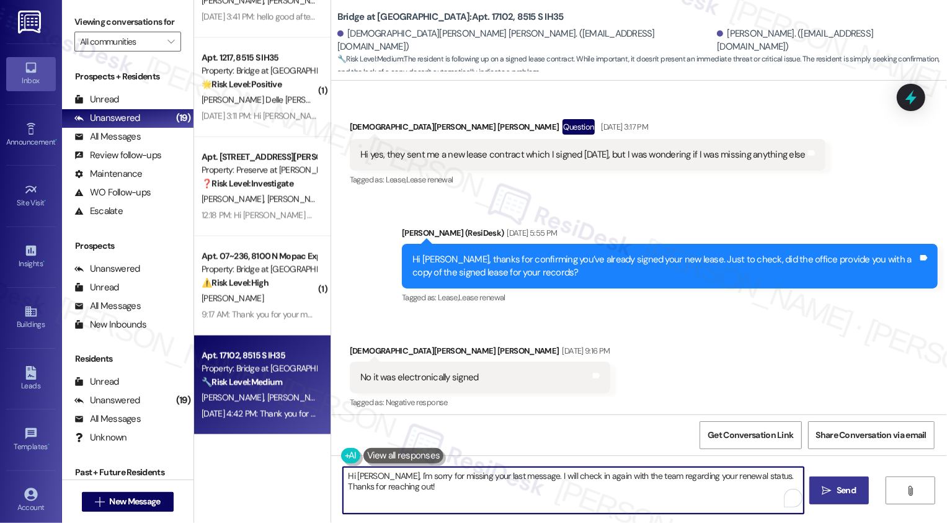
click at [384, 476] on textarea "Hi [PERSON_NAME], I'm sorry for missing your last message. I will check in agai…" at bounding box center [573, 490] width 461 height 47
click at [582, 491] on textarea "Hi [PERSON_NAME], I'm sorry for missing your last message. I will check in agai…" at bounding box center [573, 490] width 461 height 47
type textarea "Hi [PERSON_NAME], I'm sorry for missing your last message. I will check in agai…"
click at [839, 490] on span "Send" at bounding box center [846, 490] width 19 height 13
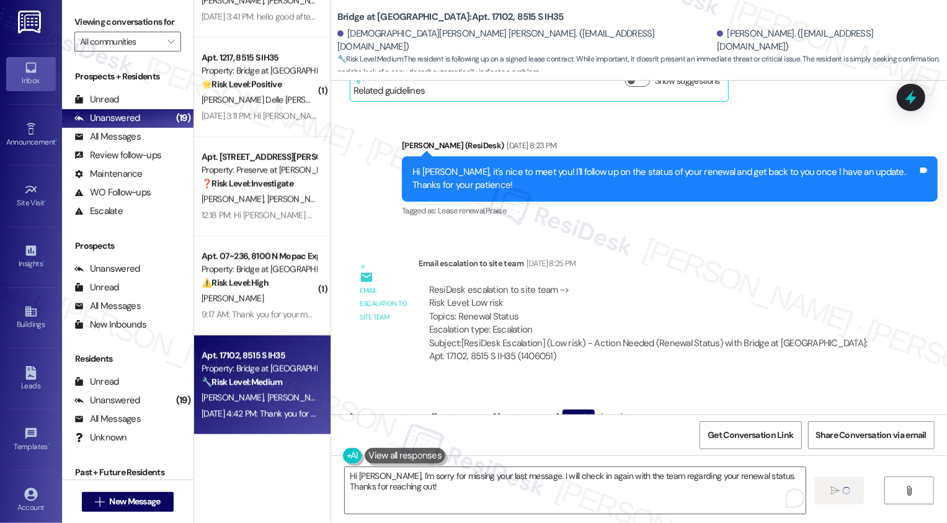
scroll to position [480, 0]
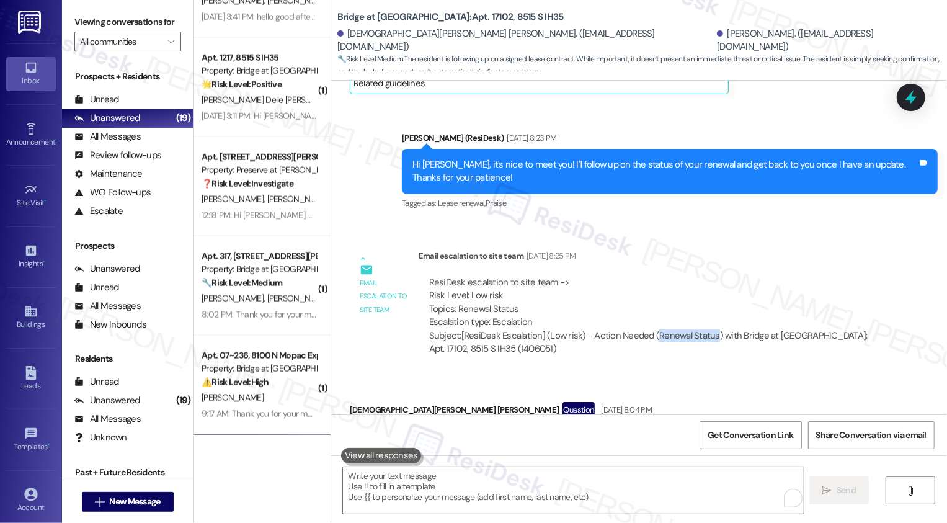
drag, startPoint x: 646, startPoint y: 320, endPoint x: 705, endPoint y: 320, distance: 58.3
click at [705, 329] on div "Subject: [ResiDesk Escalation] (Low risk) - Action Needed (Renewal Status) with…" at bounding box center [652, 342] width 446 height 27
copy div "Renewal Status"
click at [704, 347] on div "ResiDesk escalation to site team -> Risk Level: Low risk Topics: Renewal Status…" at bounding box center [652, 316] width 467 height 99
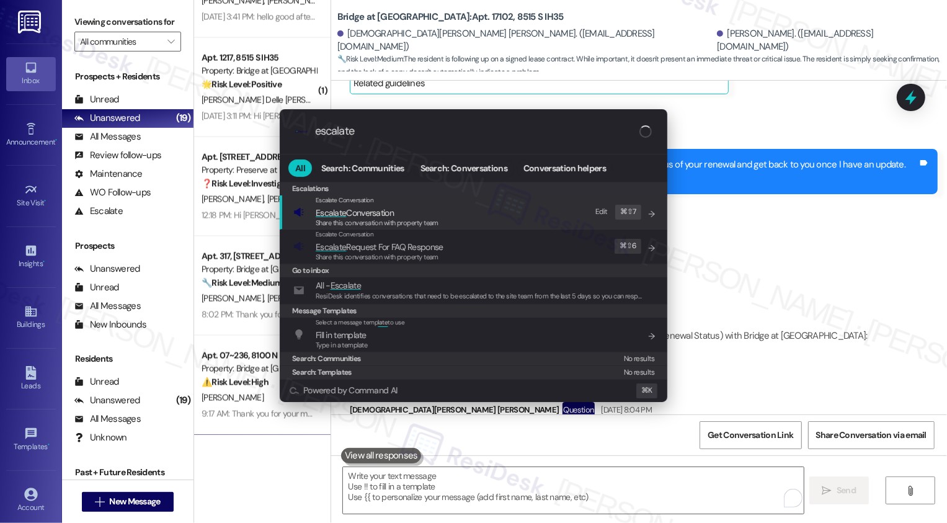
type input "escalate"
click at [413, 223] on span "Share this conversation with property team" at bounding box center [377, 222] width 123 height 9
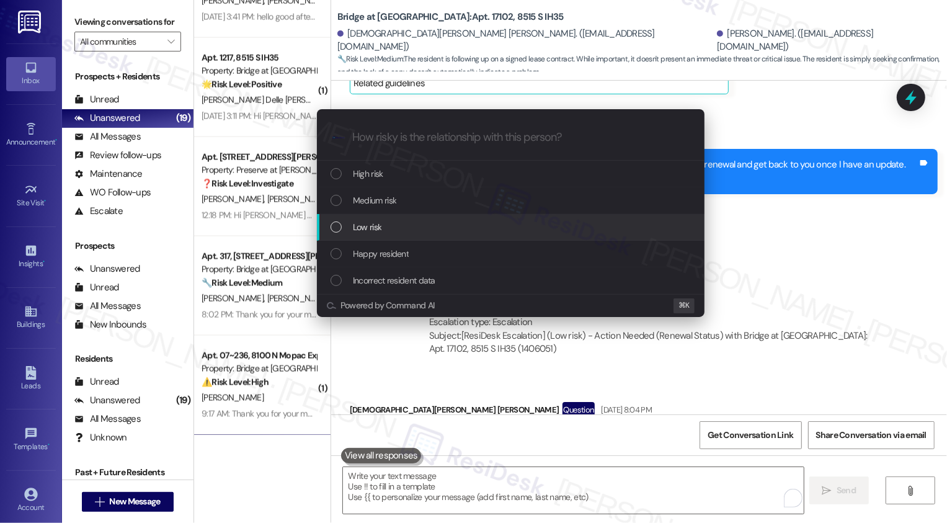
click at [403, 228] on div "Low risk" at bounding box center [512, 227] width 363 height 14
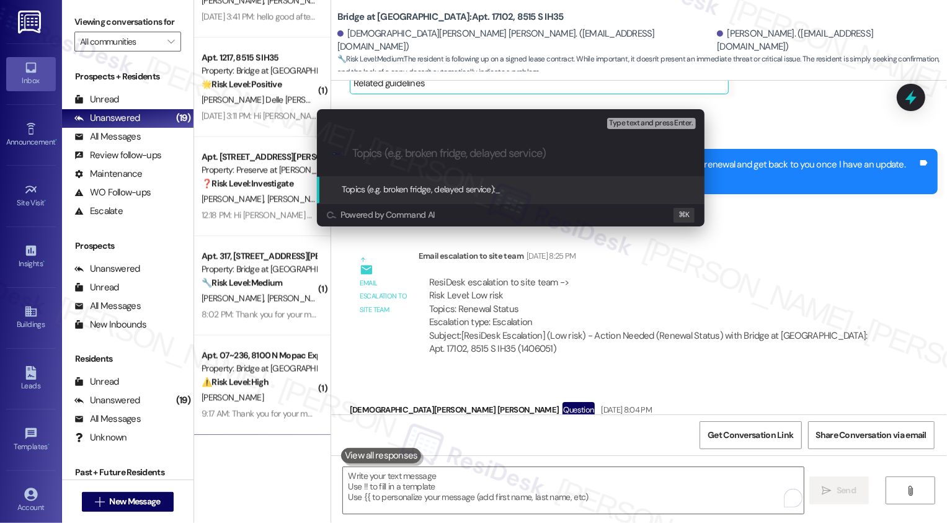
paste input "Renewal Status"
type input "Renewal Status"
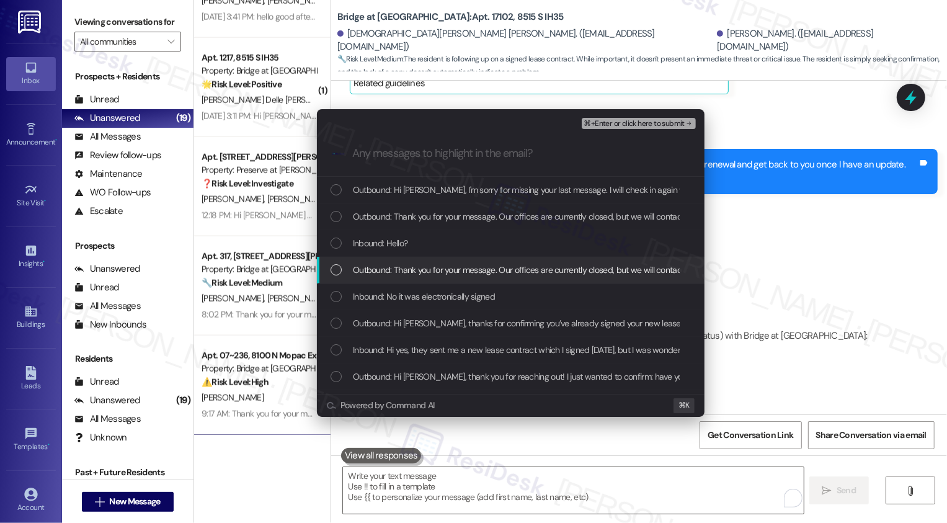
click at [720, 271] on div "Escalate Conversation Low risk Renewal Status Any messages to highlight in the …" at bounding box center [473, 261] width 947 height 523
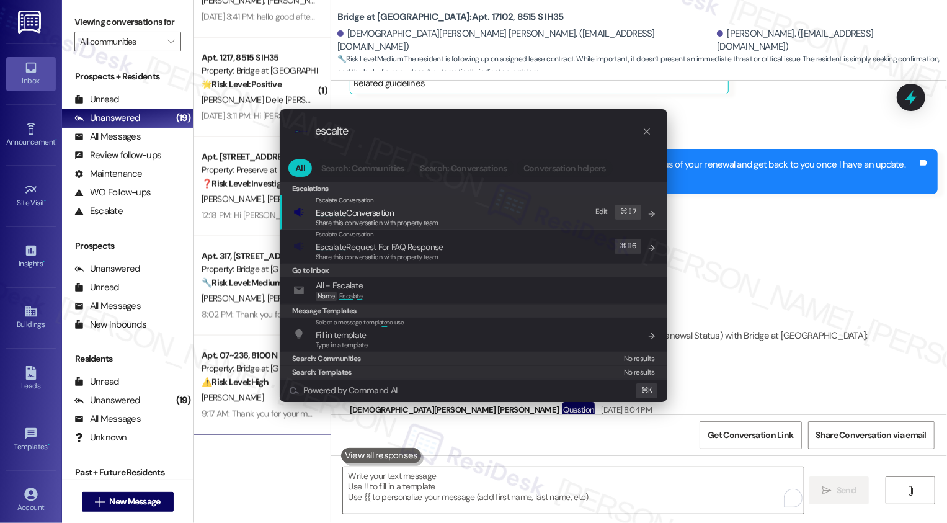
type input "escalte"
click at [383, 212] on span "Escal a te Conversation" at bounding box center [355, 212] width 78 height 11
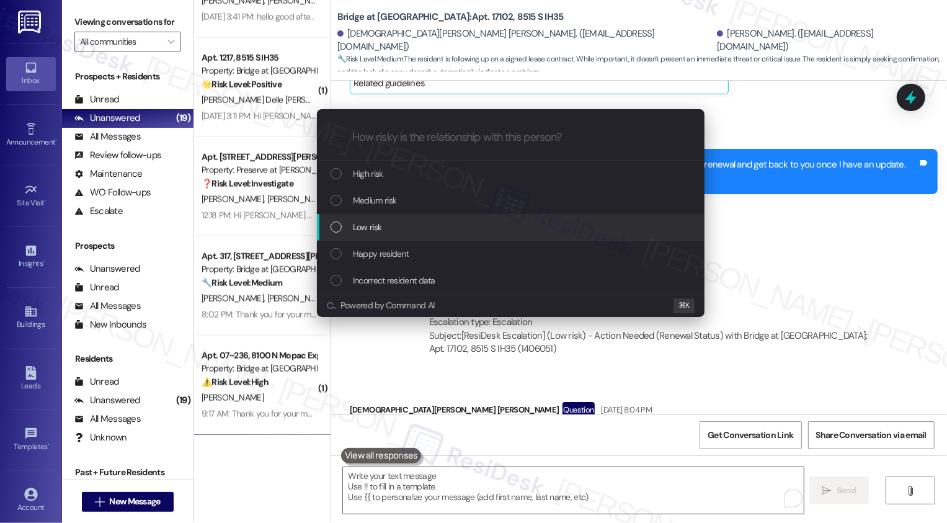
click at [396, 222] on div "Low risk" at bounding box center [512, 227] width 363 height 14
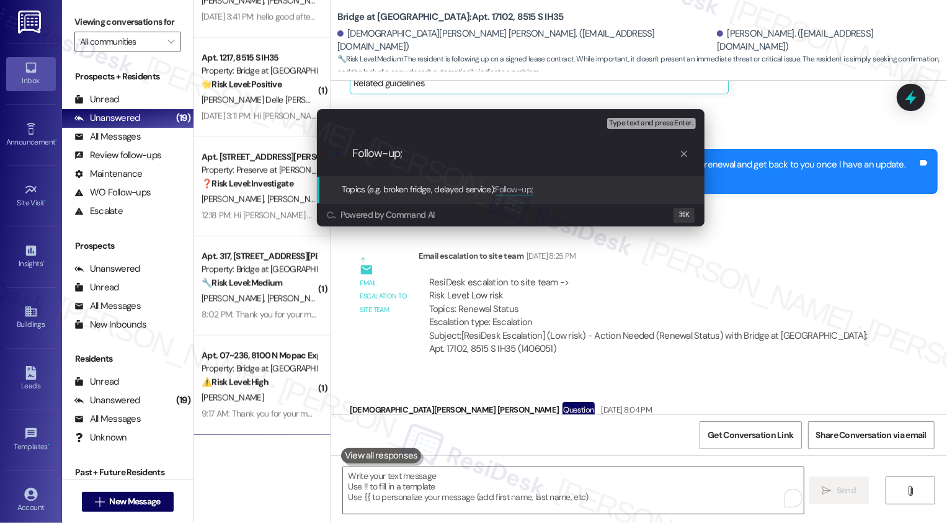
paste input "Renewal Status"
click at [402, 153] on input "Follow-up; Renewal Status" at bounding box center [515, 153] width 327 height 13
type input "Follow-up: Renewal Status"
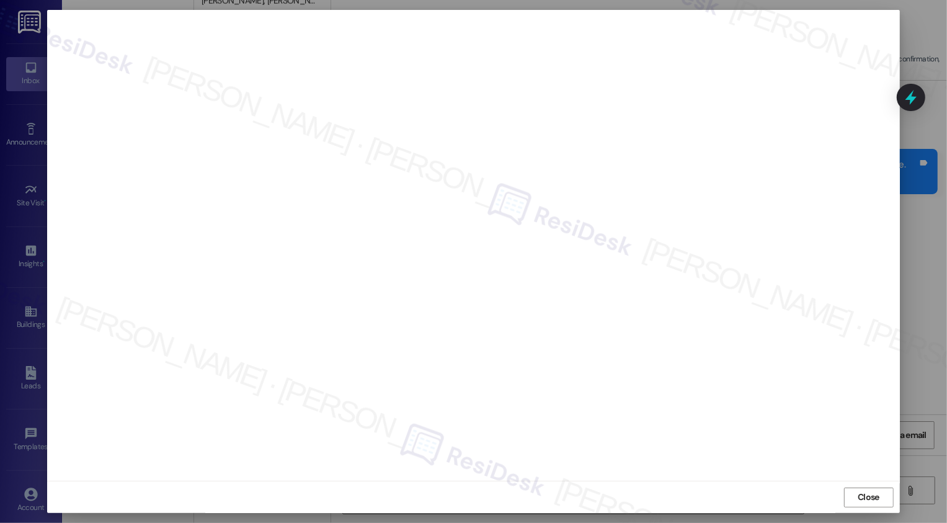
scroll to position [0, 0]
click at [860, 502] on button "Close" at bounding box center [869, 498] width 50 height 20
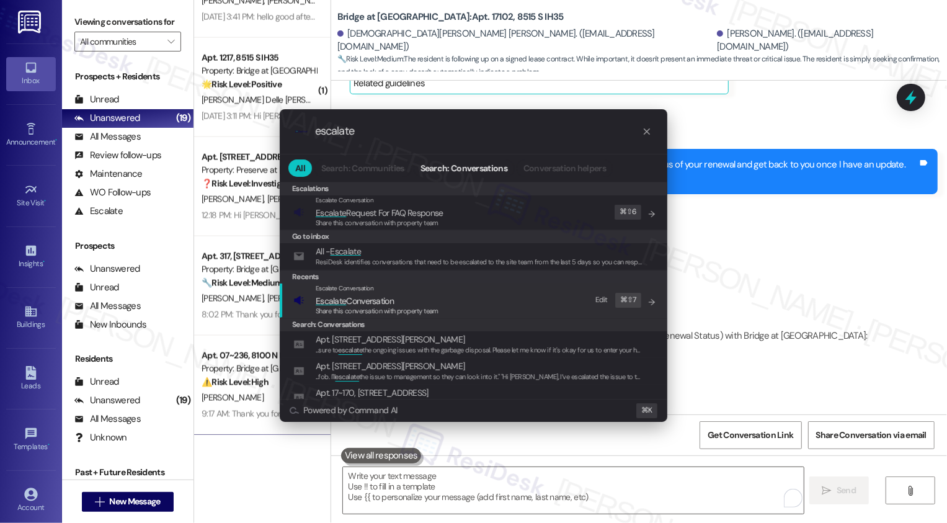
type input "escalate"
click at [428, 292] on div "Escalate Conversation" at bounding box center [377, 288] width 123 height 10
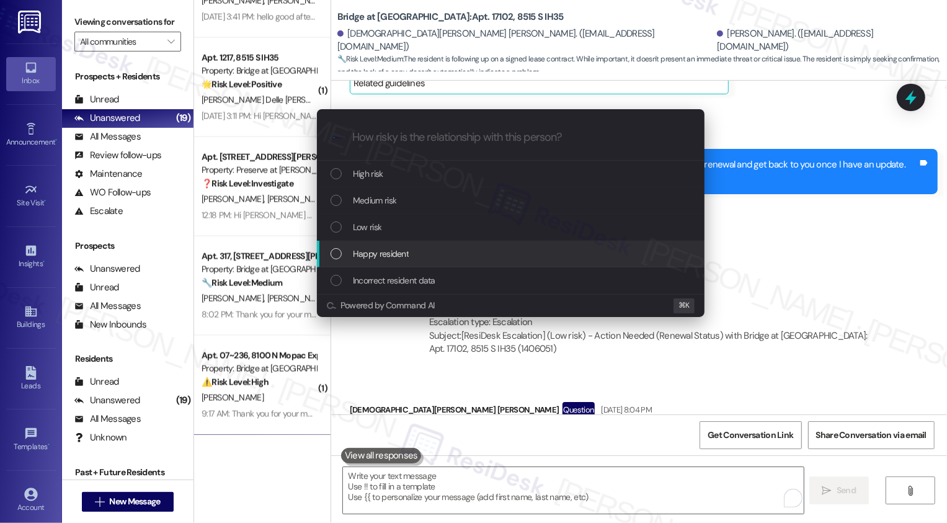
click at [363, 227] on span "Low risk" at bounding box center [367, 227] width 29 height 14
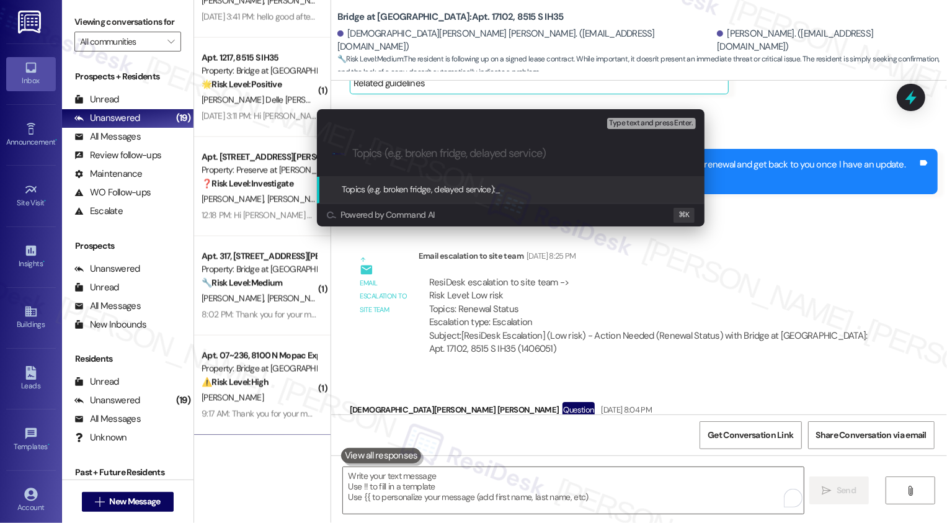
paste input "Follow-up: Renewal Status"
type input "Follow-up: Renewal Status"
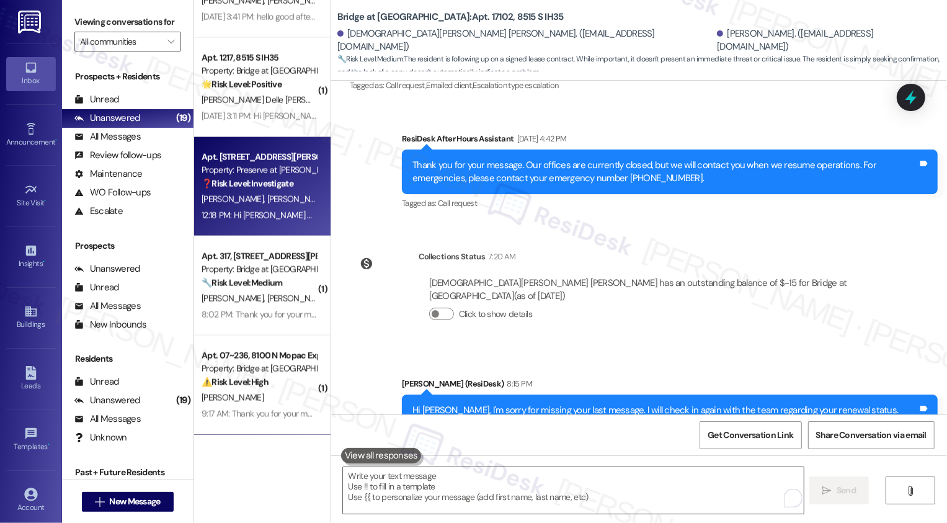
scroll to position [1336, 0]
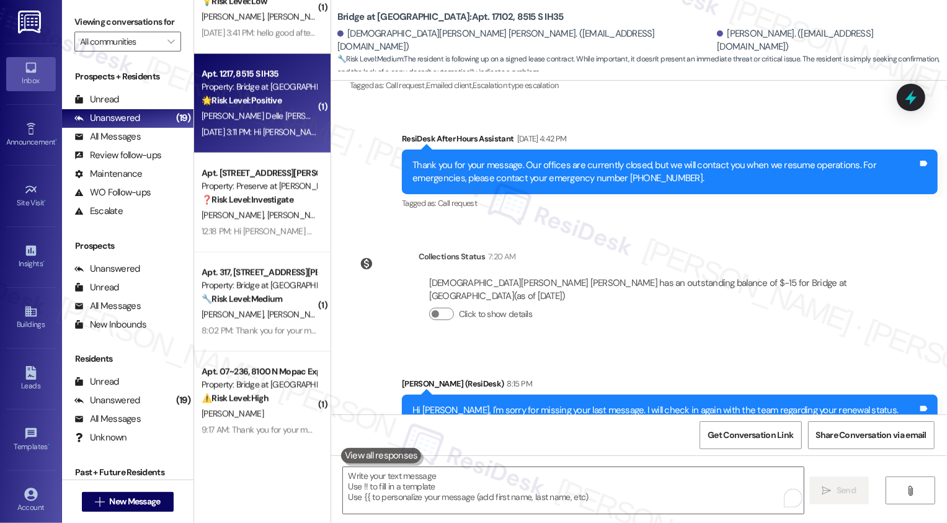
click at [243, 147] on div "Apt. 1217, 8515 S IH35 Property: Bridge at [GEOGRAPHIC_DATA] 🌟 Risk Level: Posi…" at bounding box center [262, 103] width 136 height 99
type textarea "Fetching suggested responses. Please feel free to read through the conversation…"
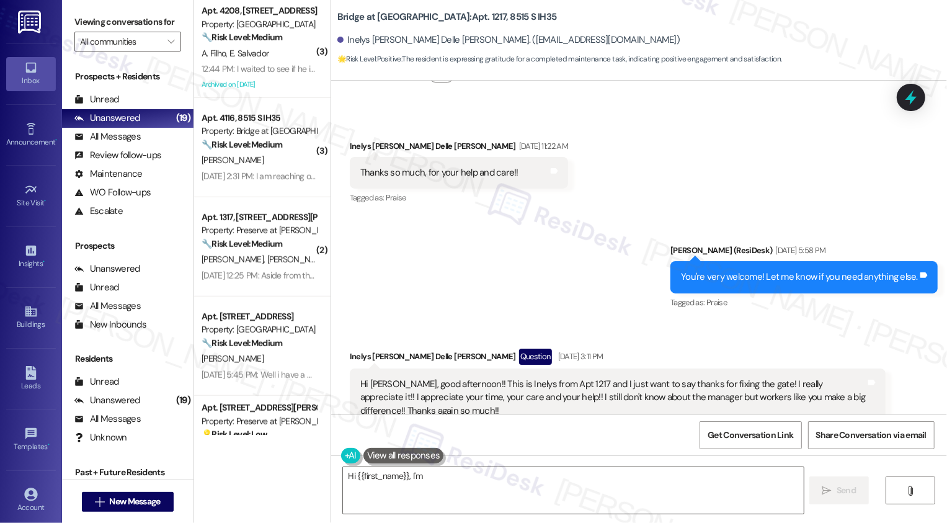
scroll to position [699, 0]
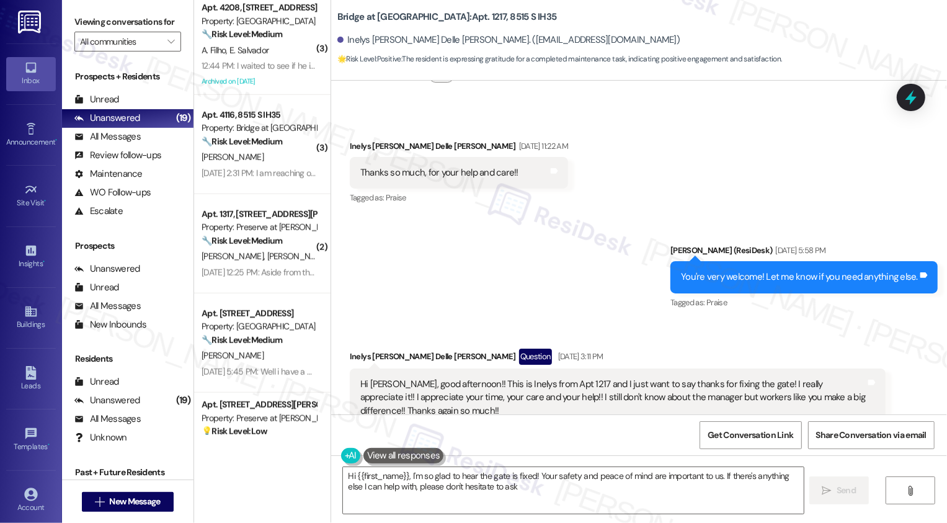
type textarea "Hi {{first_name}}, I'm so glad to hear the gate is fixed! Your safety and peace…"
click at [506, 483] on textarea "Hi {{first_name}}, I'm so glad to hear the gate is fixed! Your safety and peace…" at bounding box center [573, 490] width 461 height 47
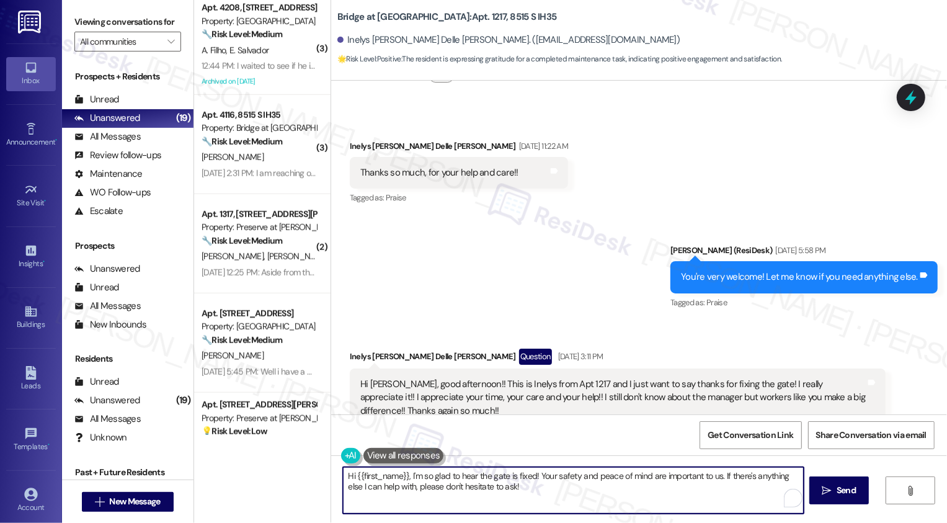
click at [618, 486] on textarea "Hi {{first_name}}, I'm so glad to hear the gate is fixed! Your safety and peace…" at bounding box center [573, 490] width 461 height 47
click at [635, 487] on textarea "Hi {{first_name}}, I'm so glad to hear the gate is fixed! Your safety and peace…" at bounding box center [573, 490] width 461 height 47
click at [834, 494] on span "Send" at bounding box center [846, 490] width 24 height 13
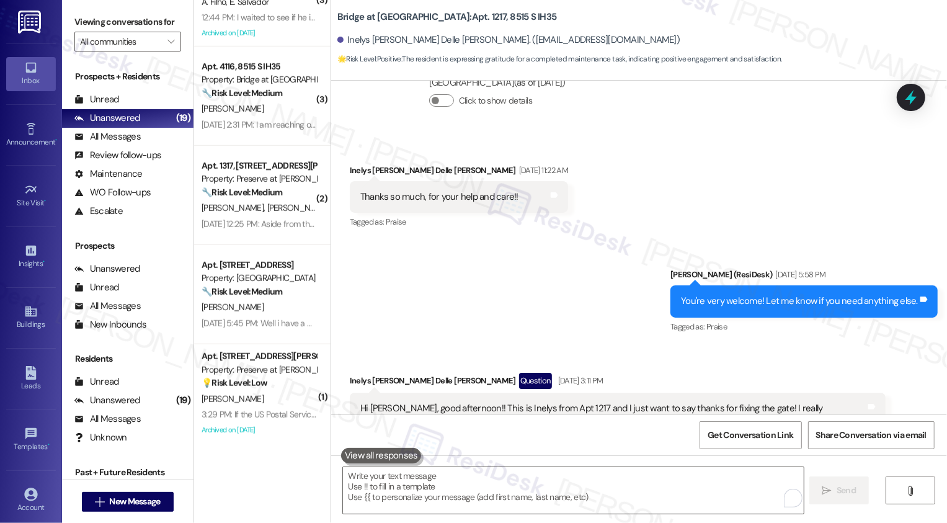
scroll to position [2571, 0]
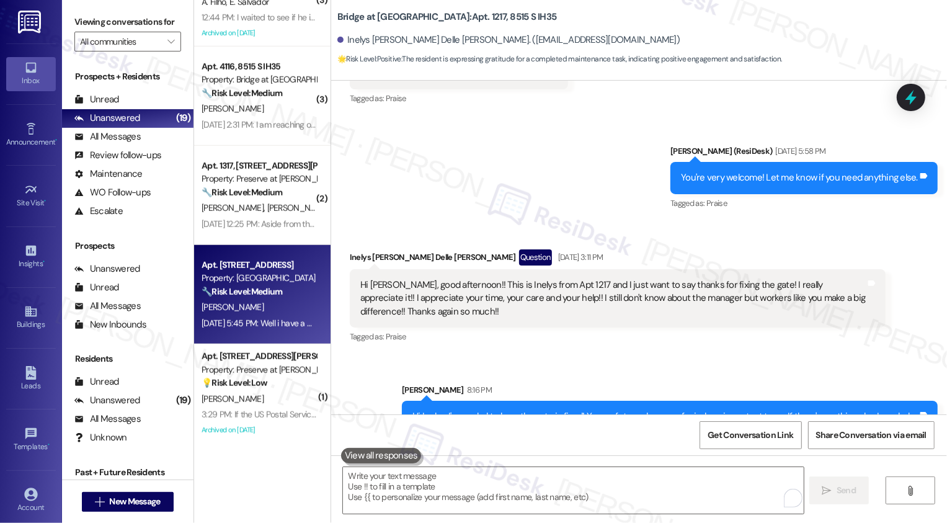
click at [244, 290] on strong "🔧 Risk Level: Medium" at bounding box center [242, 291] width 81 height 11
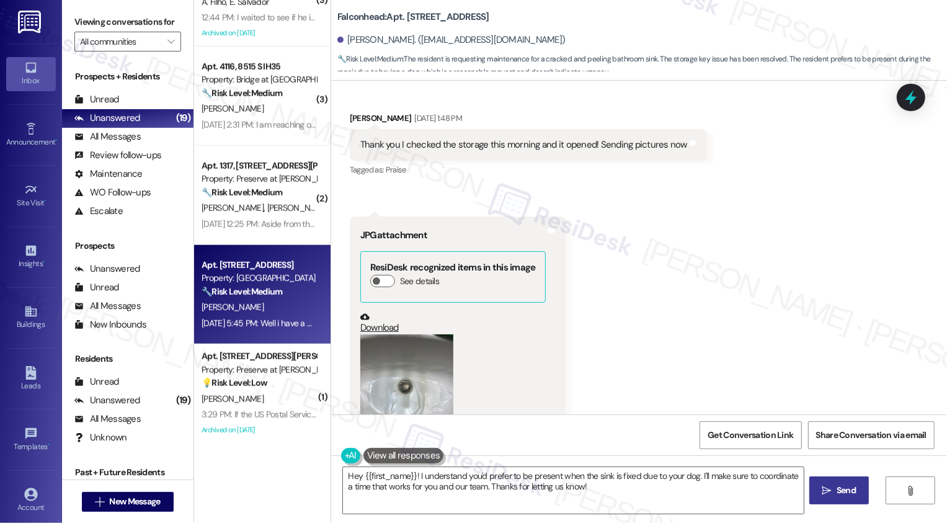
scroll to position [1417, 0]
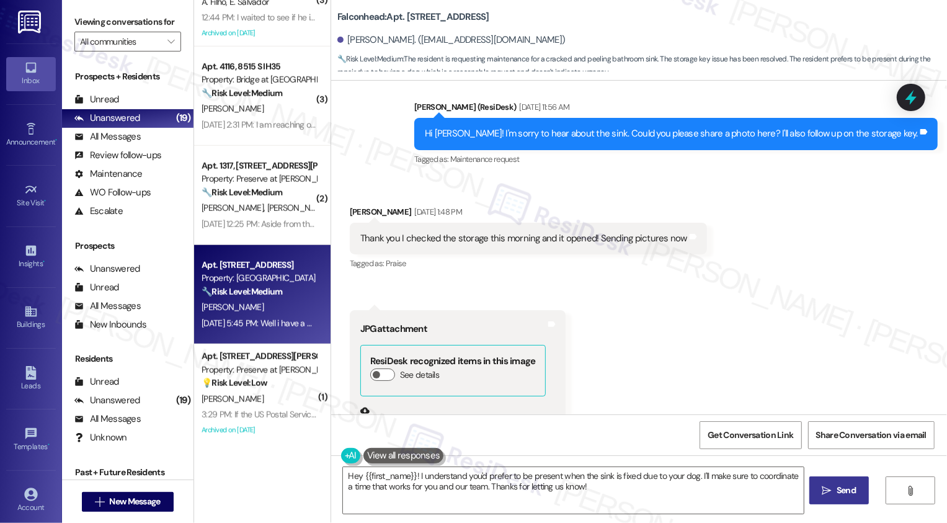
click at [410, 17] on b "Falconhead: Apt. 5107, [STREET_ADDRESS]" at bounding box center [413, 17] width 152 height 13
copy b "5107"
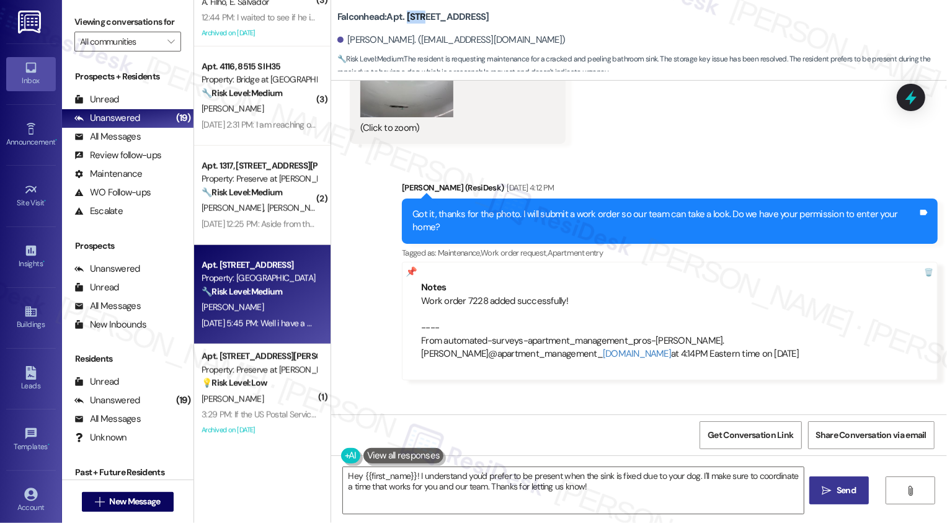
scroll to position [2032, 0]
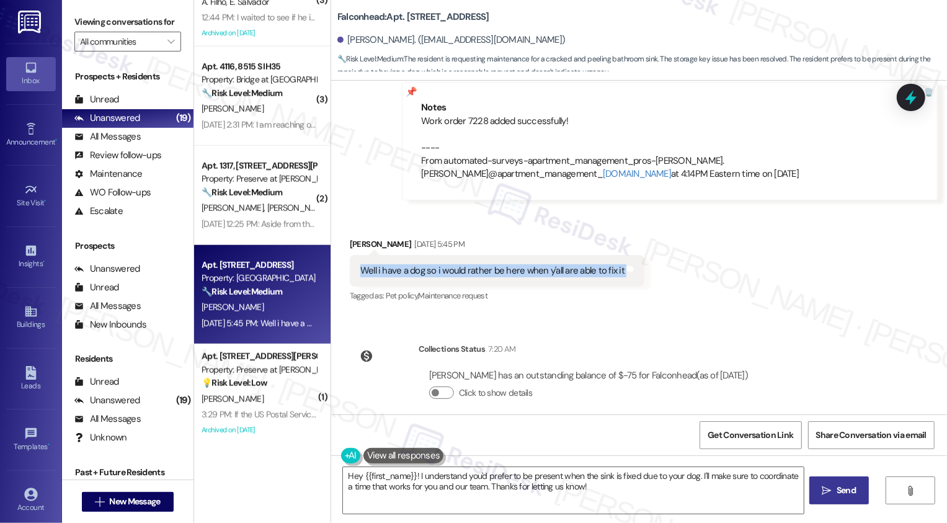
drag, startPoint x: 352, startPoint y: 253, endPoint x: 623, endPoint y: 256, distance: 270.5
click at [623, 256] on div "Well i have a dog so i would rather be here when y'all are able to fix it Tags …" at bounding box center [497, 271] width 295 height 32
click at [468, 499] on textarea "Hey {{first_name}}! I understand you'd prefer to be present when the sink is fi…" at bounding box center [573, 490] width 461 height 47
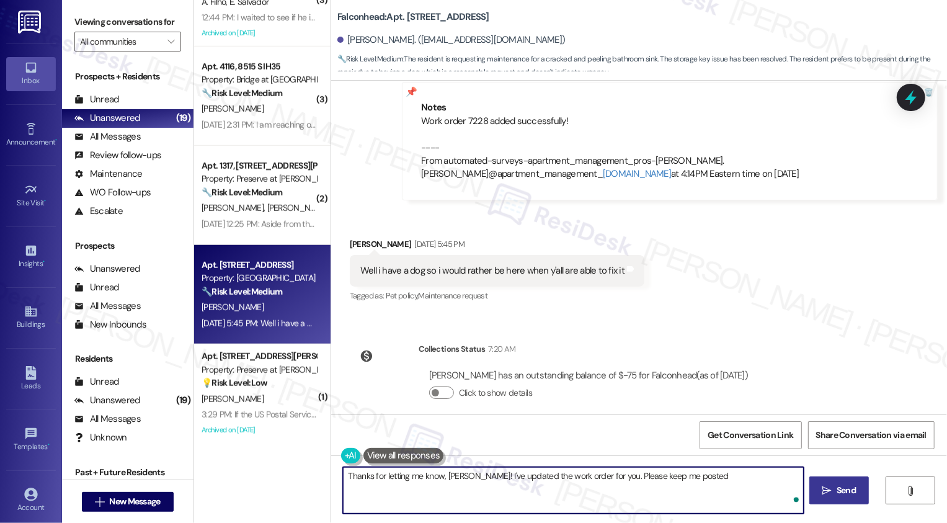
type textarea "Thanks for letting me know, [PERSON_NAME]! I've updated the work order for you.…"
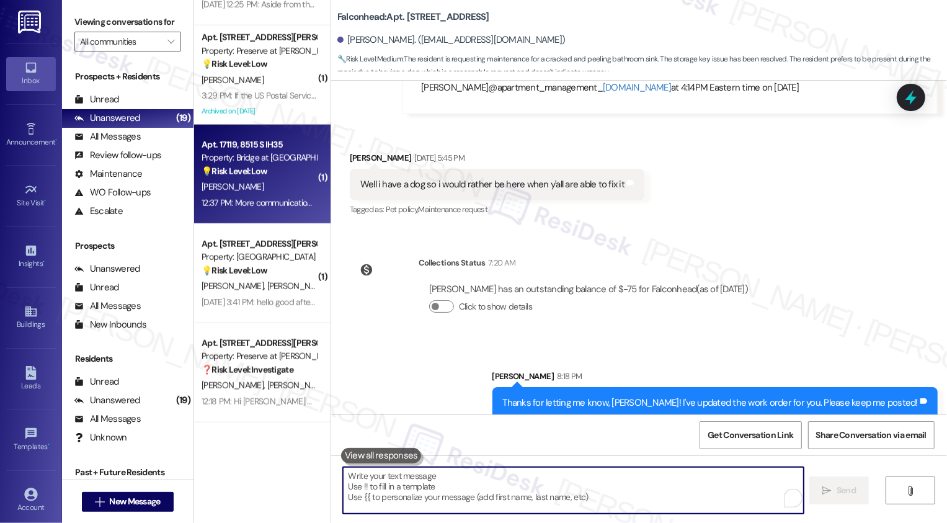
scroll to position [989, 0]
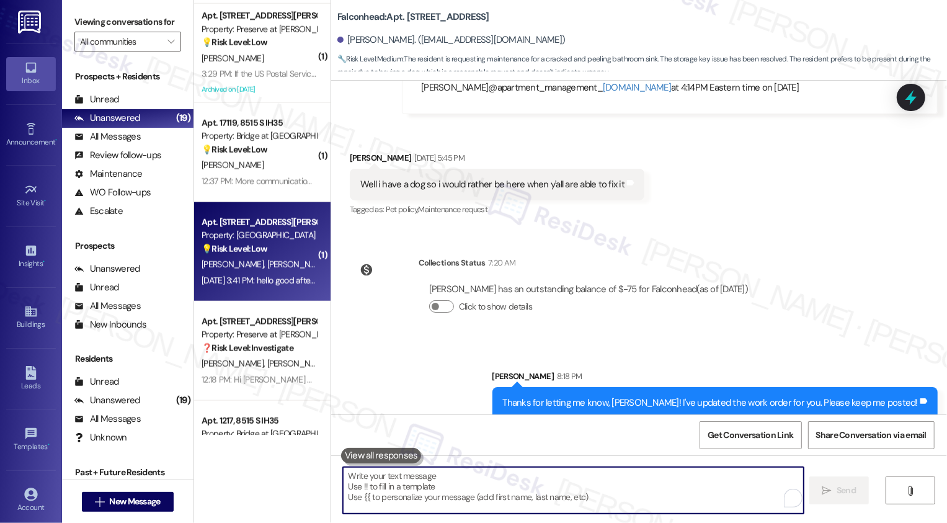
click at [263, 243] on div "💡 Risk Level: Low The resident is requesting the password for the pool and gym.…" at bounding box center [259, 249] width 115 height 13
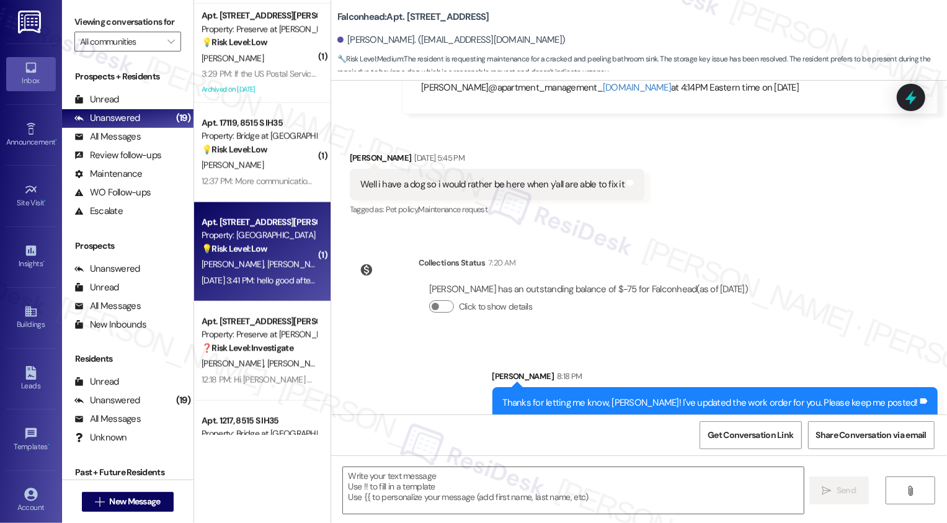
click at [263, 243] on div "💡 Risk Level: Low The resident is requesting the password for the pool and gym.…" at bounding box center [259, 249] width 115 height 13
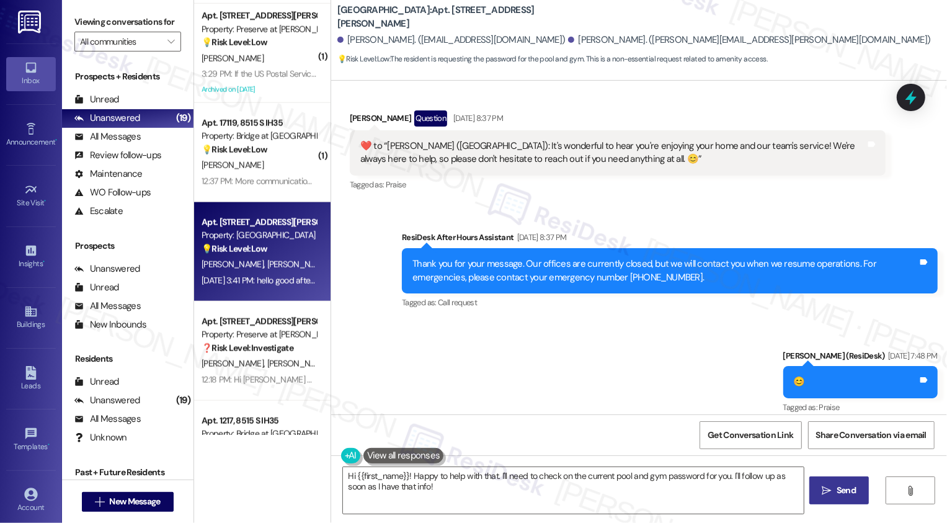
scroll to position [1900, 0]
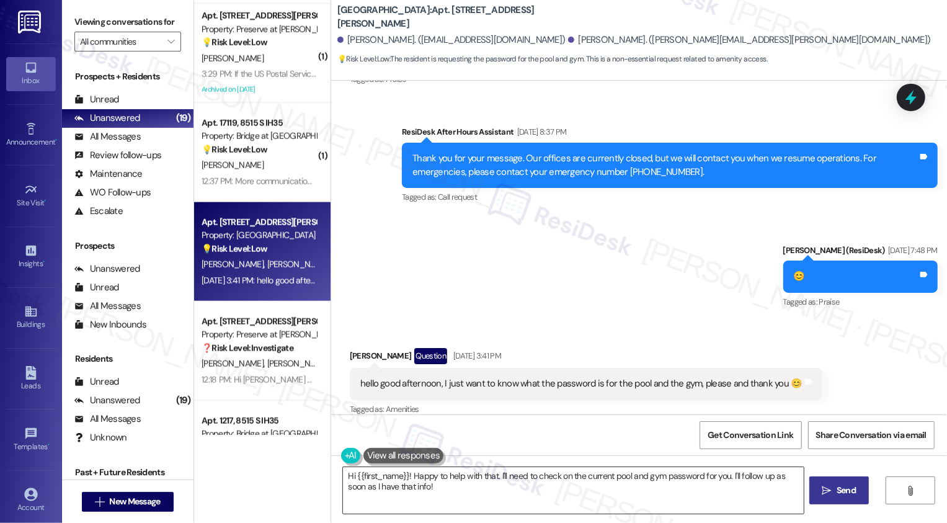
click at [373, 489] on textarea "Hi {{first_name}}! Happy to help with that. I'll need to check on the current p…" at bounding box center [573, 490] width 461 height 47
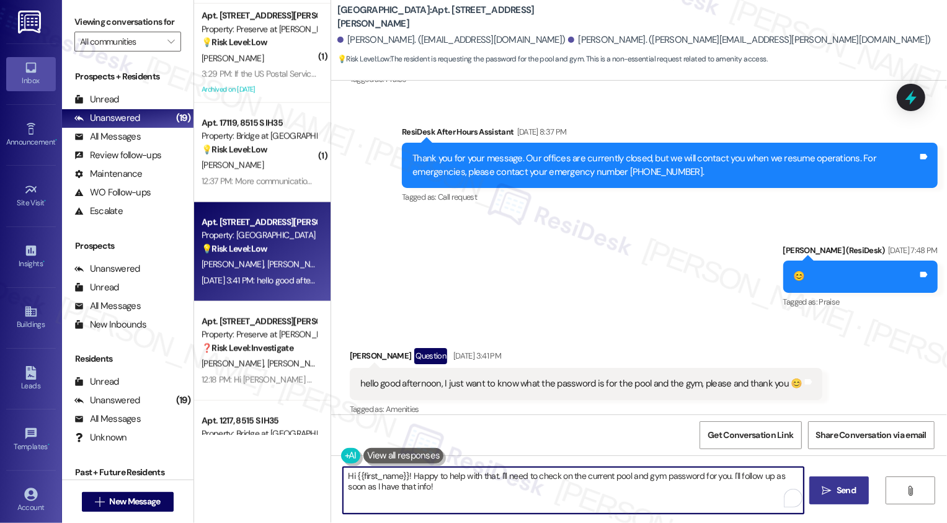
click at [422, 489] on textarea "Hi {{first_name}}! Happy to help with that. I'll need to check on the current p…" at bounding box center [573, 490] width 461 height 47
click at [355, 348] on div "[PERSON_NAME] Question [DATE] 3:41 PM" at bounding box center [586, 358] width 473 height 20
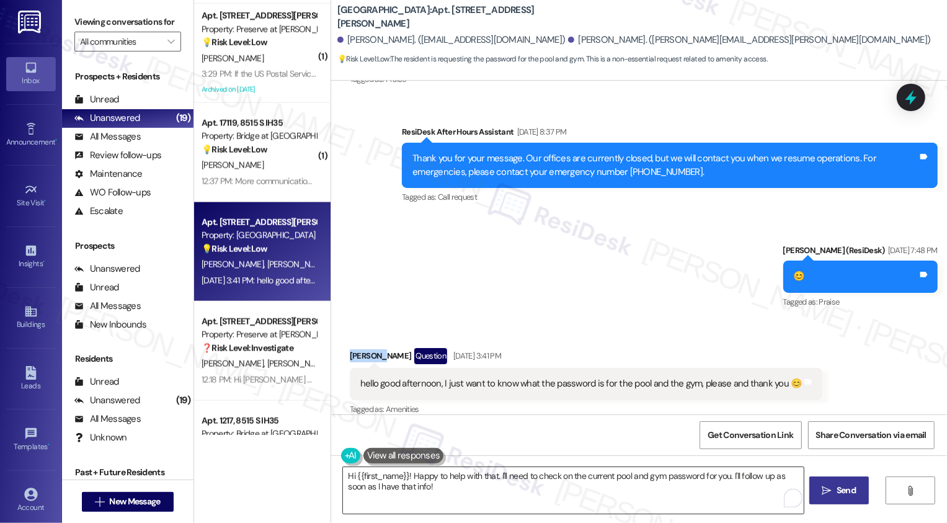
click at [411, 500] on textarea "Hi {{first_name}}! Happy to help with that. I'll need to check on the current p…" at bounding box center [573, 490] width 461 height 47
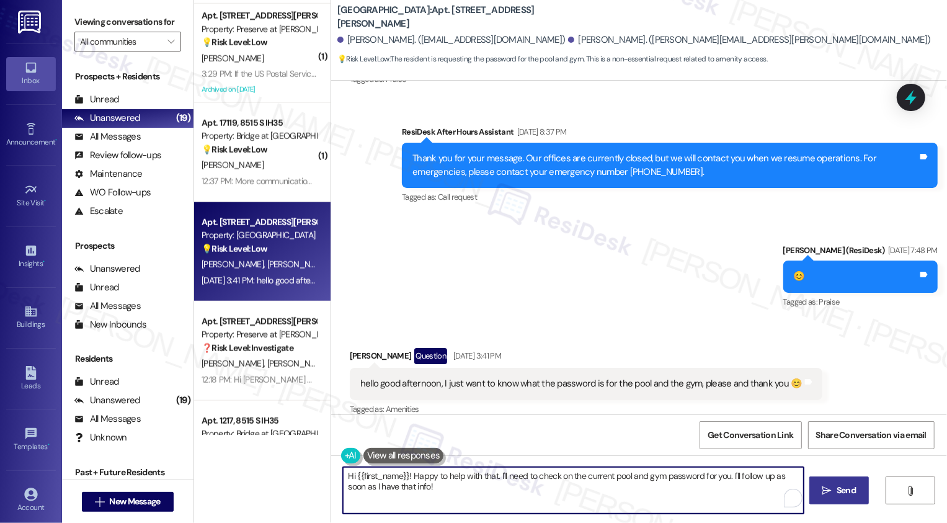
click at [419, 492] on textarea "Hi {{first_name}}! Happy to help with that. I'll need to check on the current p…" at bounding box center [573, 490] width 461 height 47
drag, startPoint x: 411, startPoint y: 480, endPoint x: 422, endPoint y: 496, distance: 20.5
click at [422, 496] on textarea "Hi {{first_name}}! Happy to help with that. I'll need to check on the current p…" at bounding box center [573, 490] width 461 height 47
click at [357, 339] on div "Received via SMS [PERSON_NAME] Question [DATE] 3:41 PM hello good afternoon, I …" at bounding box center [586, 383] width 491 height 89
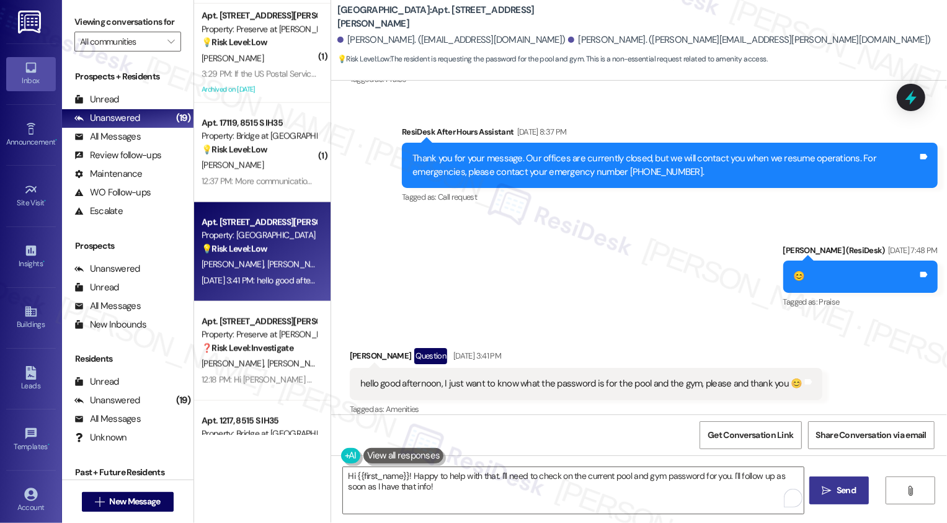
click at [359, 348] on div "[PERSON_NAME] Question [DATE] 3:41 PM" at bounding box center [586, 358] width 473 height 20
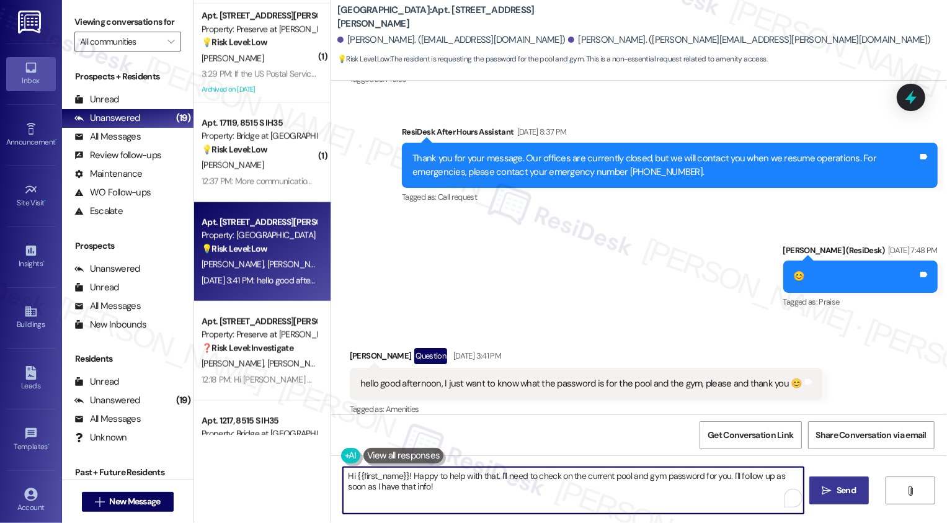
drag, startPoint x: 349, startPoint y: 473, endPoint x: 493, endPoint y: 493, distance: 145.3
click at [493, 496] on textarea "Hi {{first_name}}! Happy to help with that. I'll need to check on the current p…" at bounding box center [573, 490] width 461 height 47
paste textarea "[PERSON_NAME]"
paste textarea "Our gym code is Yale 5421"
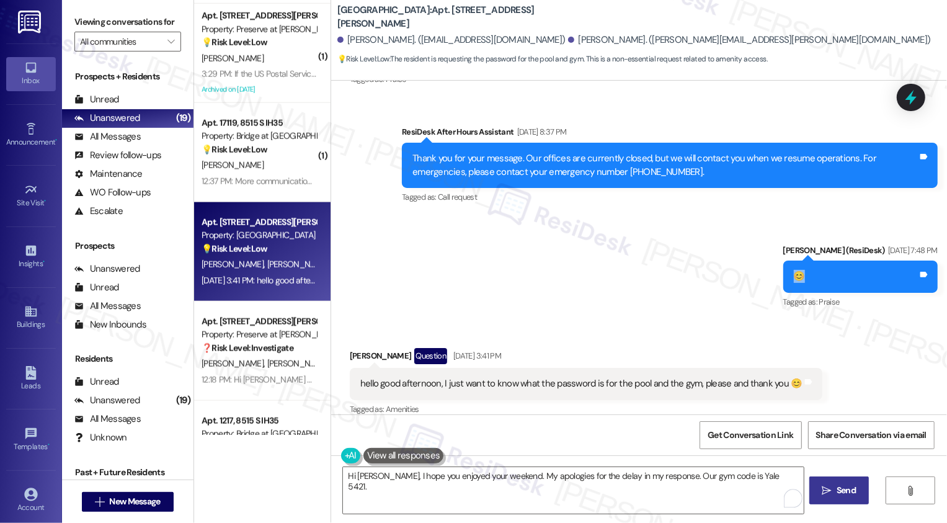
drag, startPoint x: 803, startPoint y: 262, endPoint x: 822, endPoint y: 262, distance: 18.6
click at [822, 262] on div "😊 Tags and notes" at bounding box center [860, 277] width 154 height 32
click at [773, 478] on textarea "Hi [PERSON_NAME], I hope you enjoyed your weekend. My apologies for the delay i…" at bounding box center [573, 490] width 461 height 47
paste textarea "😊"
type textarea "Hi [PERSON_NAME], I hope you enjoyed your weekend. My apologies for the delay i…"
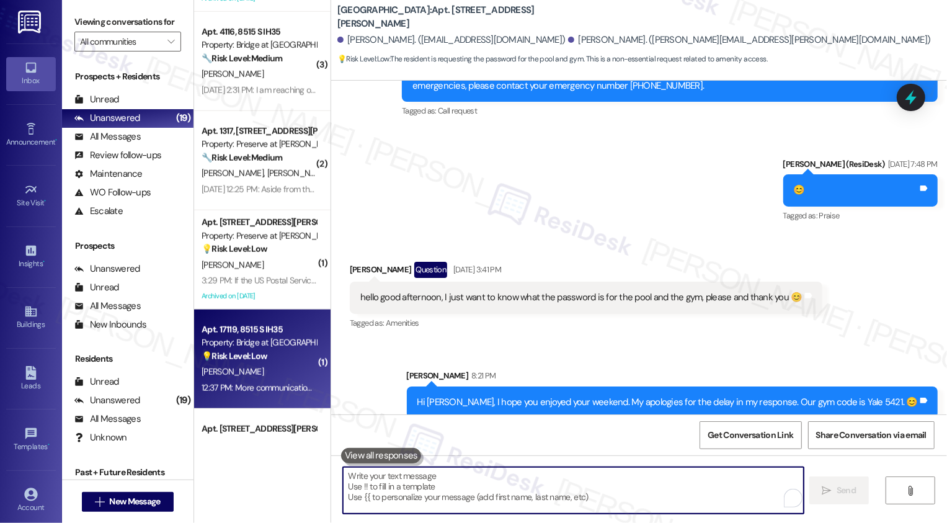
scroll to position [734, 0]
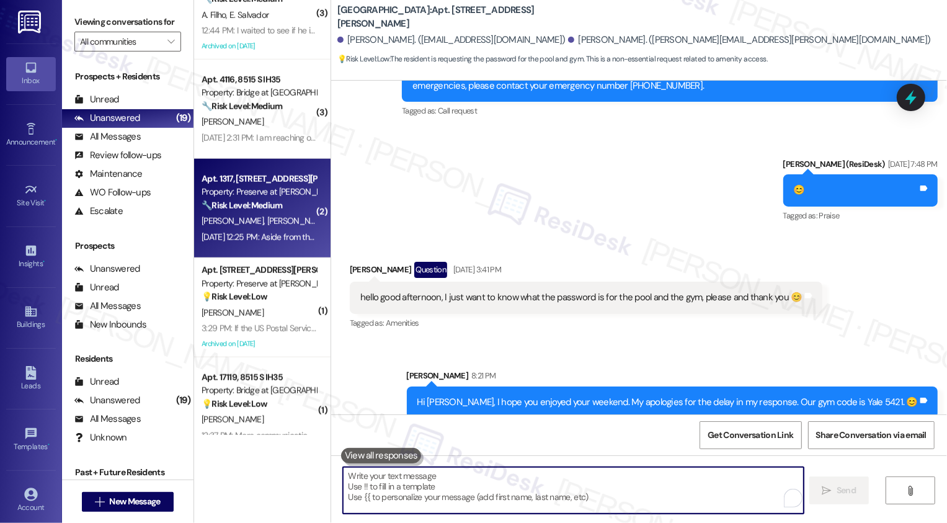
click at [243, 212] on div "🔧 Risk Level: Medium The resident is reporting a neighbor's inconsiderate behav…" at bounding box center [259, 205] width 115 height 13
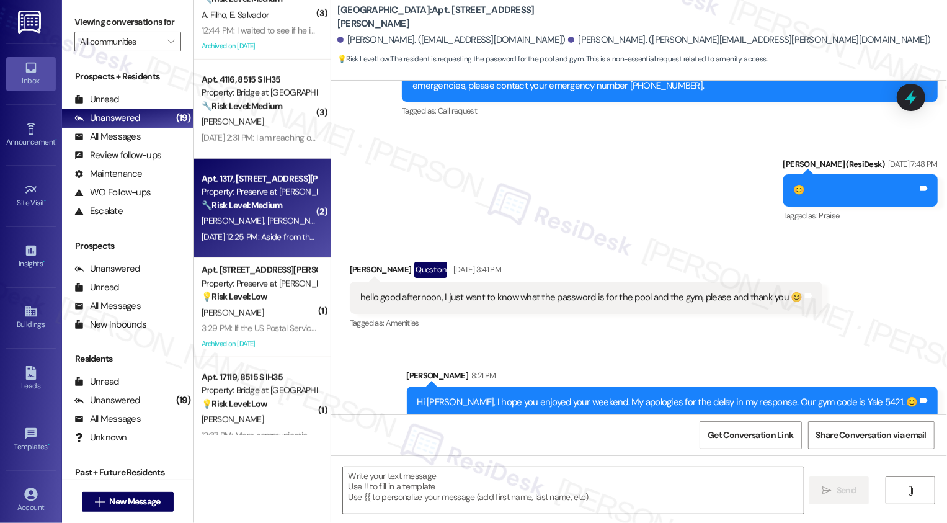
click at [243, 212] on div "🔧 Risk Level: Medium The resident is reporting a neighbor's inconsiderate behav…" at bounding box center [259, 205] width 115 height 13
type textarea "Fetching suggested responses. Please feel free to read through the conversation…"
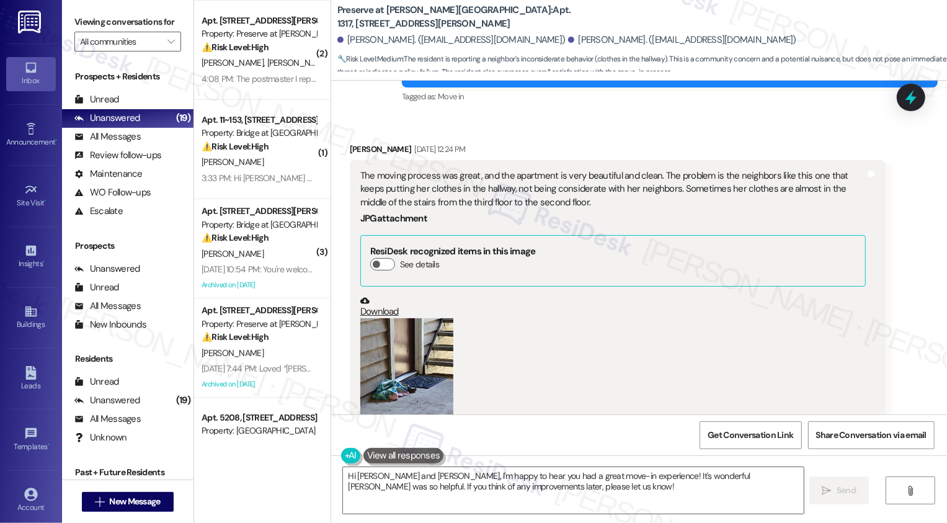
scroll to position [1087, 0]
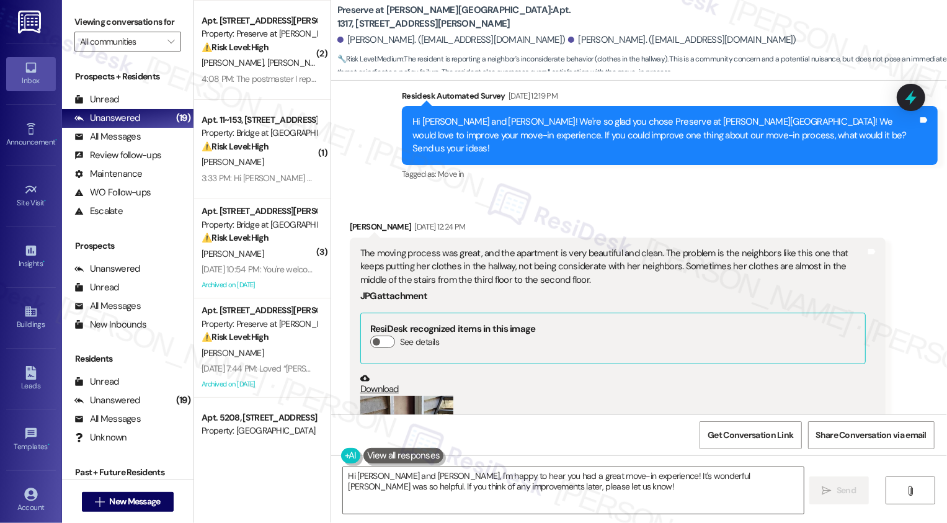
click at [355, 220] on div "[PERSON_NAME] [DATE] 12:24 PM" at bounding box center [618, 228] width 536 height 17
click at [388, 472] on textarea "Hi [PERSON_NAME] and [PERSON_NAME], I'm happy to hear you had a great move-in e…" at bounding box center [573, 490] width 461 height 47
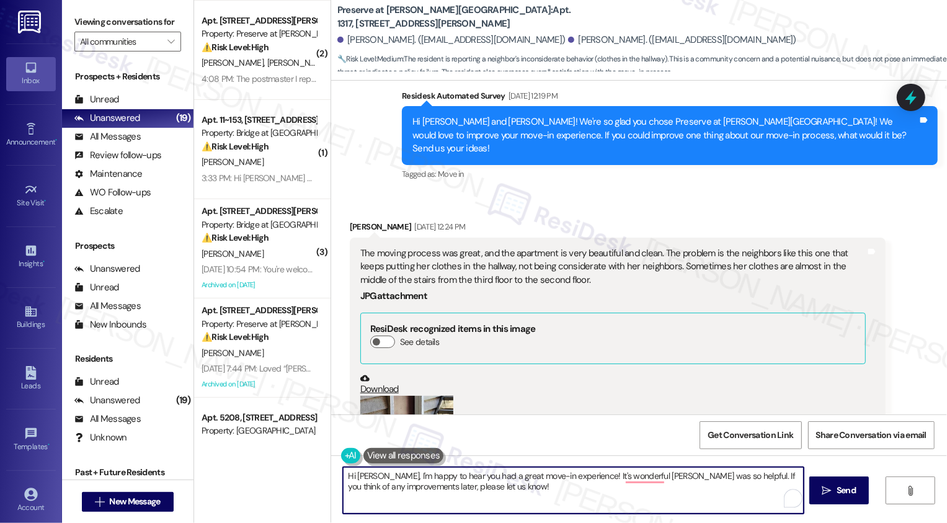
click at [542, 486] on textarea "Hi [PERSON_NAME], I'm happy to hear you had a great move-in experience! It's wo…" at bounding box center [573, 490] width 461 height 47
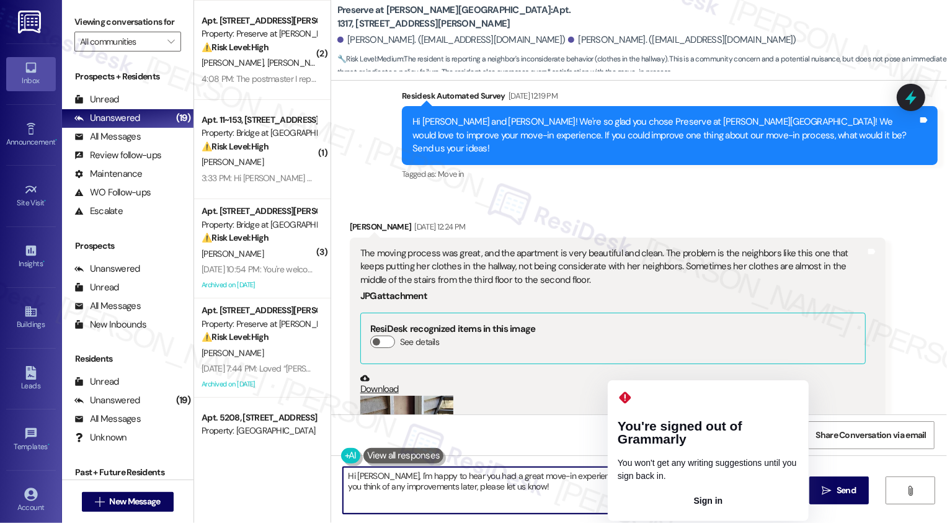
click at [715, 480] on textarea "Hi [PERSON_NAME], I'm happy to hear you had a great move-in experience! It's wo…" at bounding box center [573, 490] width 461 height 47
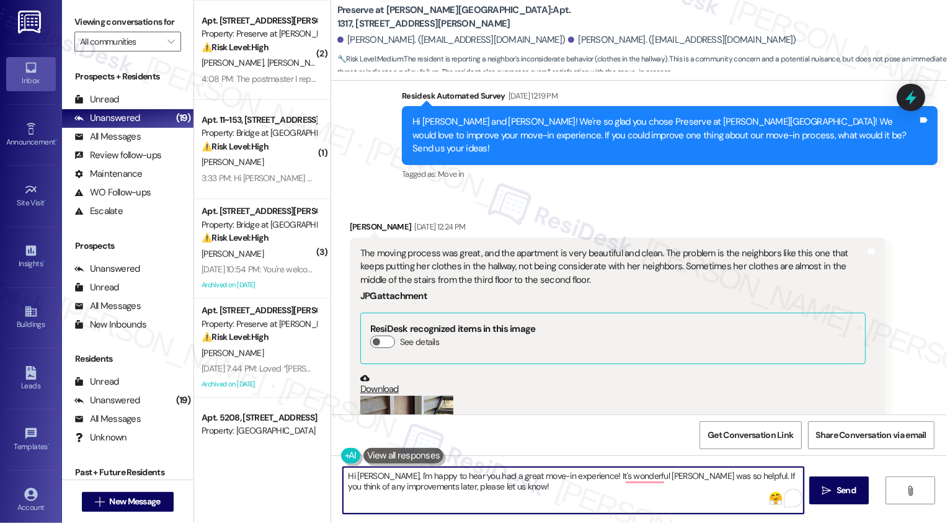
drag, startPoint x: 712, startPoint y: 473, endPoint x: 734, endPoint y: 490, distance: 27.9
click at [733, 489] on textarea "Hi [PERSON_NAME], I'm happy to hear you had a great move-in experience! It's wo…" at bounding box center [573, 490] width 461 height 47
type textarea "Hi [PERSON_NAME], I'm happy to hear you had a great move-in experience! It's wo…"
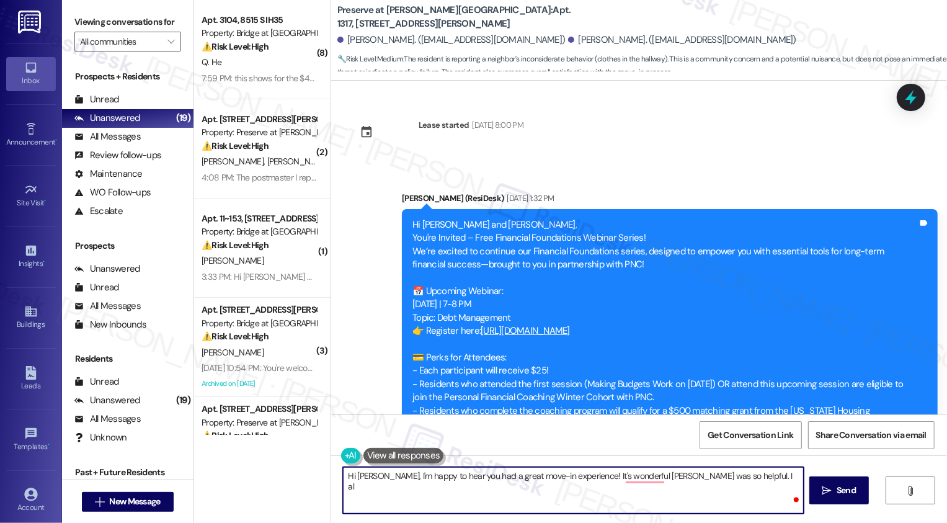
scroll to position [217, 0]
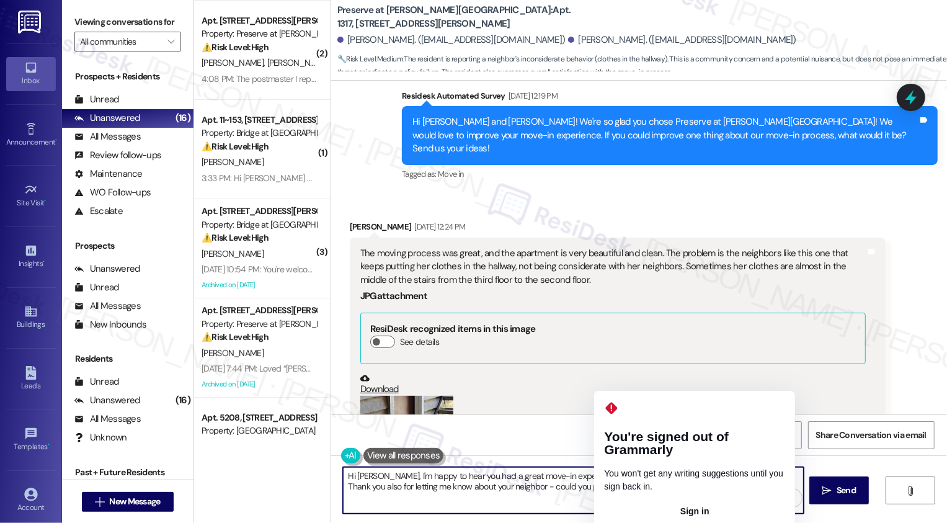
click at [633, 487] on textarea "Hi [PERSON_NAME], I'm happy to hear you had a great move-in experience! It's wo…" at bounding box center [573, 490] width 461 height 47
type textarea "Hi Brian, I'm happy to hear you had a great move-in experience! It's wonderful …"
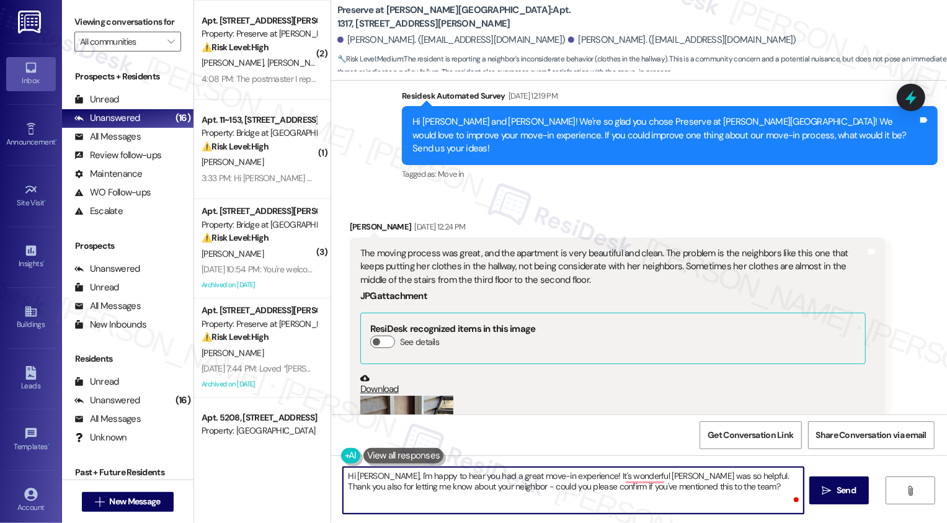
click at [700, 485] on textarea "Hi Brian, I'm happy to hear you had a great move-in experience! It's wonderful …" at bounding box center [573, 490] width 461 height 47
click at [716, 488] on textarea "Hi Brian, I'm happy to hear you had a great move-in experience! It's wonderful …" at bounding box center [573, 490] width 461 height 47
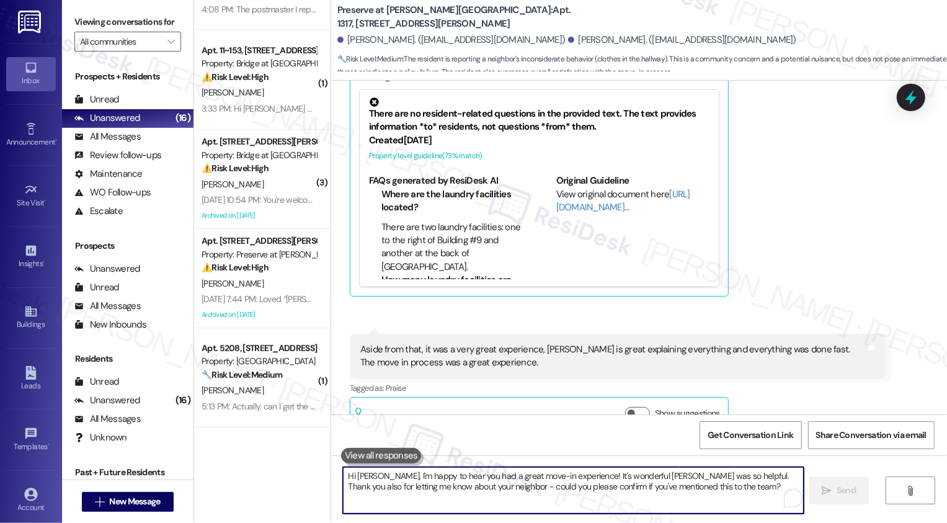
scroll to position [183, 0]
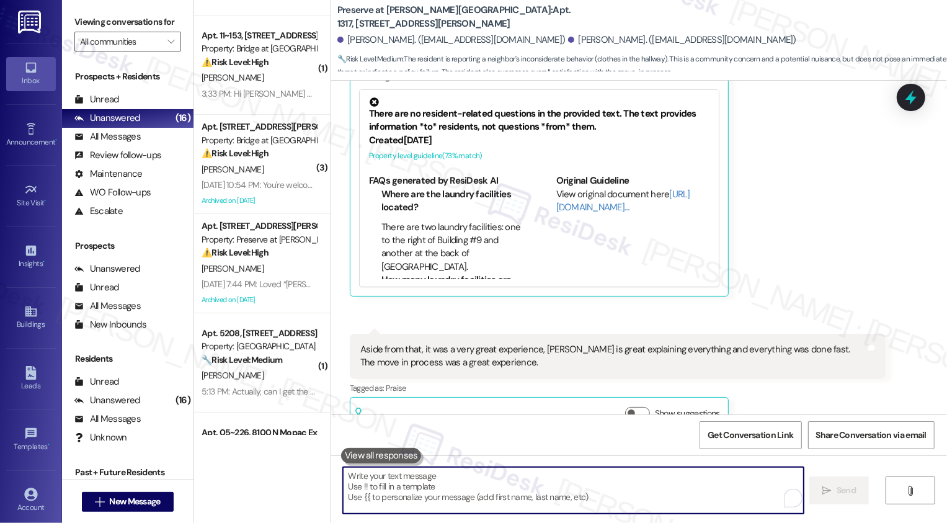
click at [284, 284] on div "Aug 21, 2025 at 7:44 PM: Loved “Sarah (Preserve at Wells Branch): Hi Jakori, I'…" at bounding box center [919, 284] width 1434 height 11
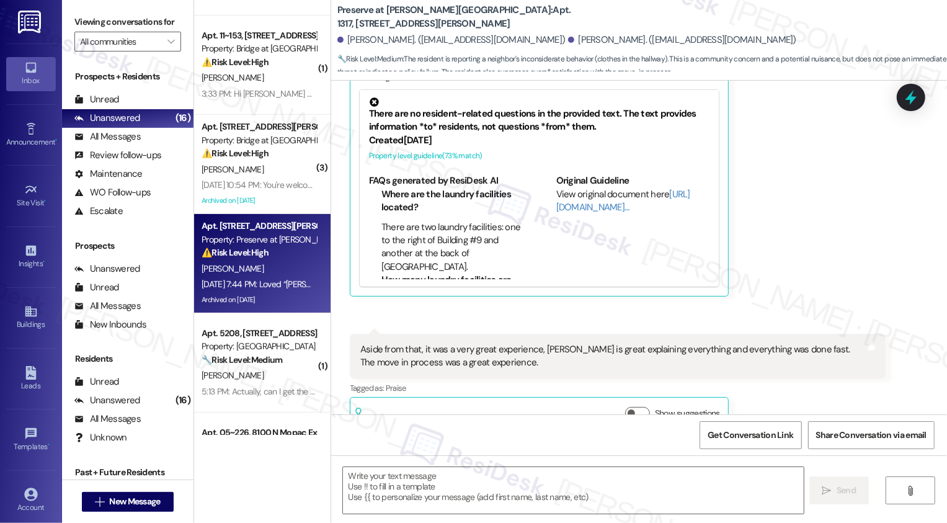
type textarea "Fetching suggested responses. Please feel free to read through the conversation…"
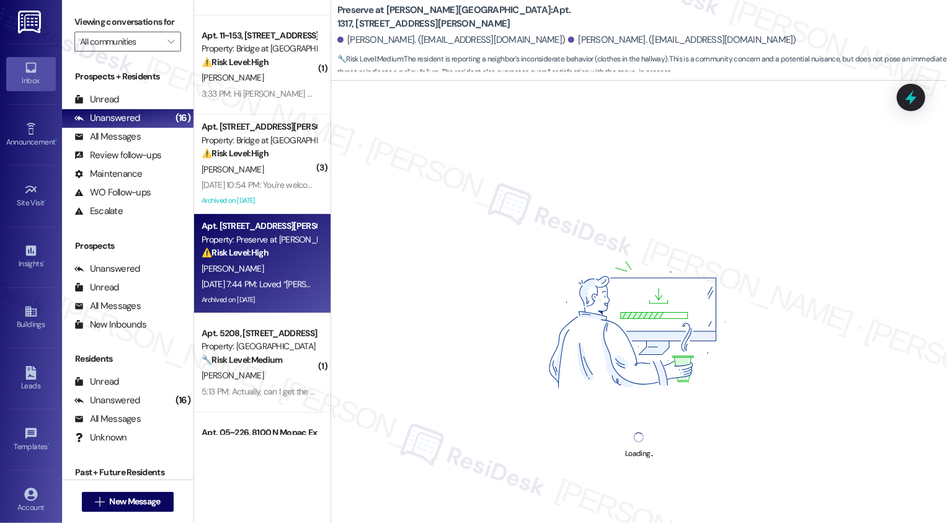
click at [283, 267] on div "[PERSON_NAME]" at bounding box center [258, 269] width 117 height 16
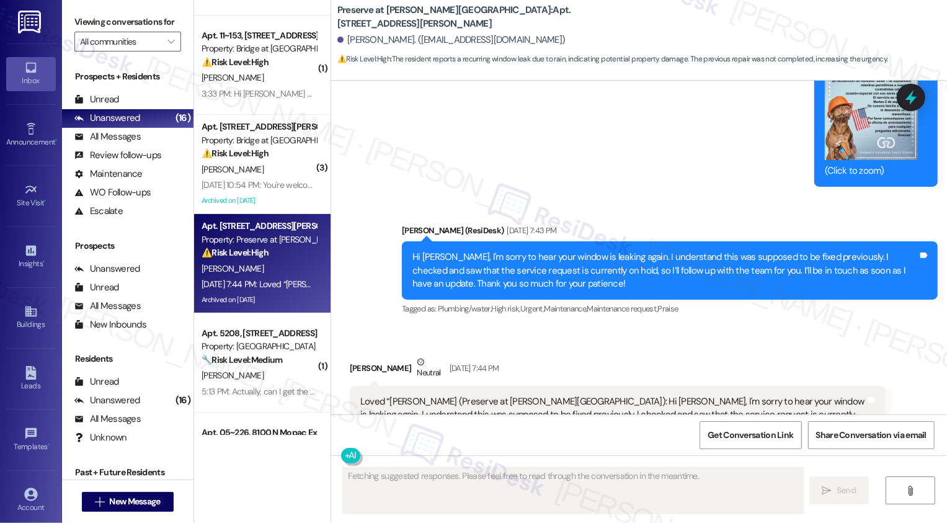
scroll to position [11765, 0]
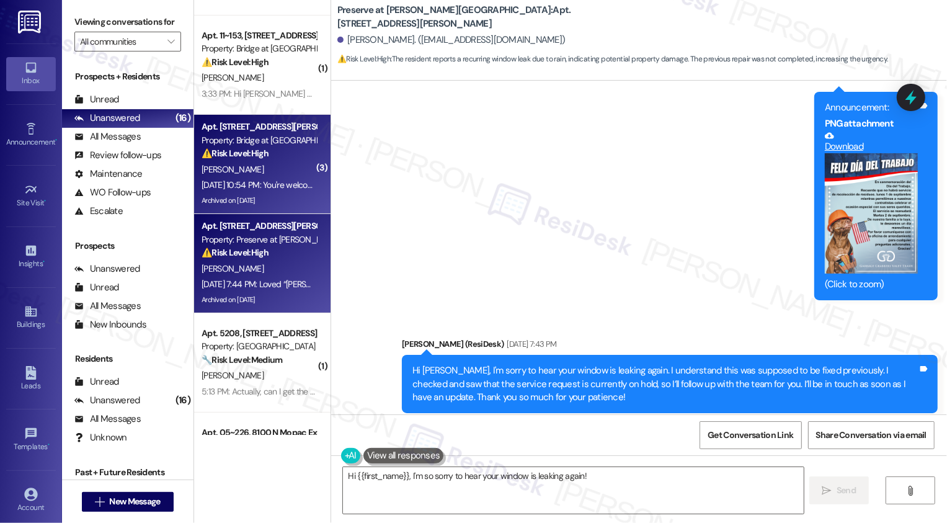
type textarea "Hi {{first_name}}, I'm so sorry to hear your window is leaking again! I'll"
click at [240, 143] on div "Property: Bridge at [GEOGRAPHIC_DATA]" at bounding box center [259, 140] width 115 height 13
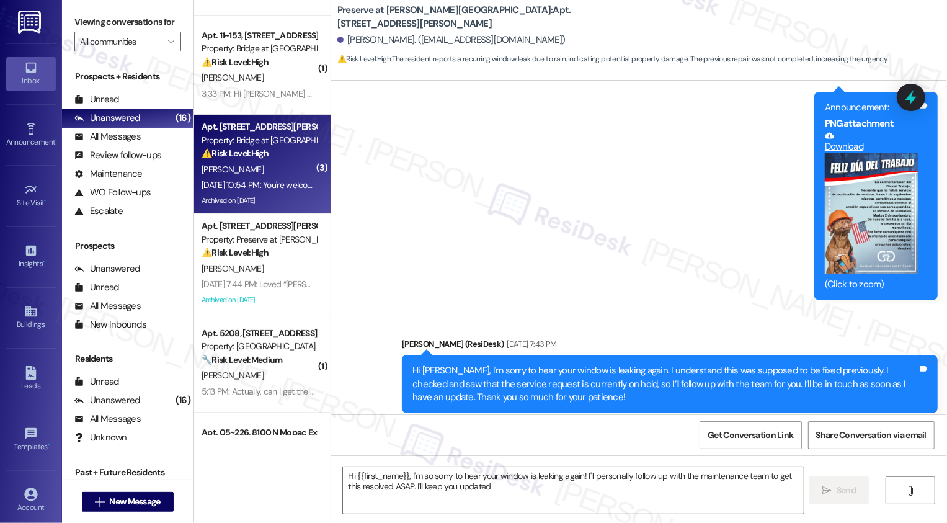
click at [240, 143] on div "Property: Bridge at [GEOGRAPHIC_DATA]" at bounding box center [259, 140] width 115 height 13
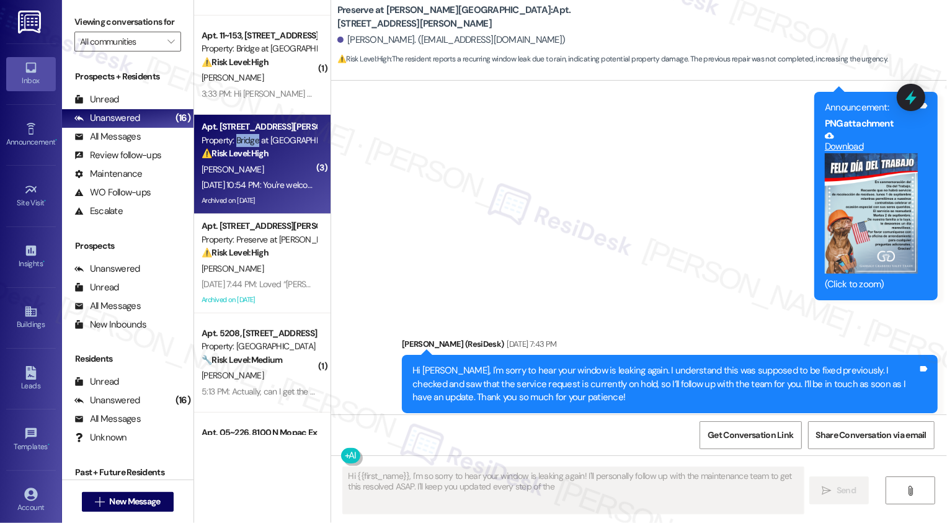
type textarea "Hi {{first_name}}, I'm so sorry to hear your window is leaking again! I'll pers…"
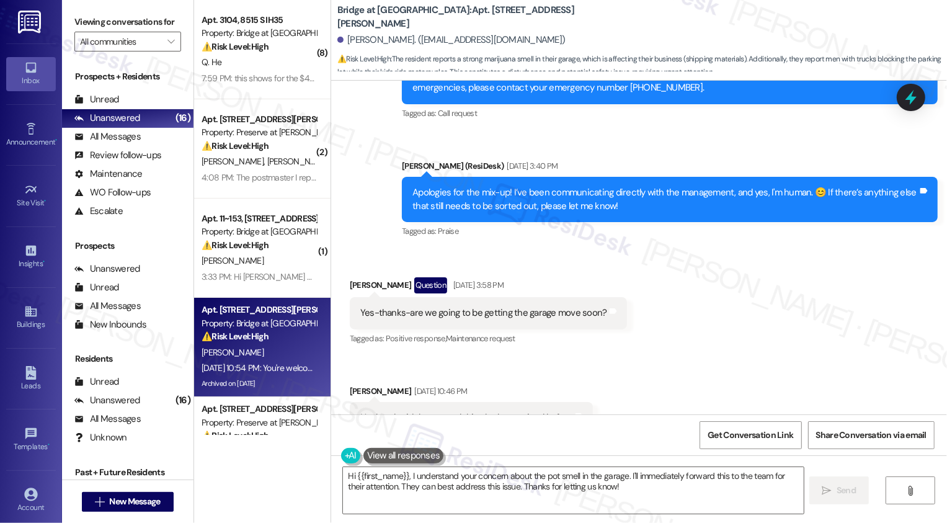
scroll to position [16150, 0]
drag, startPoint x: 330, startPoint y: 13, endPoint x: 561, endPoint y: 14, distance: 231.4
click at [561, 15] on div "Bridge at Volente: Apt. 1014, 11908 Anderson Mill Rd" at bounding box center [461, 17] width 248 height 16
copy b "Bridge at Volente: Apt. 1014, 11908 Anderson Mill Rd"
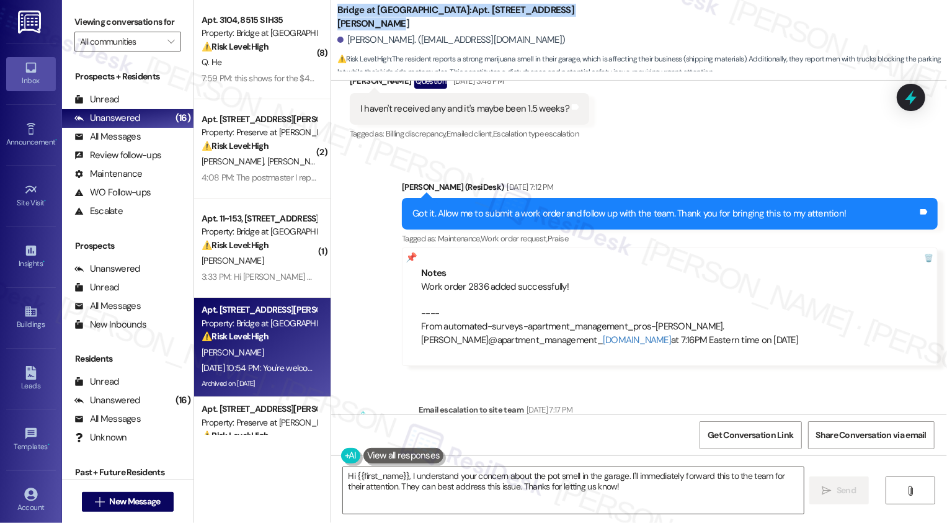
scroll to position [729, 0]
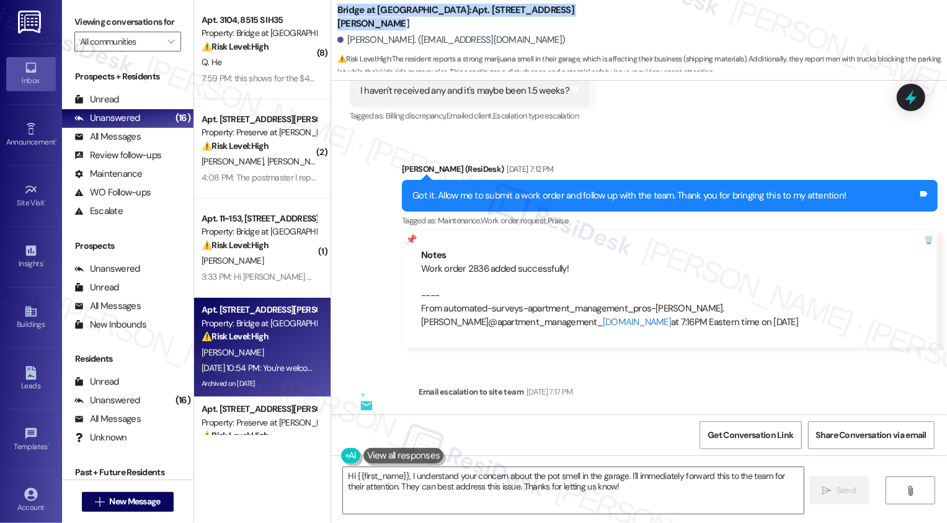
click at [423, 12] on b "Bridge at Volente: Apt. 1014, 11908 Anderson Mill Rd" at bounding box center [461, 17] width 248 height 27
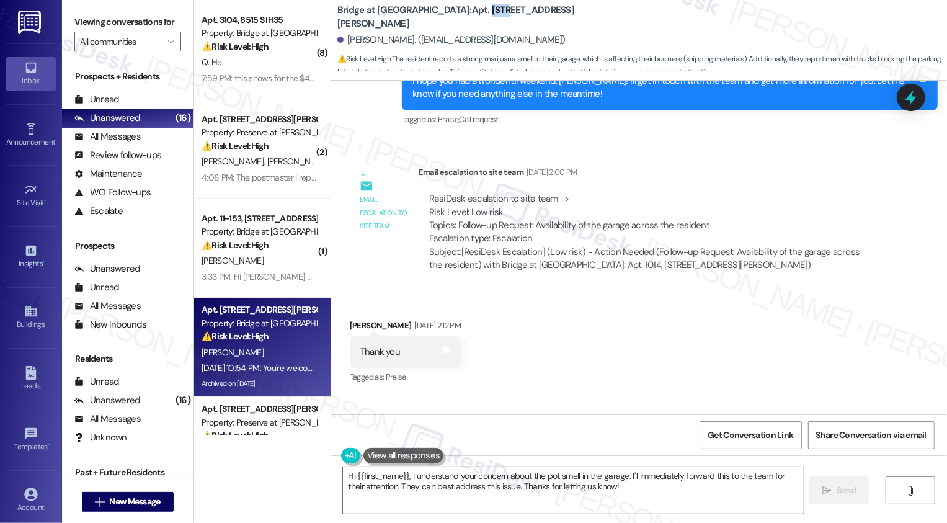
scroll to position [5974, 0]
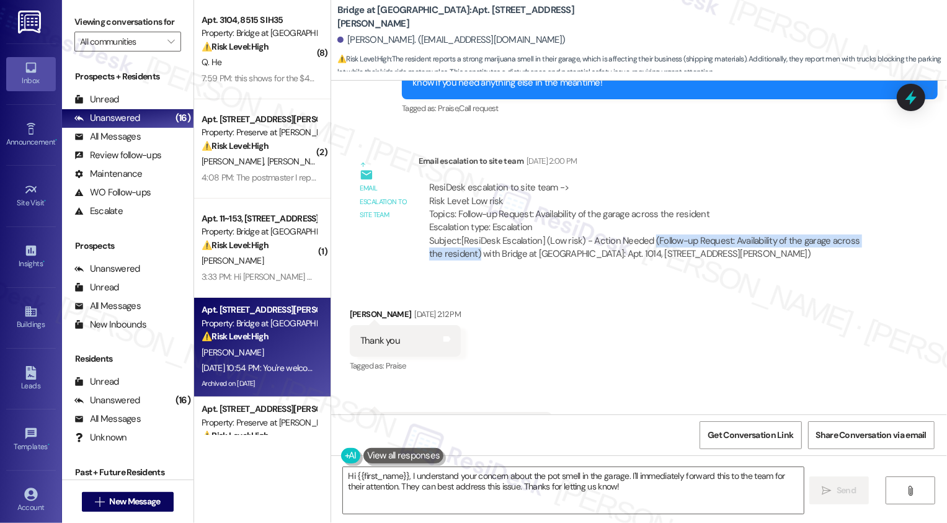
drag, startPoint x: 645, startPoint y: 200, endPoint x: 455, endPoint y: 213, distance: 190.3
click at [455, 234] on div "Subject: [ResiDesk Escalation] (Low risk) - Action Needed (Follow-up Request: A…" at bounding box center [652, 247] width 446 height 27
copy div "(Follow-up Request: Availability of the garage across the resident)"
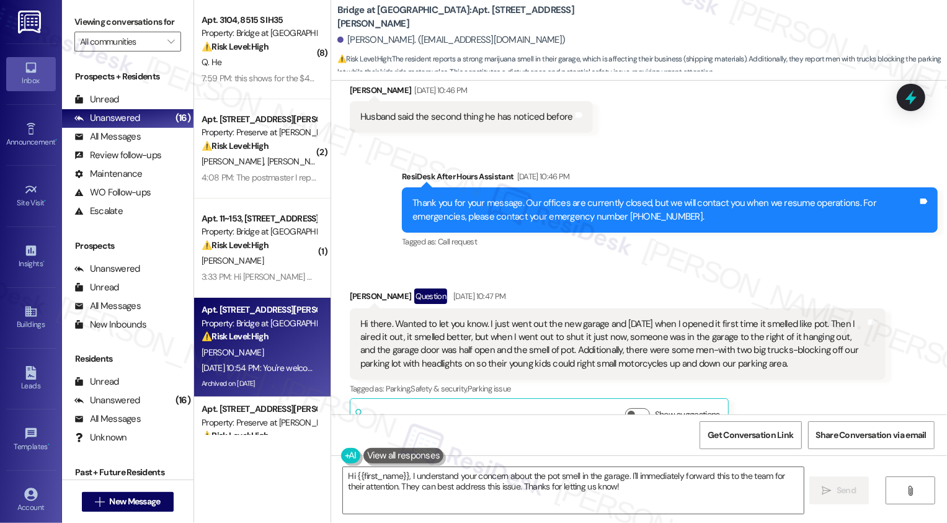
scroll to position [16464, 0]
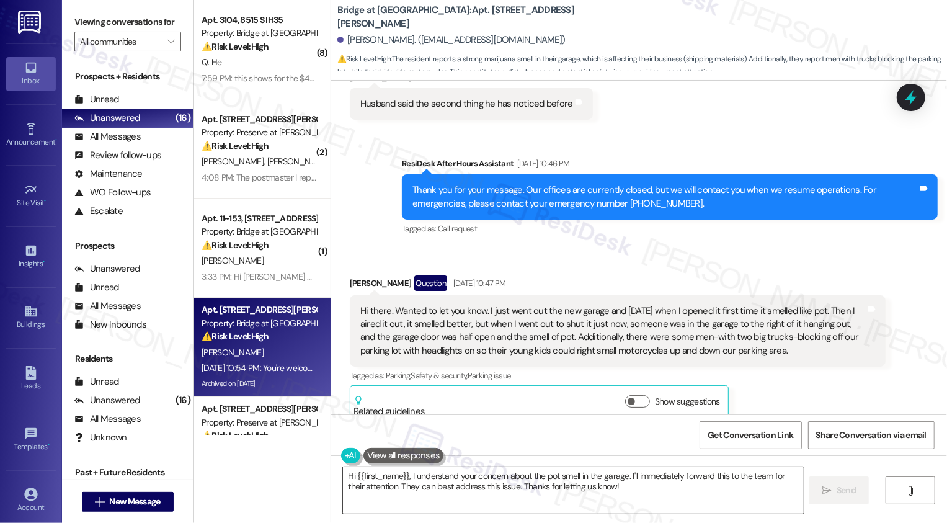
click at [475, 485] on textarea "Hi {{first_name}}, I understand your concern about the pot smell in the garage.…" at bounding box center [573, 490] width 461 height 47
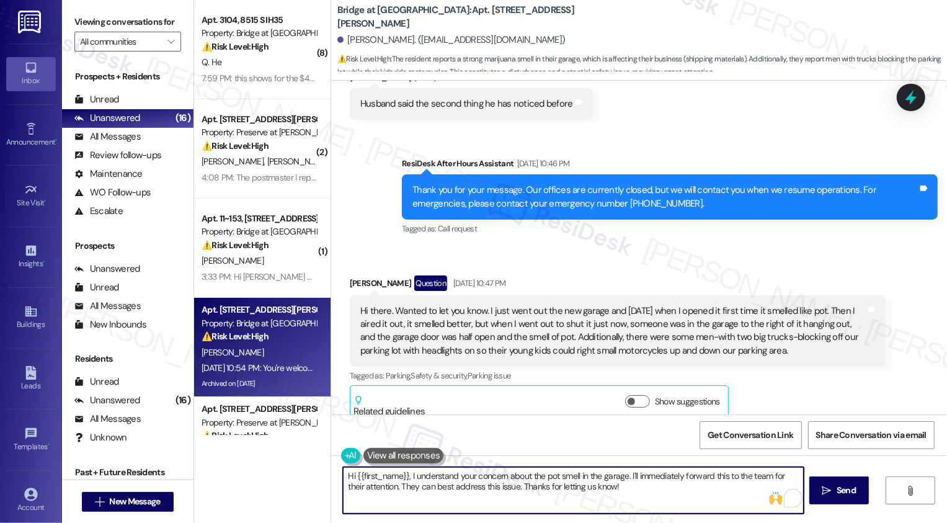
drag, startPoint x: 624, startPoint y: 475, endPoint x: 641, endPoint y: 494, distance: 25.0
click at [641, 494] on textarea "Hi {{first_name}}, I understand your concern about the pot smell in the garage.…" at bounding box center [573, 490] width 461 height 47
type textarea "Hi {{first_name}}, I understand your concern about the pot smell in the garage.…"
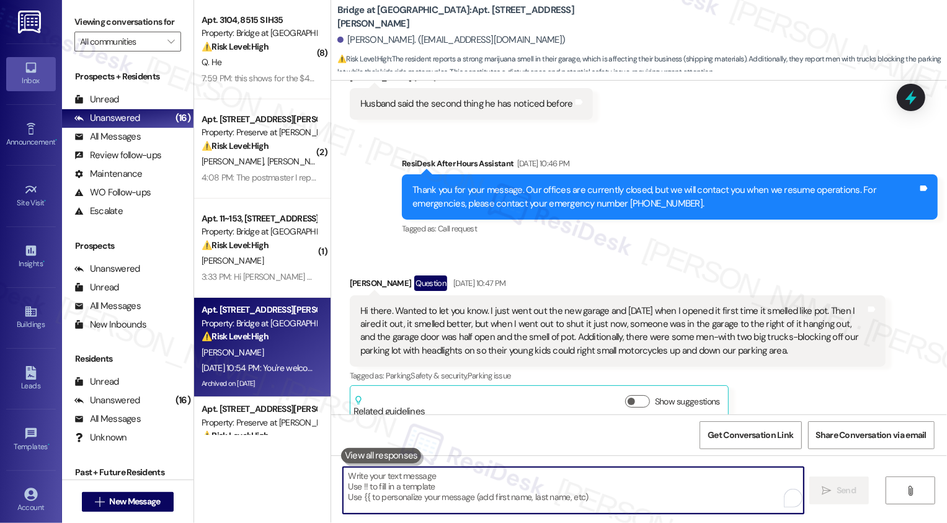
scroll to position [16463, 0]
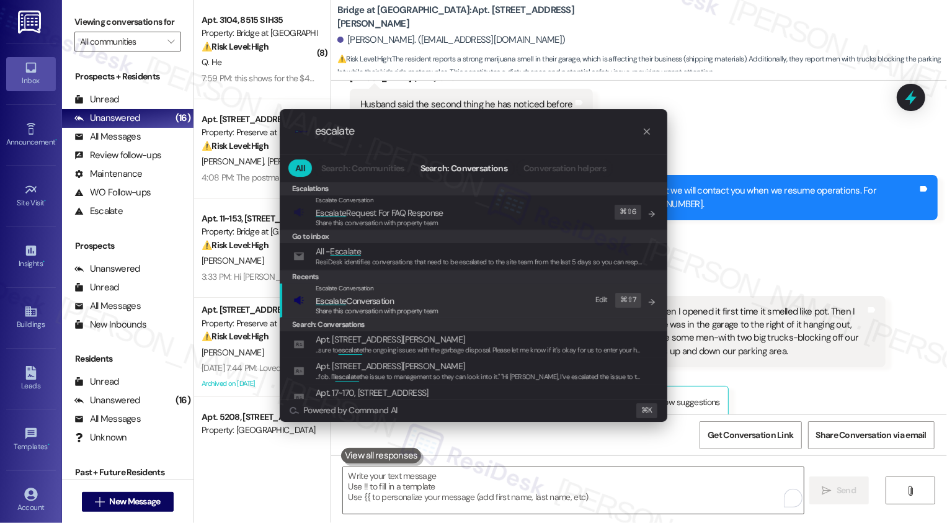
type input "escalate"
click at [339, 298] on span "Escalate" at bounding box center [331, 300] width 30 height 11
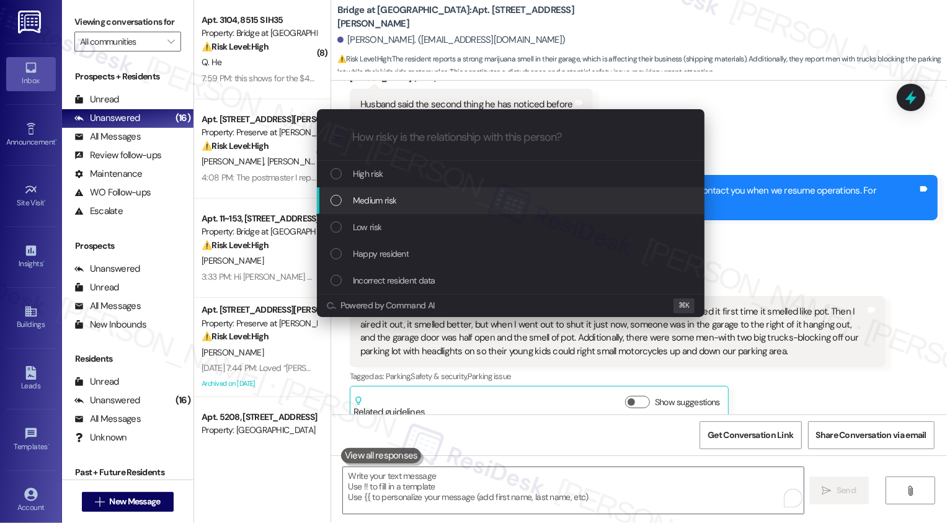
click at [380, 200] on span "Medium risk" at bounding box center [374, 201] width 43 height 14
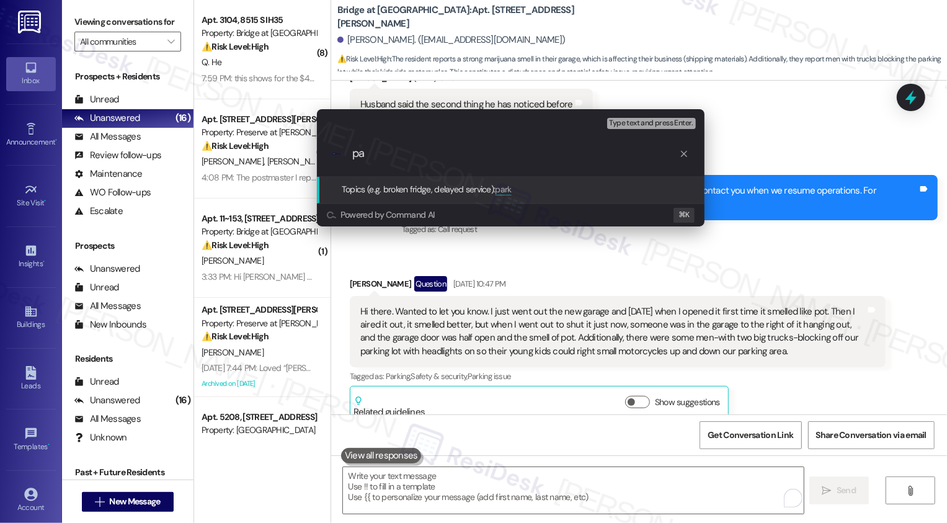
type input "p"
type input "Garage Issues (pot smell and vehicles blockin)"
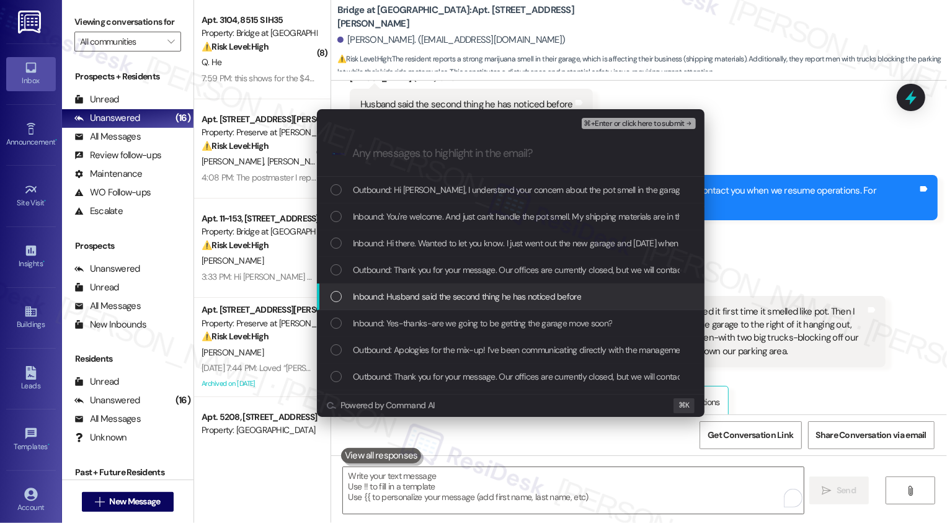
click at [763, 296] on div "Escalate Conversation Medium risk Garage Issues (pot smell and vehicles blockin…" at bounding box center [473, 261] width 947 height 523
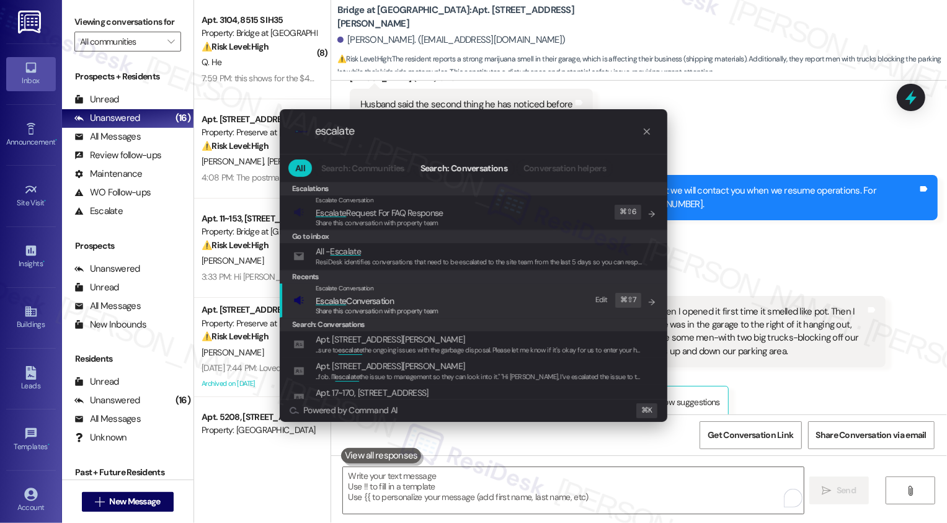
type input "escalate"
click at [478, 304] on div "Escalate Conversation Escalate Conversation Share this conversation with proper…" at bounding box center [474, 299] width 363 height 33
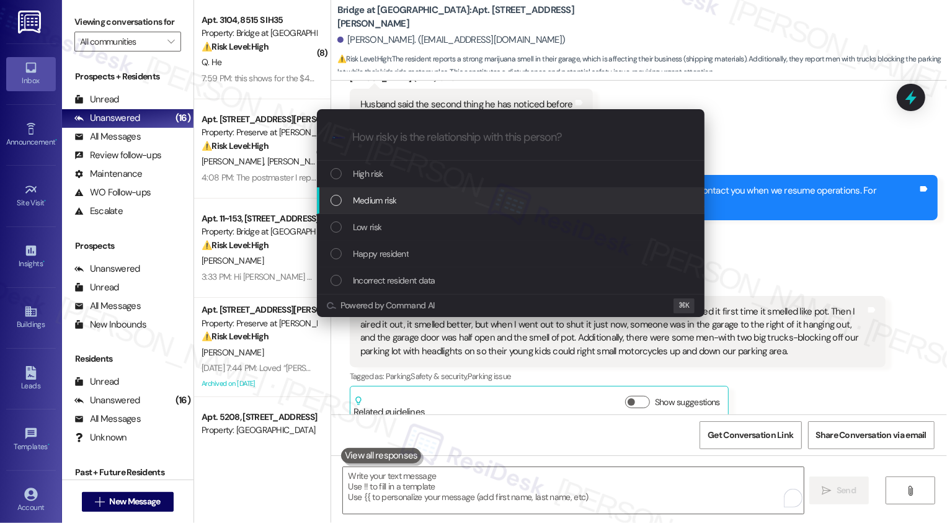
click at [387, 201] on span "Medium risk" at bounding box center [374, 201] width 43 height 14
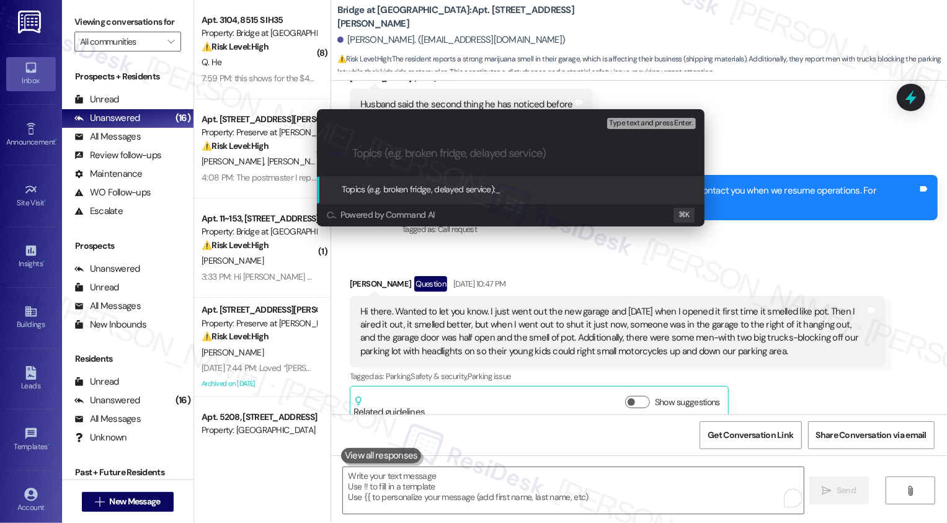
paste input "Garage Issues (pot smell and vehicles blockin)"
type input "Garage Issues (pot smell and vehicles blocking)"
